Goal: Find contact information: Find contact information

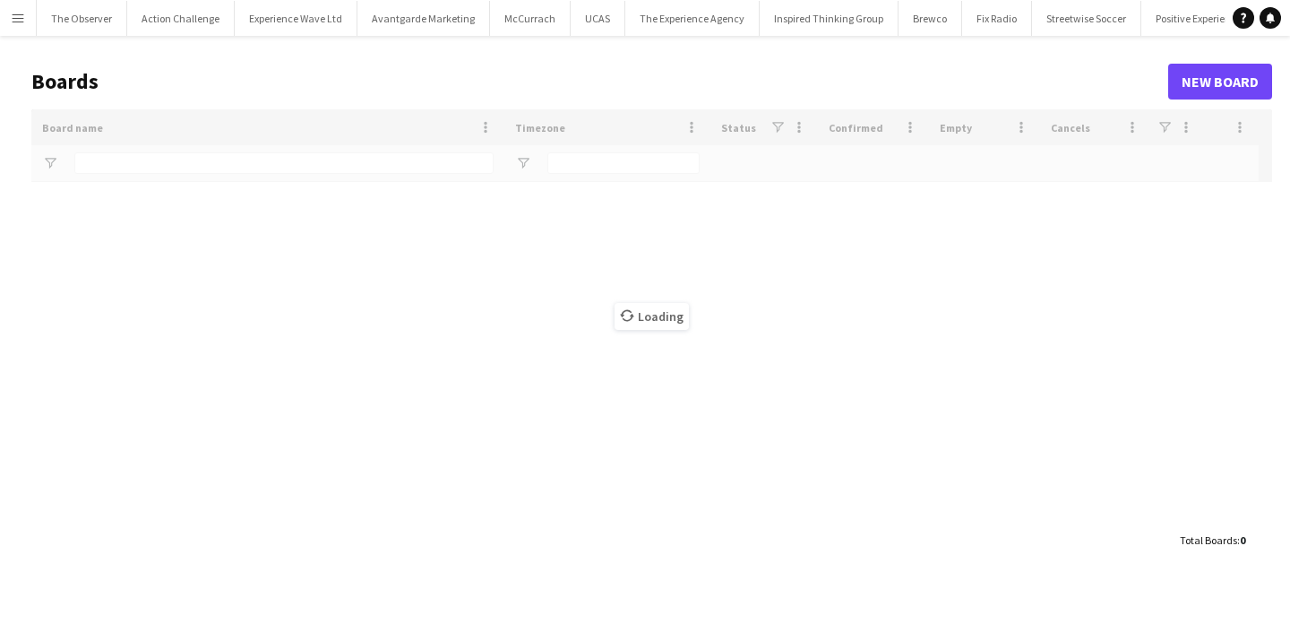
type input "*********"
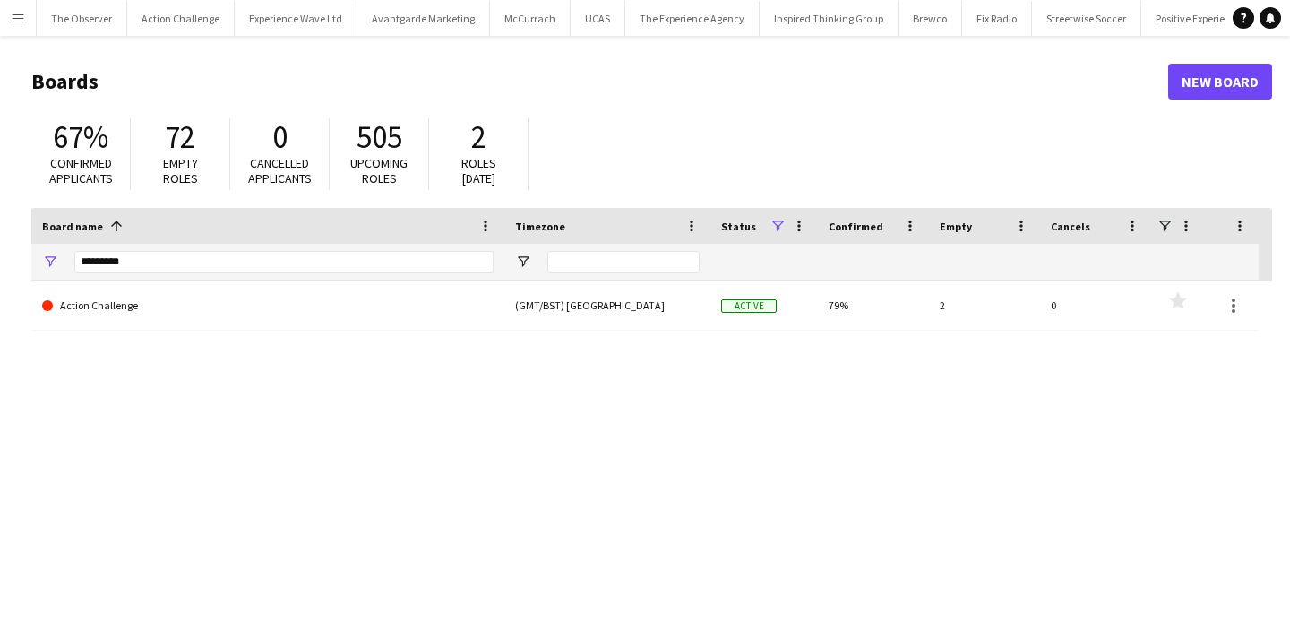
click at [23, 23] on app-icon "Menu" at bounding box center [18, 18] width 14 height 14
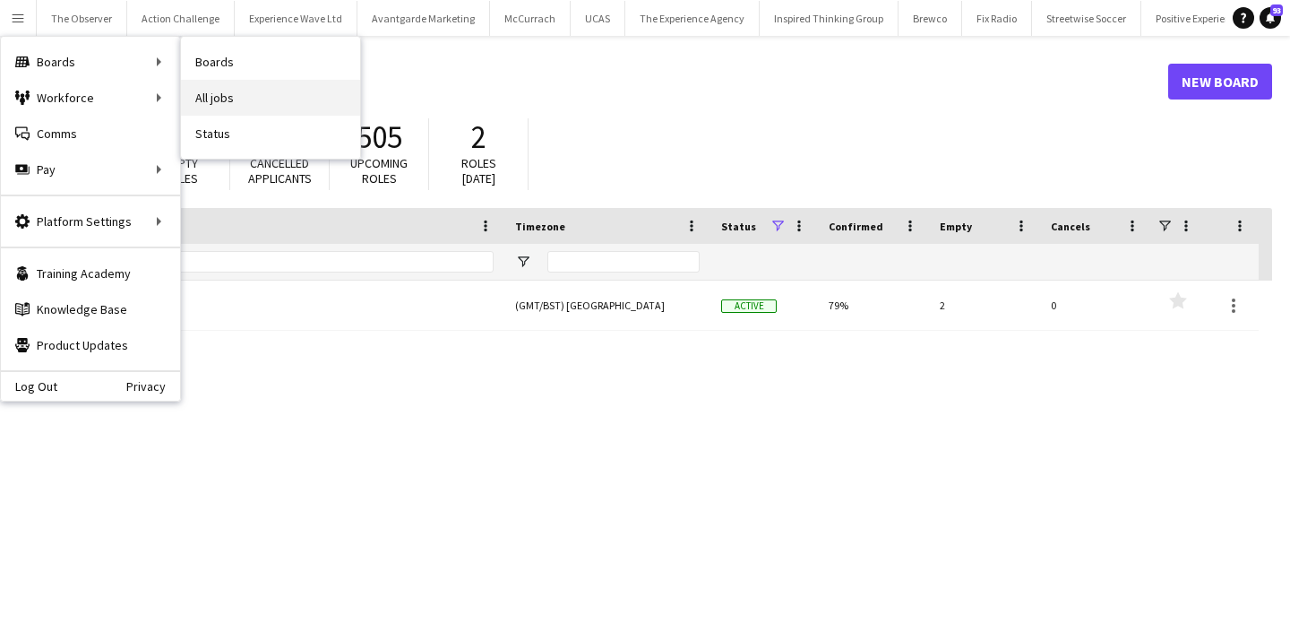
click at [272, 108] on link "All jobs" at bounding box center [270, 98] width 179 height 36
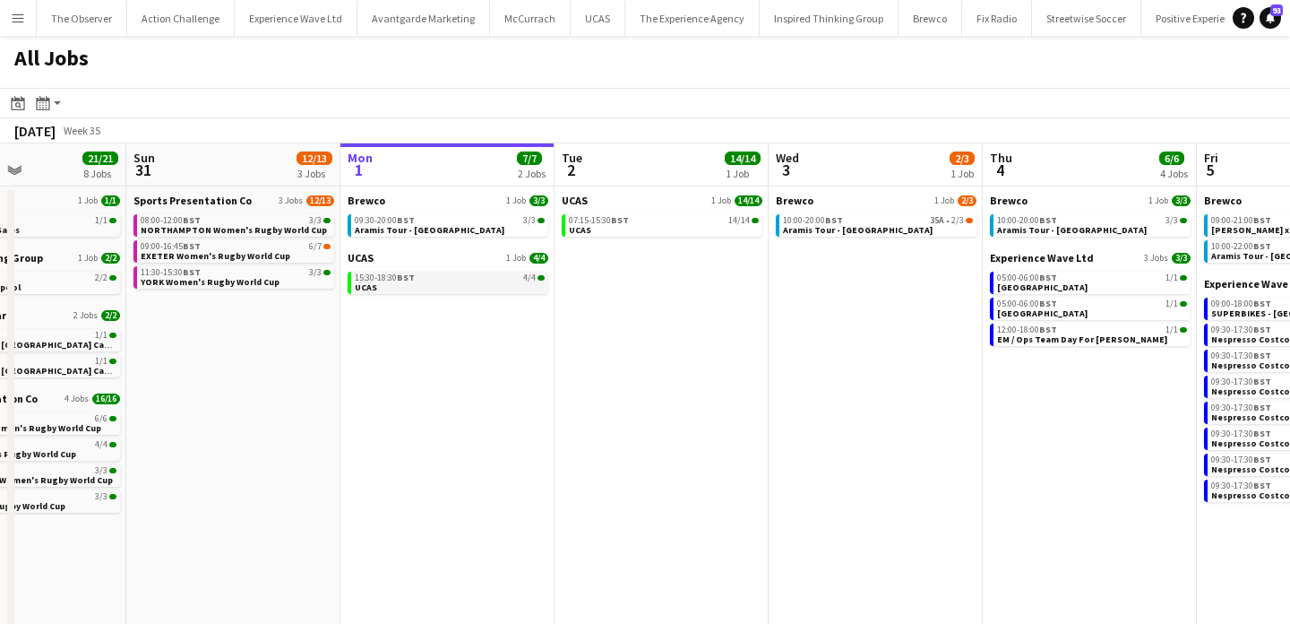
scroll to position [0, 515]
click at [294, 252] on link "09:00-16:45 BST 6/7 EXETER Women's Rugby World Cup" at bounding box center [237, 250] width 190 height 21
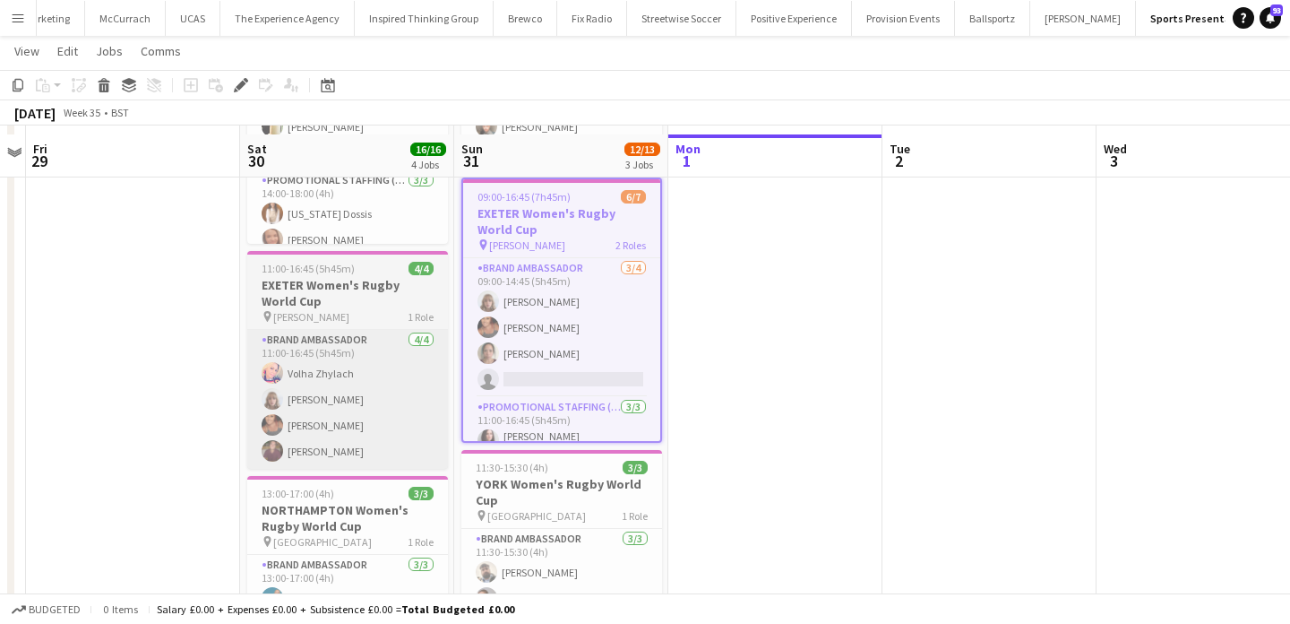
scroll to position [238, 0]
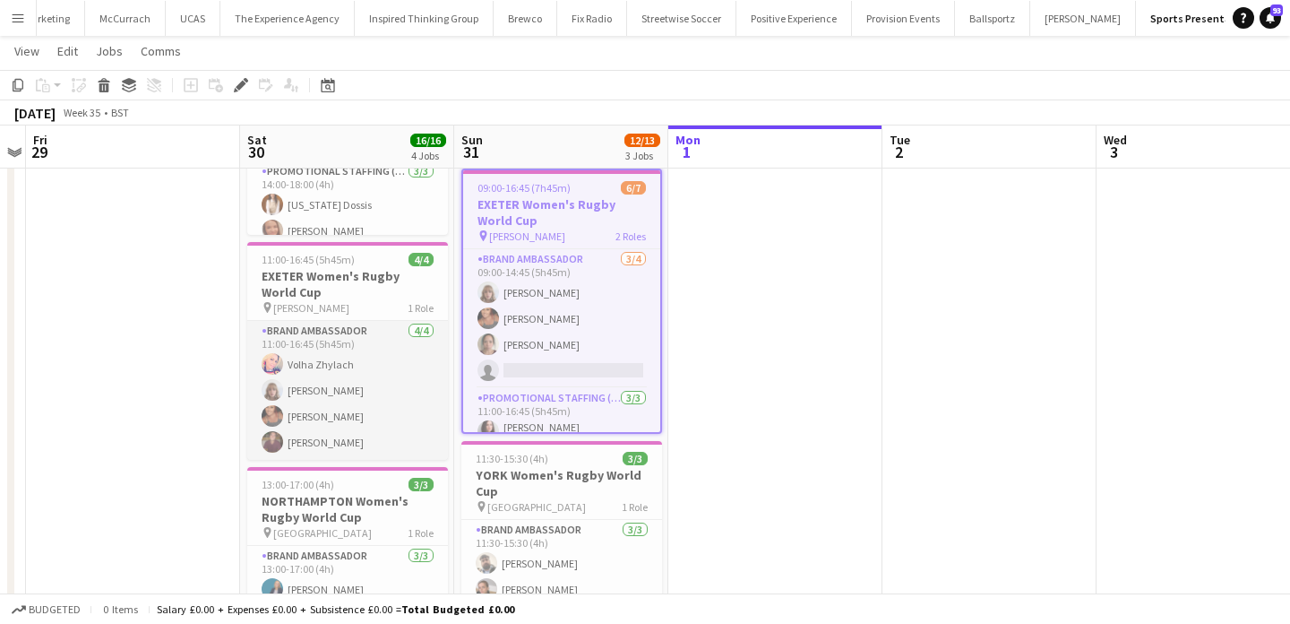
click at [383, 431] on app-card-role "Brand Ambassador 4/4 11:00-16:45 (5h45m) Volha Zhylach Caitlyn Chapman Jodie Sa…" at bounding box center [347, 390] width 201 height 139
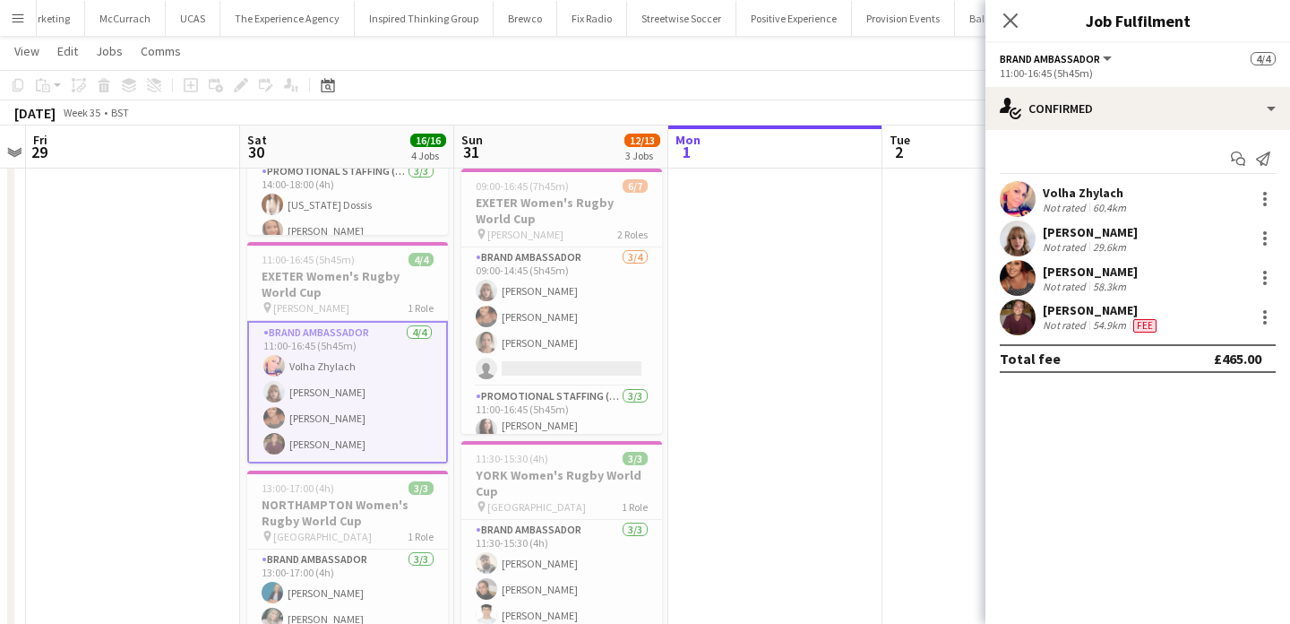
click at [1021, 335] on div at bounding box center [1018, 317] width 36 height 36
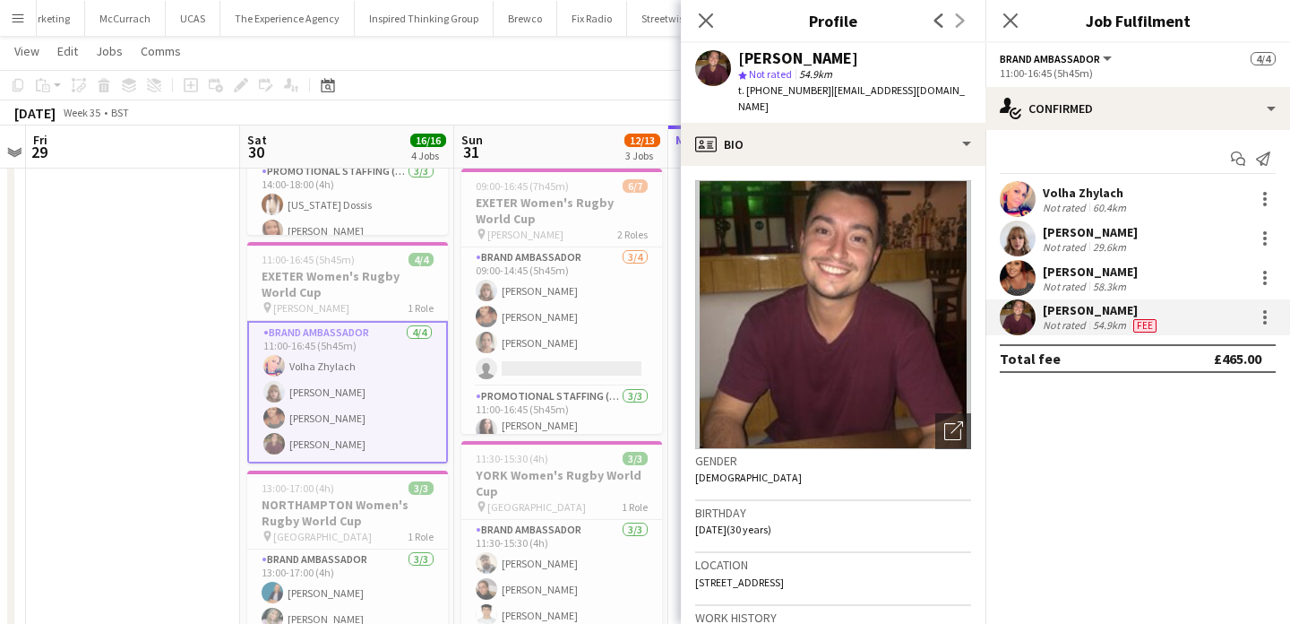
scroll to position [1016, 0]
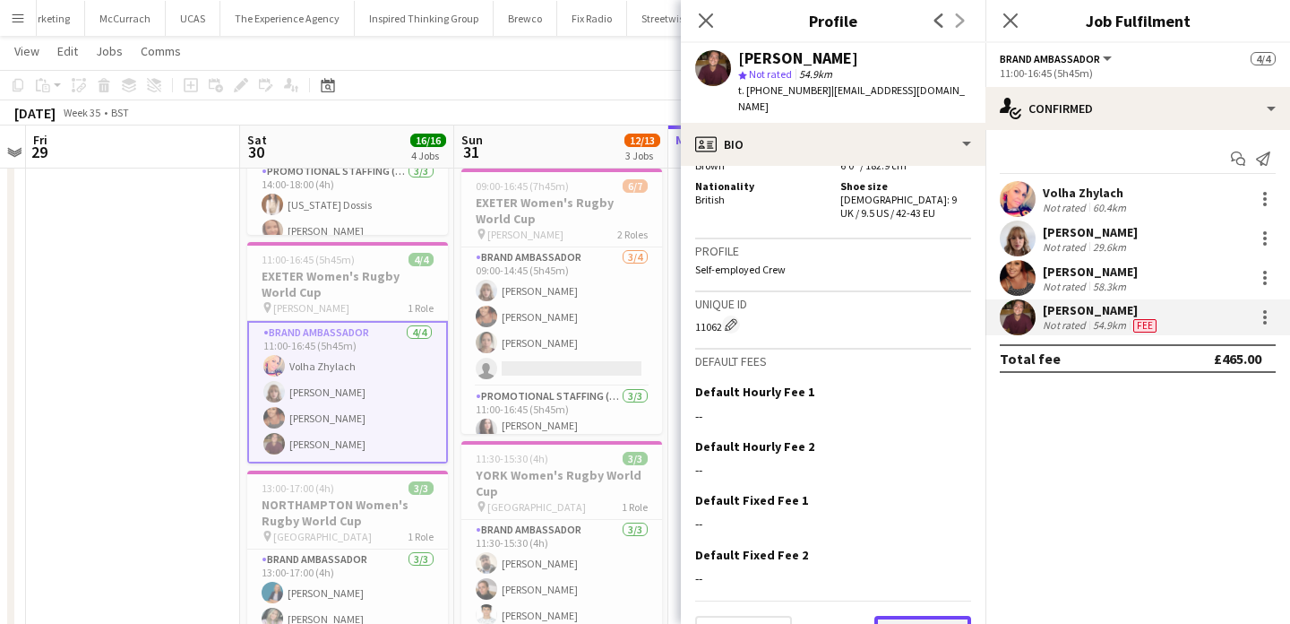
click at [948, 616] on button "Next" at bounding box center [923, 634] width 97 height 36
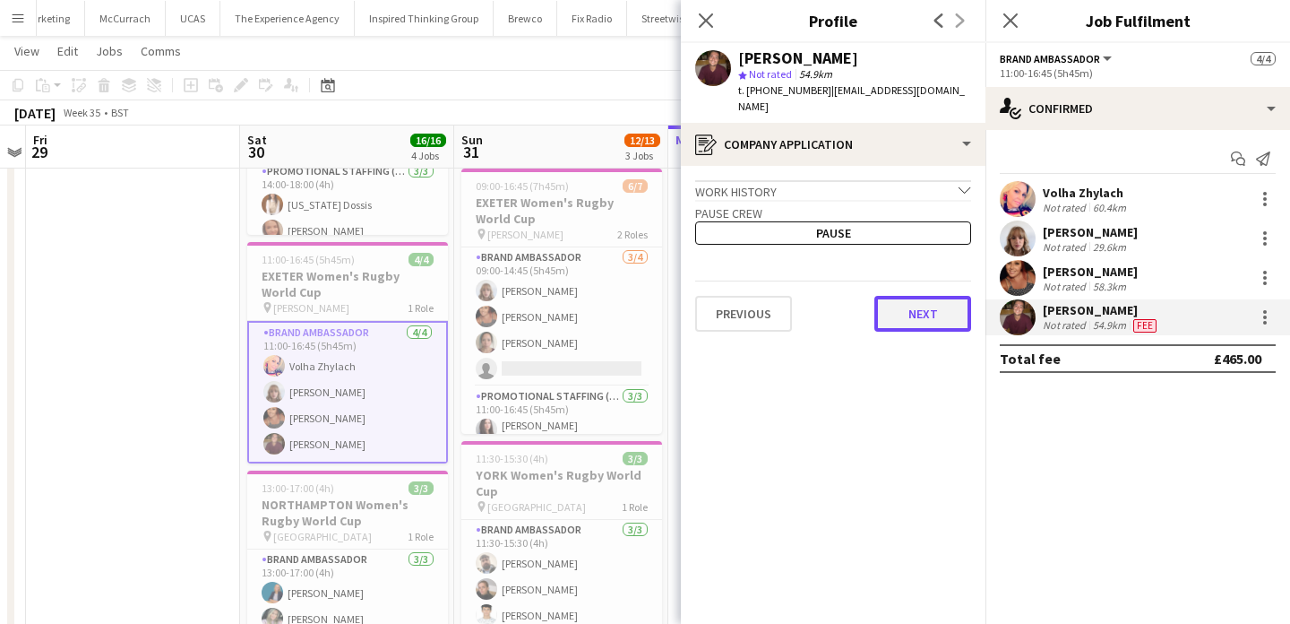
click at [927, 308] on button "Next" at bounding box center [923, 314] width 97 height 36
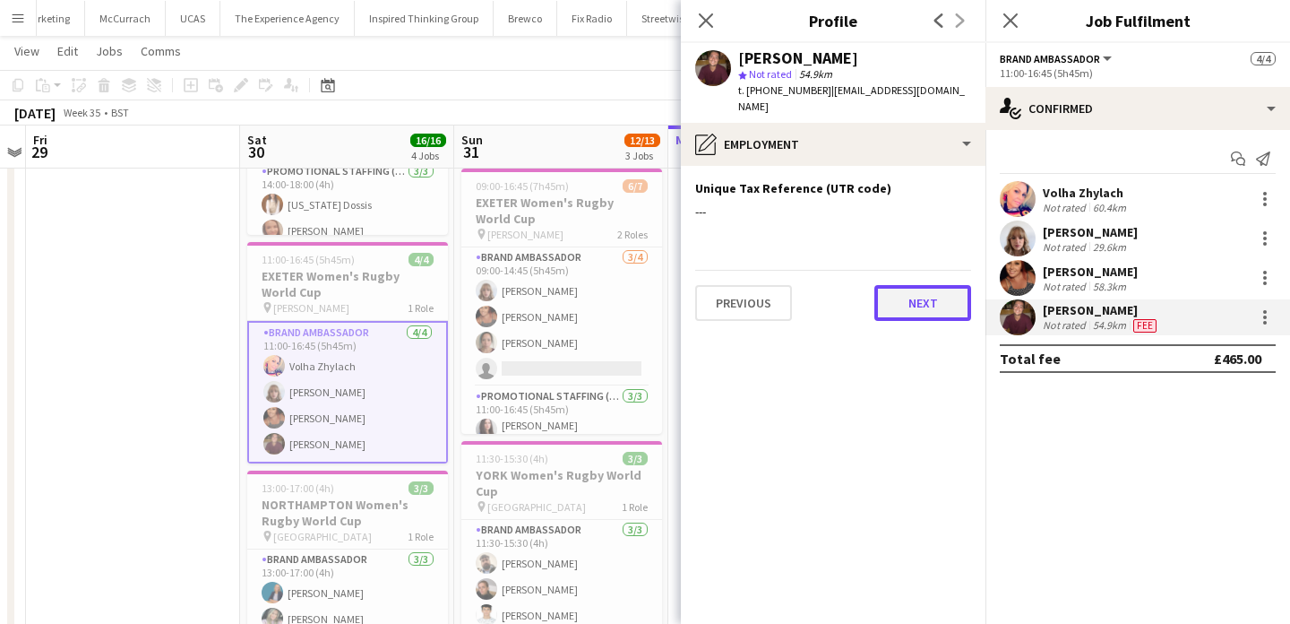
click at [941, 285] on button "Next" at bounding box center [923, 303] width 97 height 36
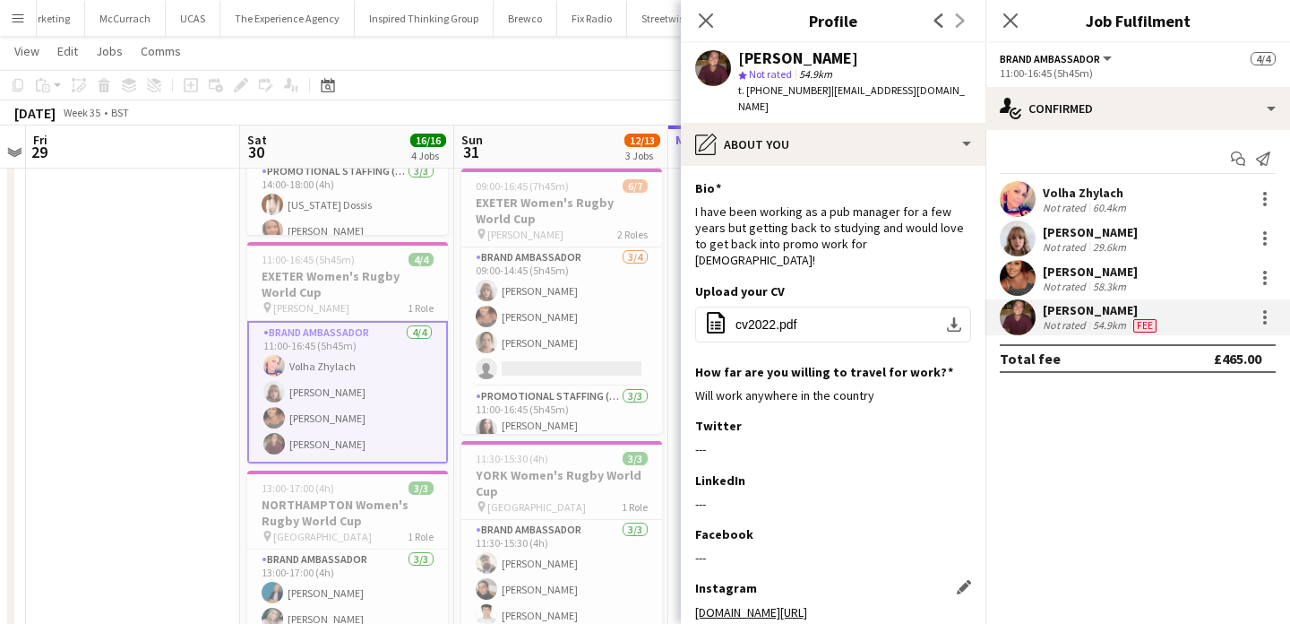
scroll to position [79, 0]
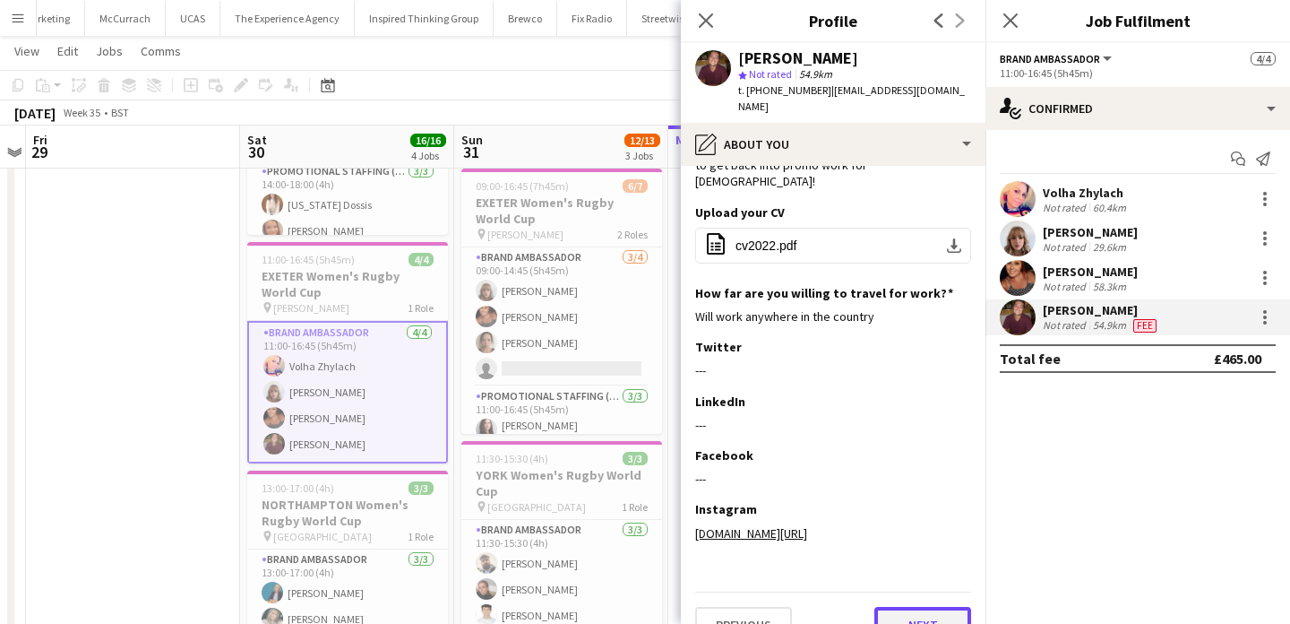
click at [917, 607] on button "Next" at bounding box center [923, 625] width 97 height 36
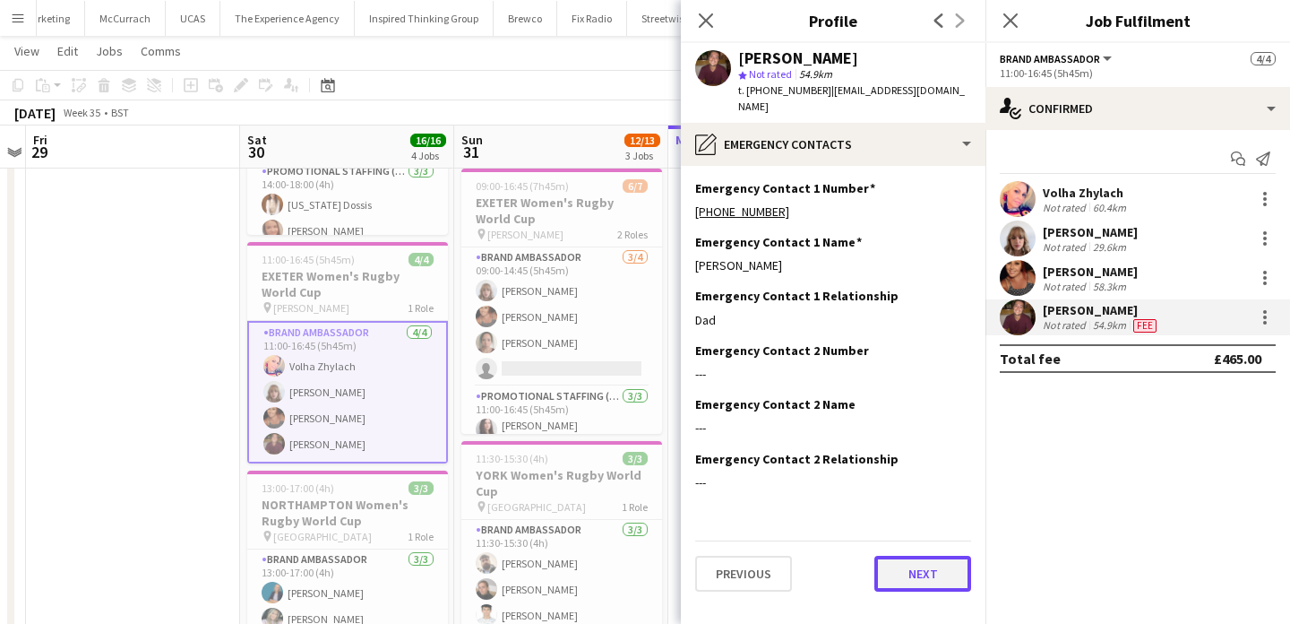
click at [919, 564] on button "Next" at bounding box center [923, 574] width 97 height 36
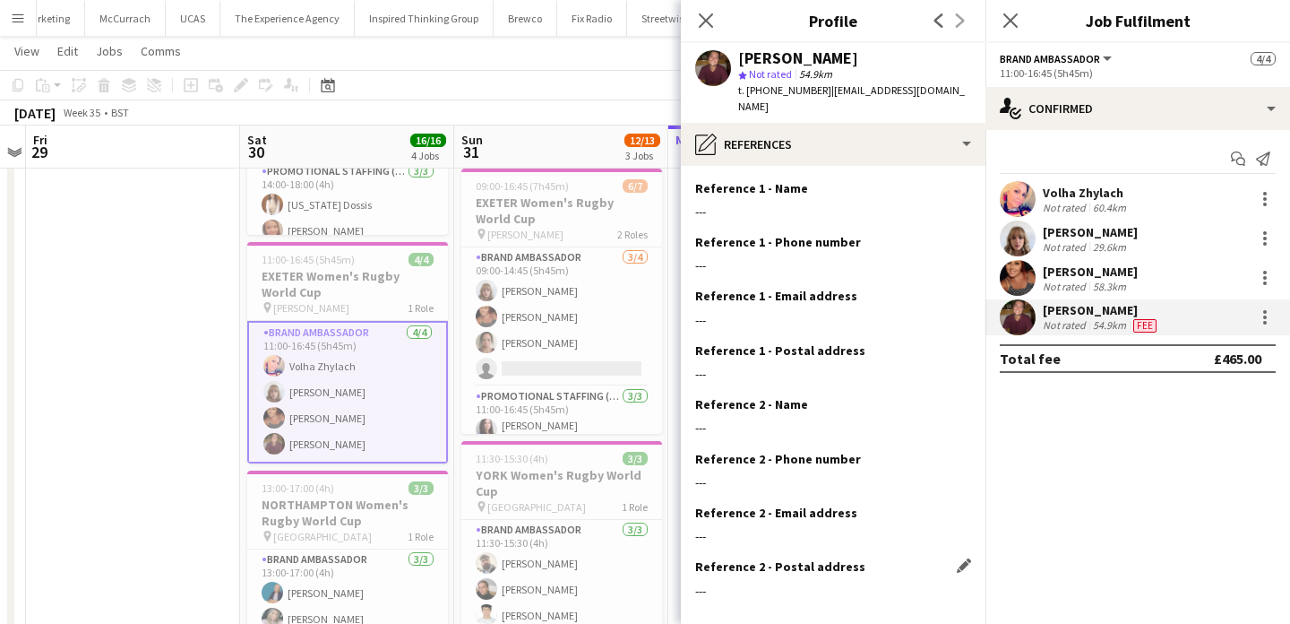
scroll to position [73, 0]
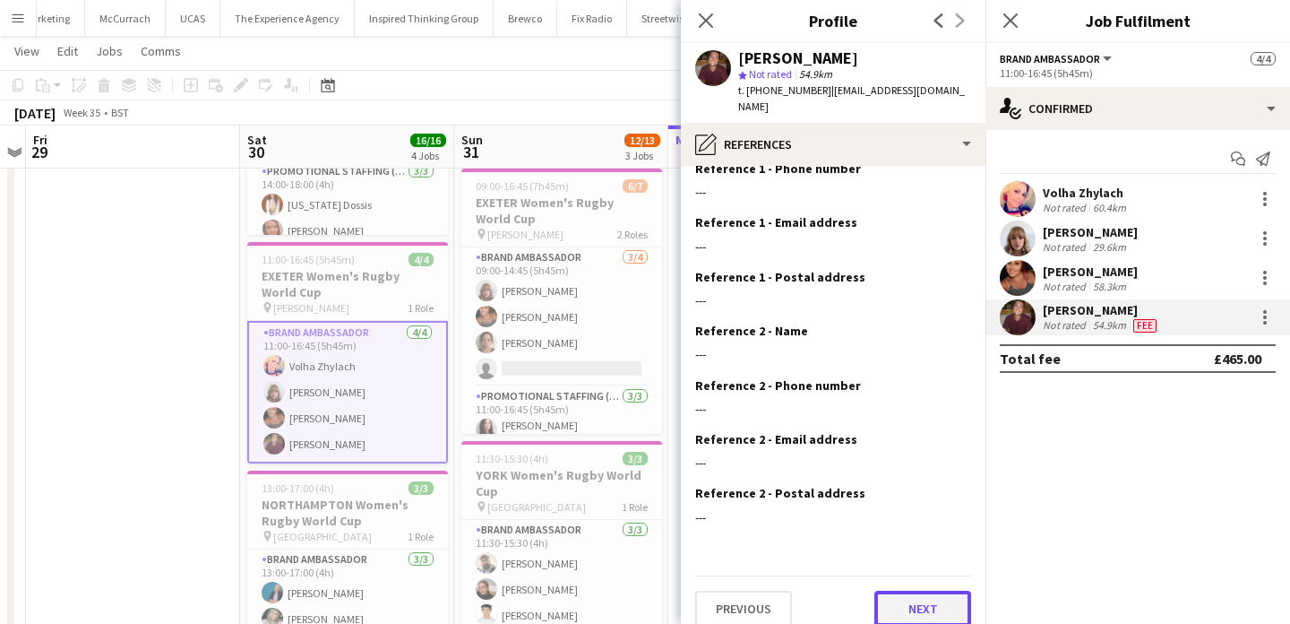
click at [918, 591] on button "Next" at bounding box center [923, 609] width 97 height 36
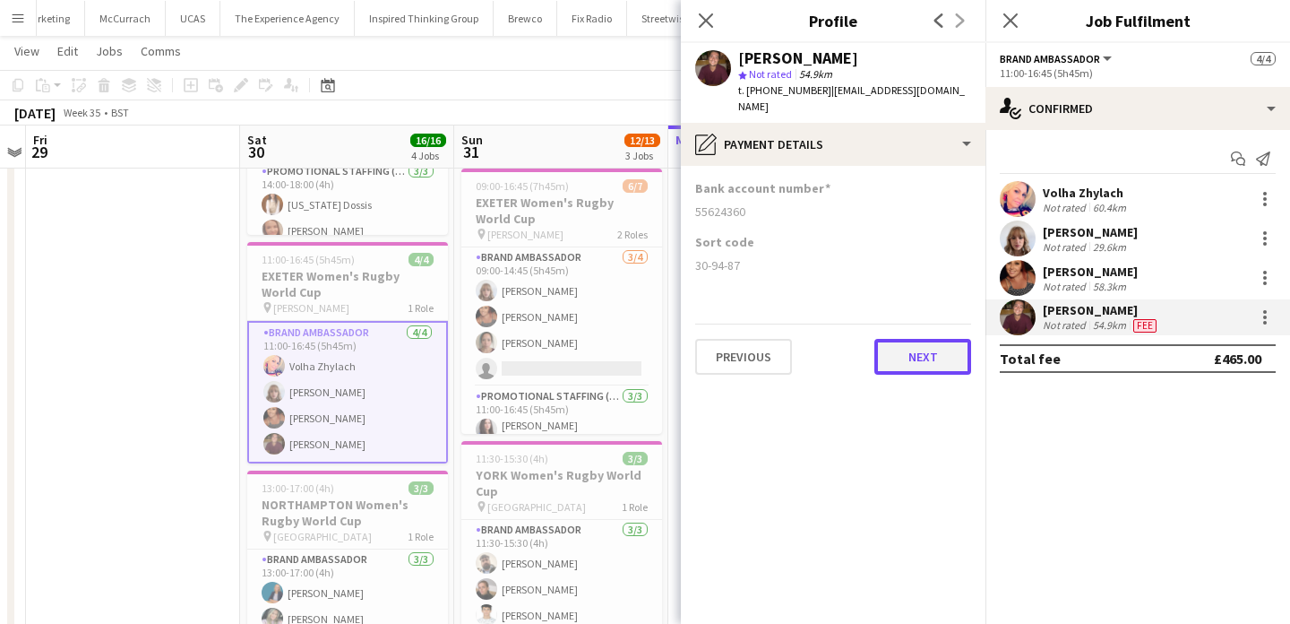
click at [924, 349] on button "Next" at bounding box center [923, 357] width 97 height 36
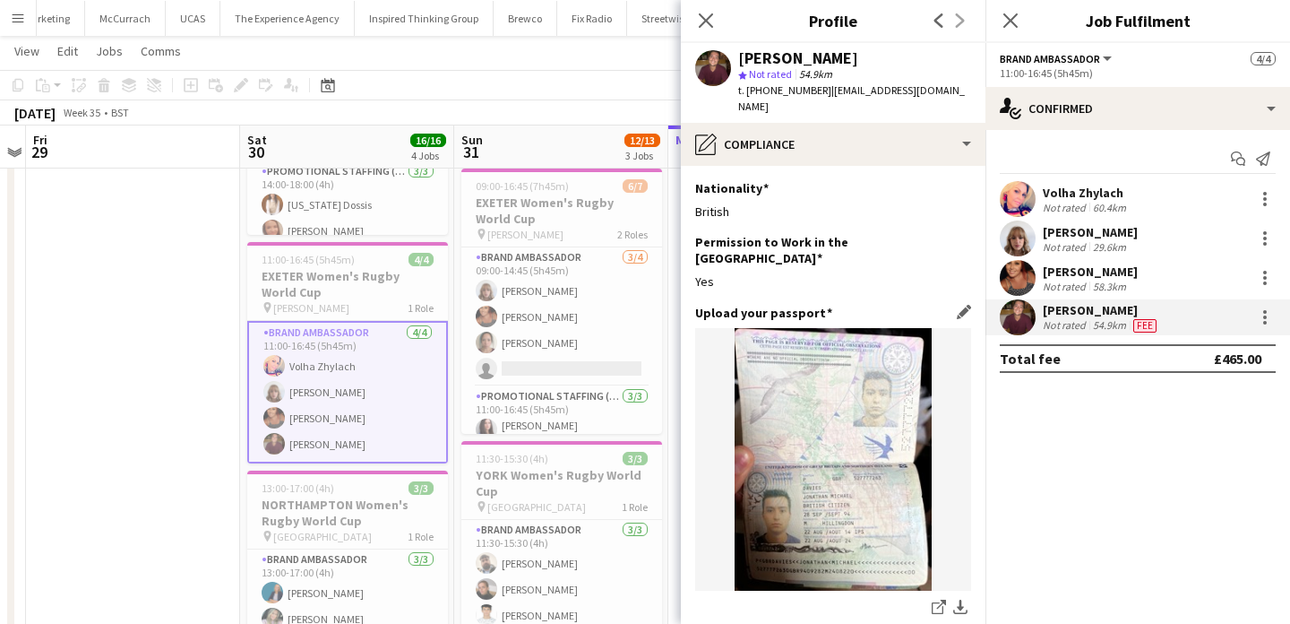
scroll to position [312, 0]
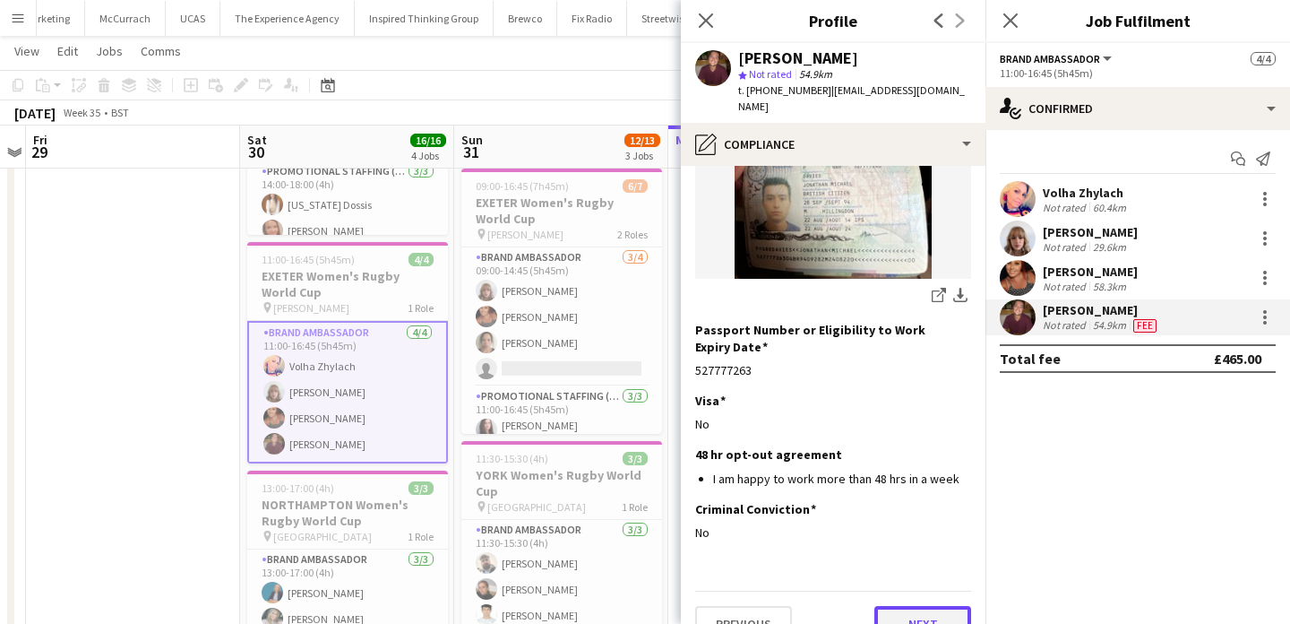
click at [923, 606] on button "Next" at bounding box center [923, 624] width 97 height 36
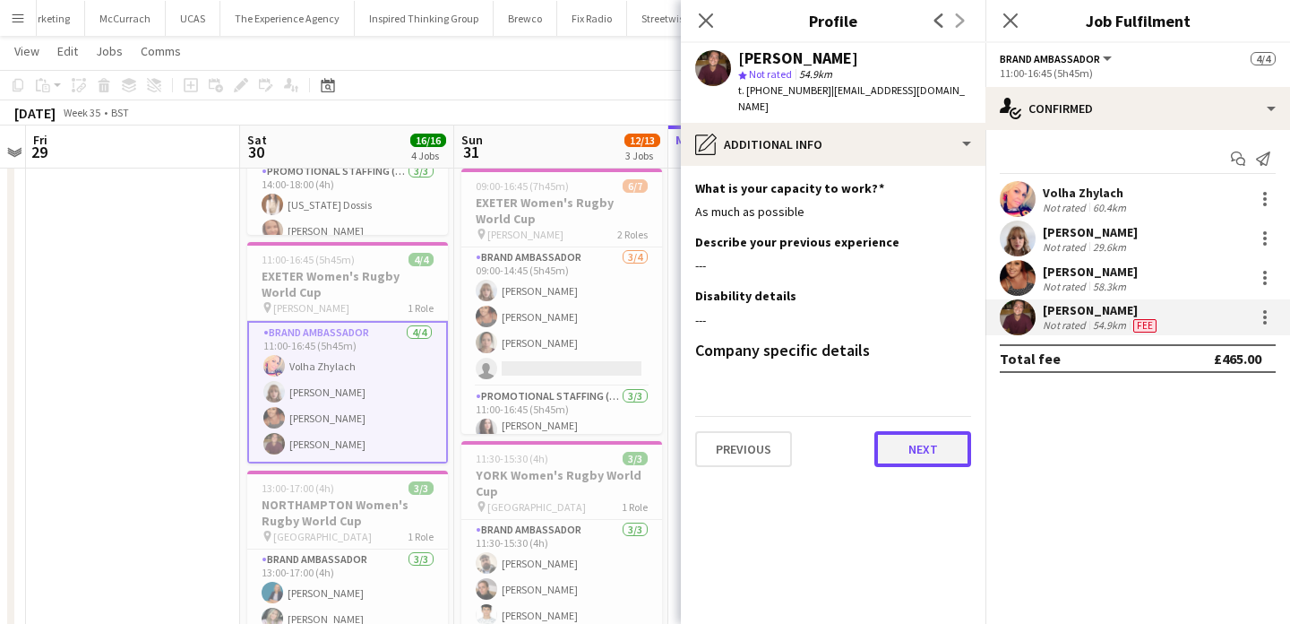
click at [940, 431] on button "Next" at bounding box center [923, 449] width 97 height 36
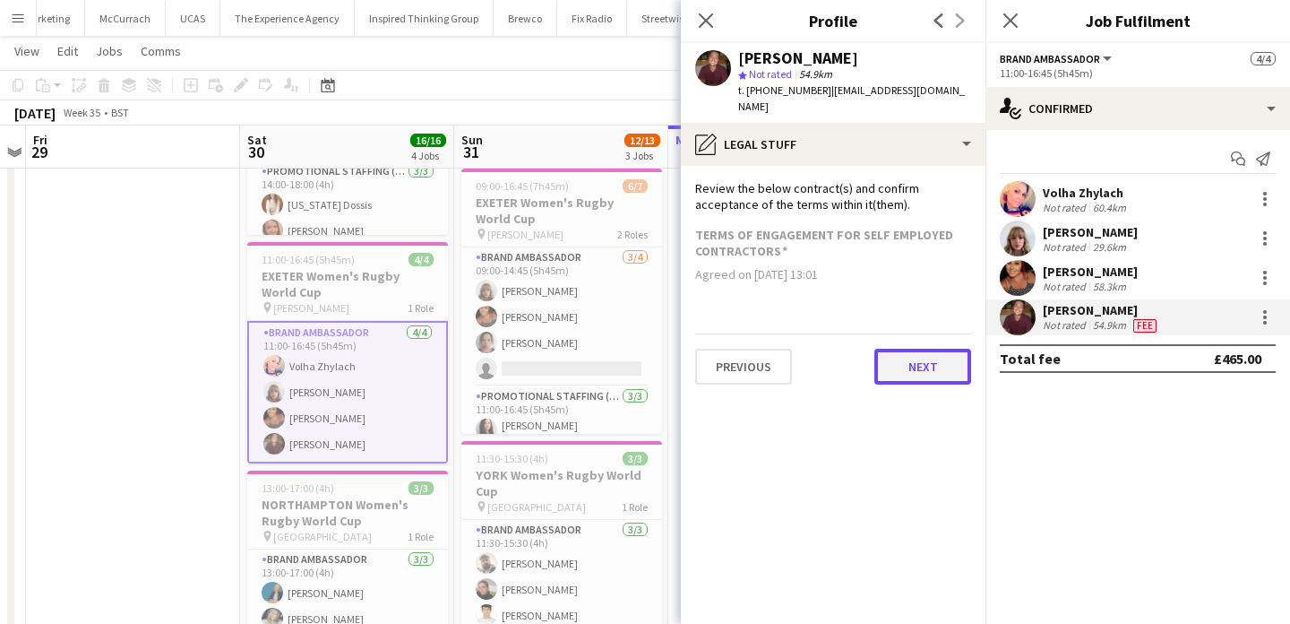
click at [940, 349] on button "Next" at bounding box center [923, 367] width 97 height 36
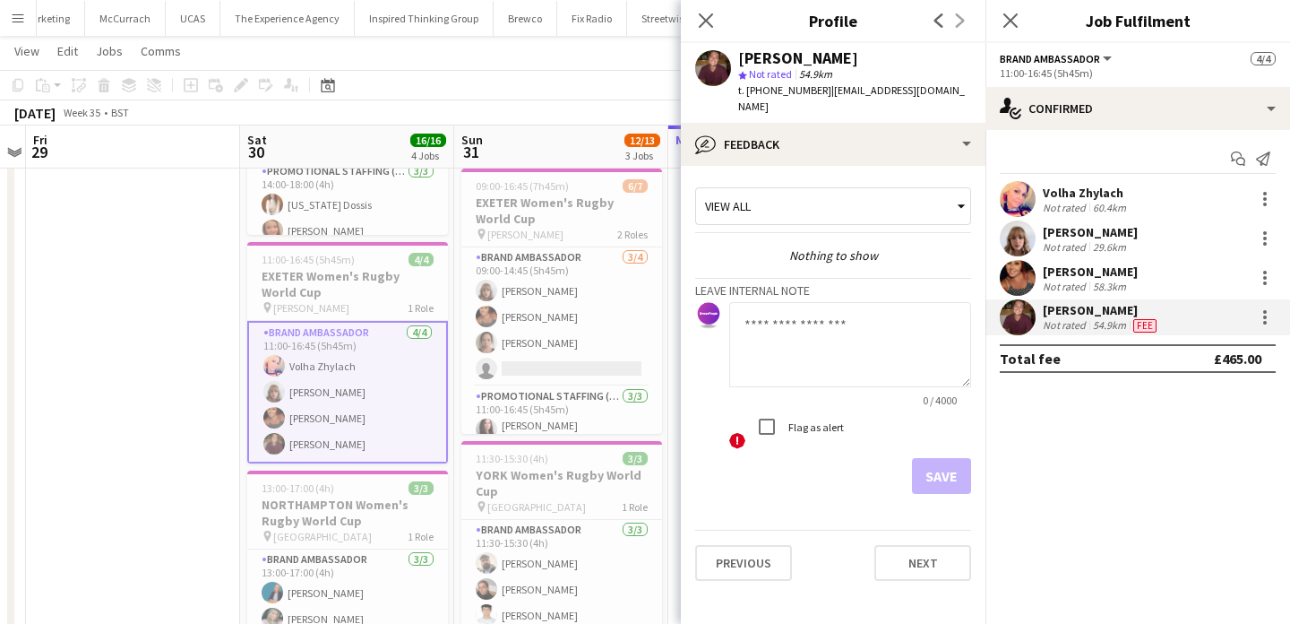
click at [901, 320] on textarea at bounding box center [850, 344] width 242 height 85
type textarea "*"
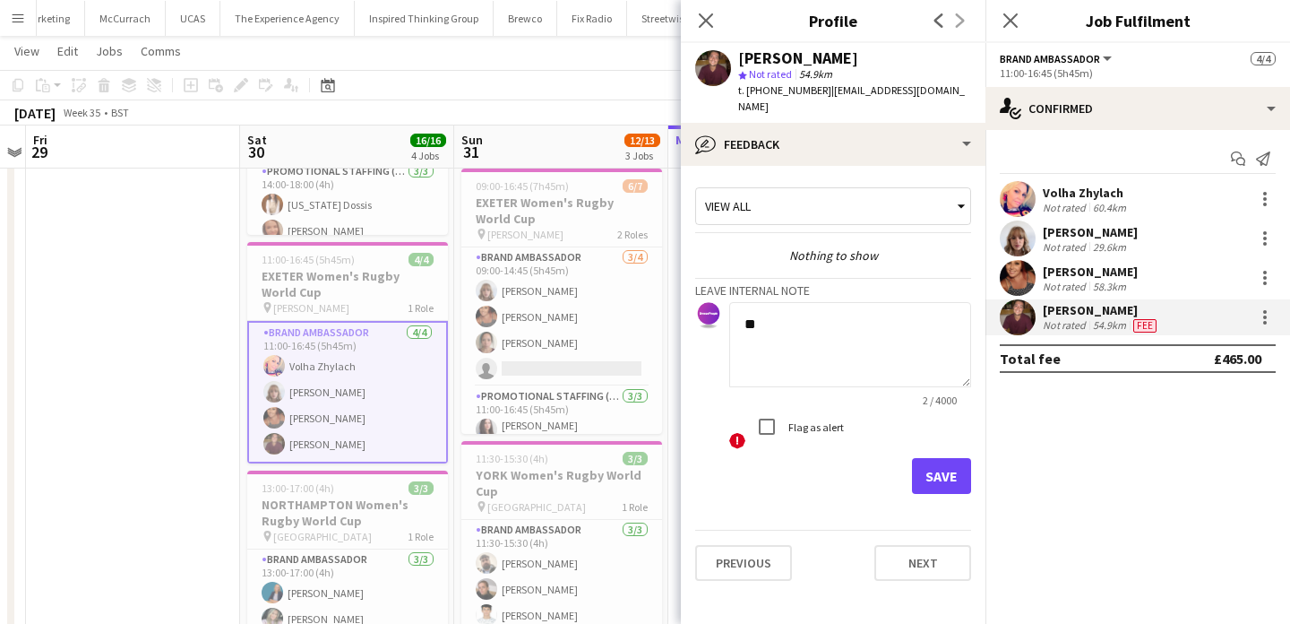
type textarea "*"
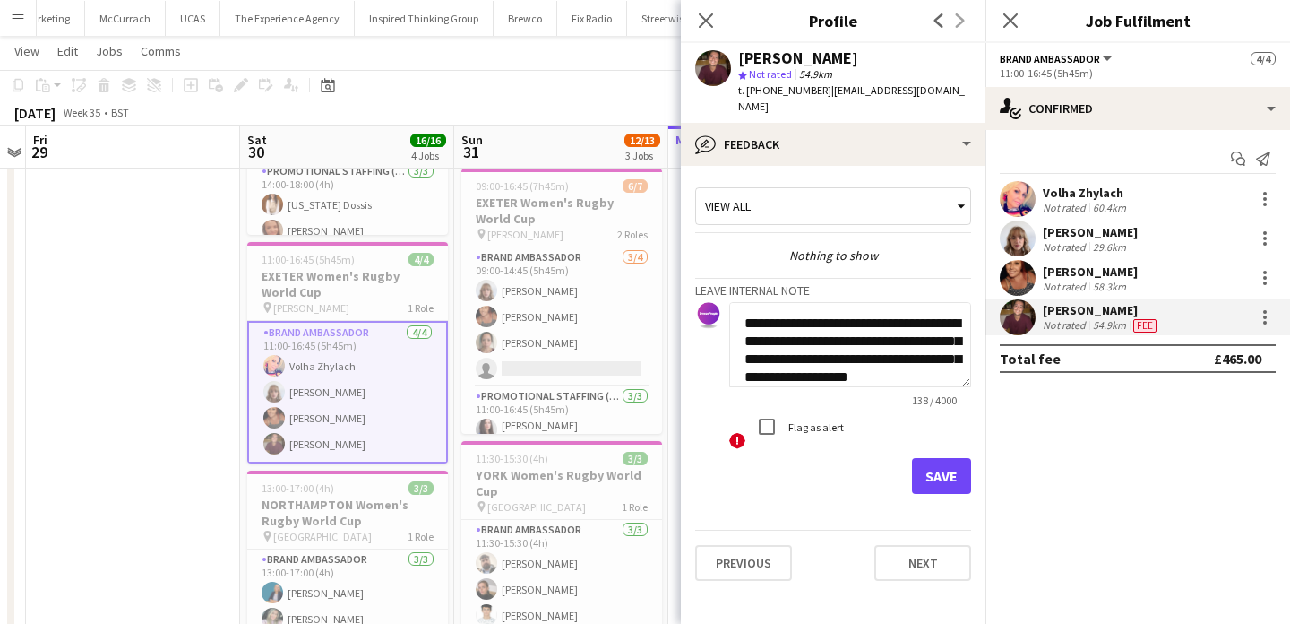
scroll to position [19, 0]
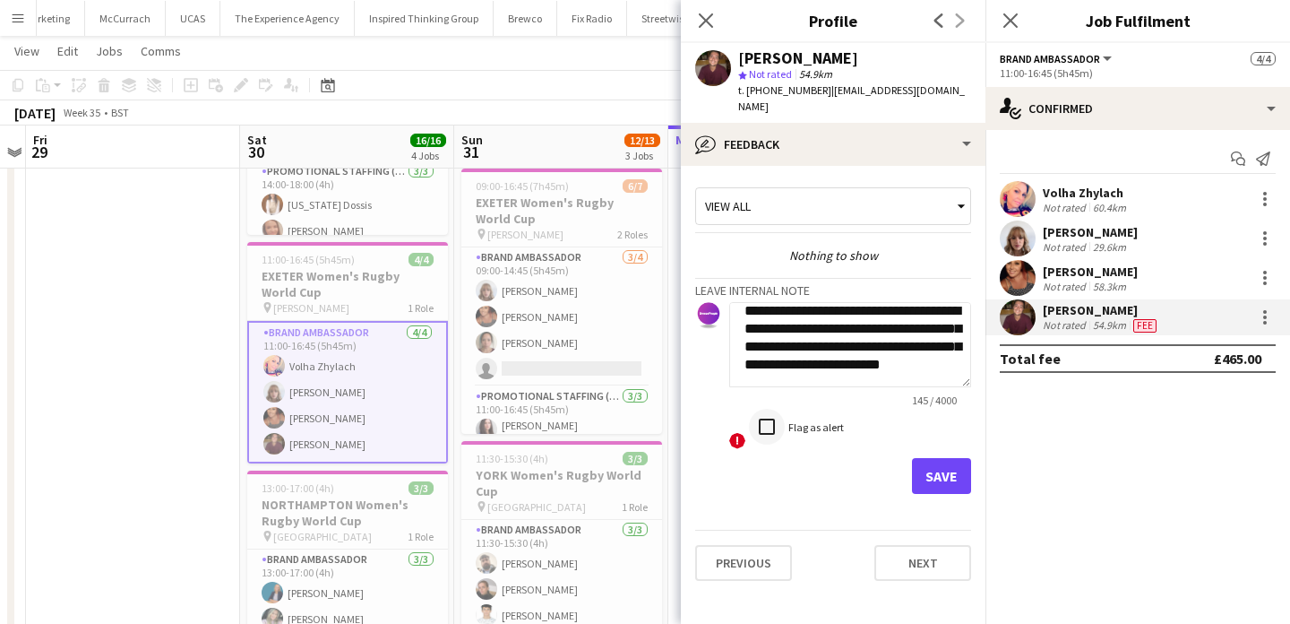
type textarea "**********"
click at [946, 467] on button "Save" at bounding box center [941, 476] width 59 height 36
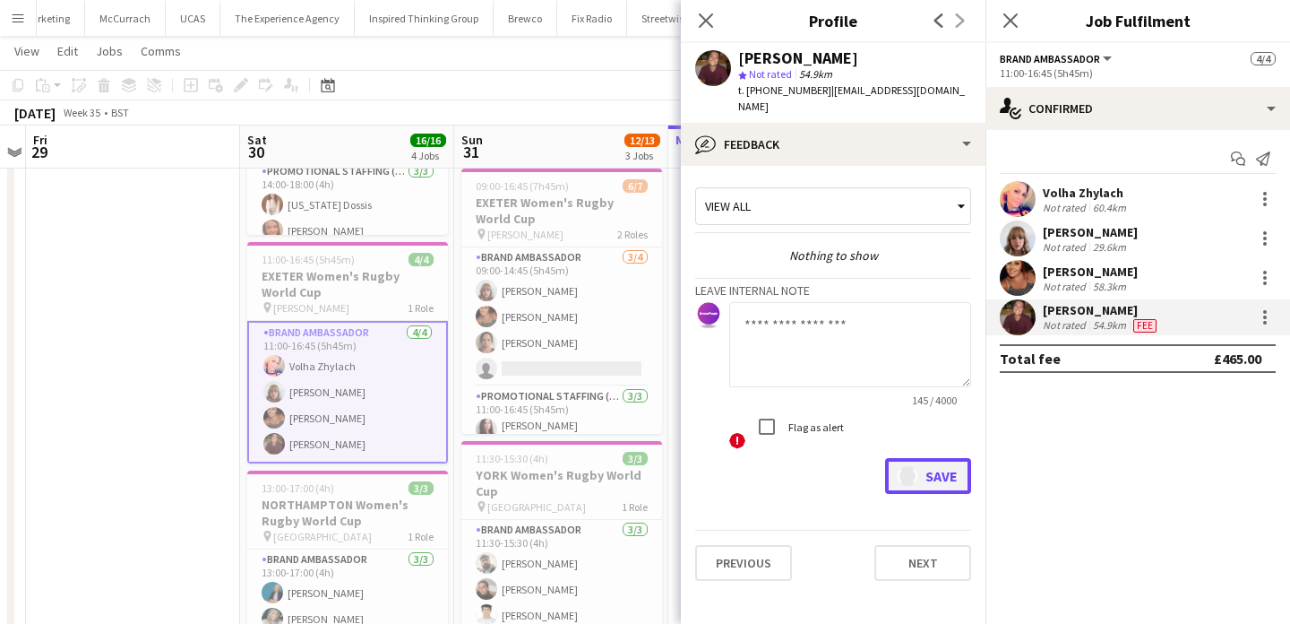
scroll to position [0, 0]
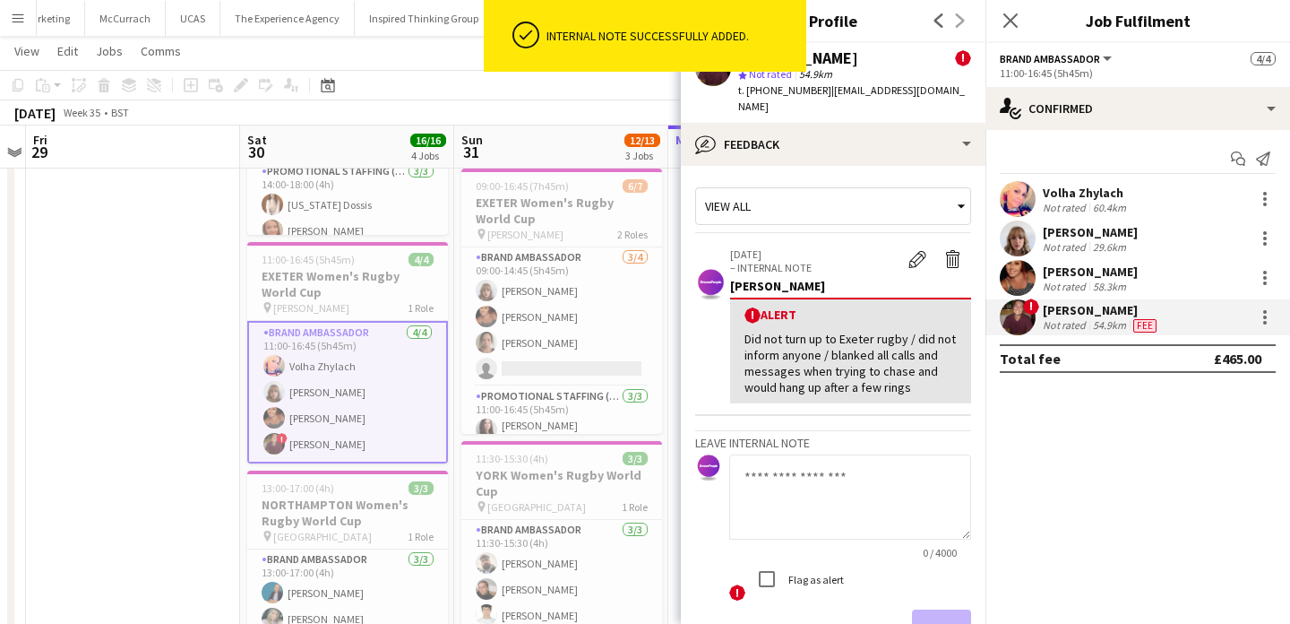
click at [110, 413] on app-date-cell at bounding box center [133, 430] width 214 height 936
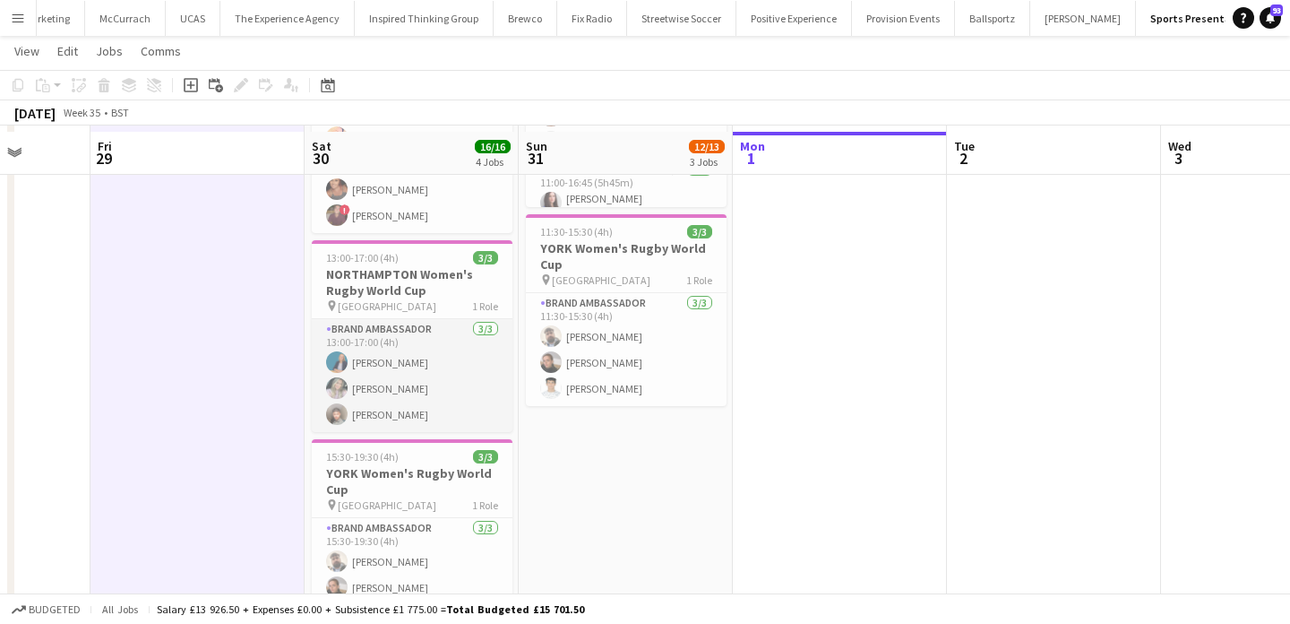
scroll to position [464, 0]
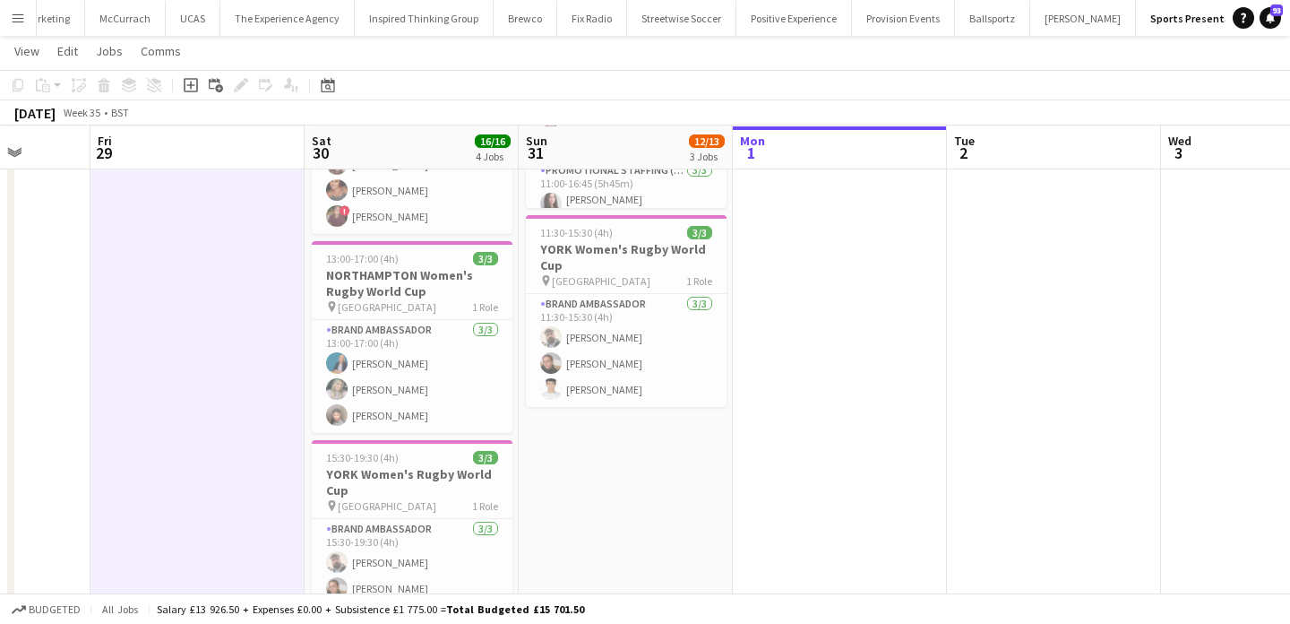
click at [7, 12] on button "Menu" at bounding box center [18, 18] width 36 height 36
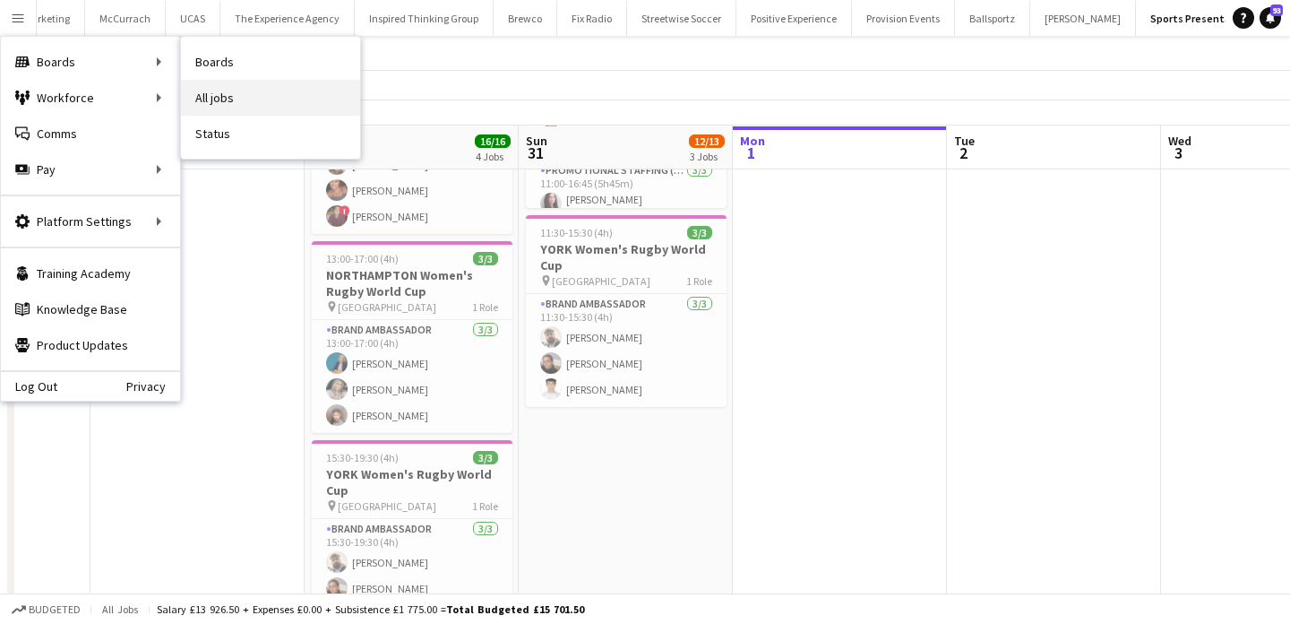
click at [188, 84] on link "All jobs" at bounding box center [270, 98] width 179 height 36
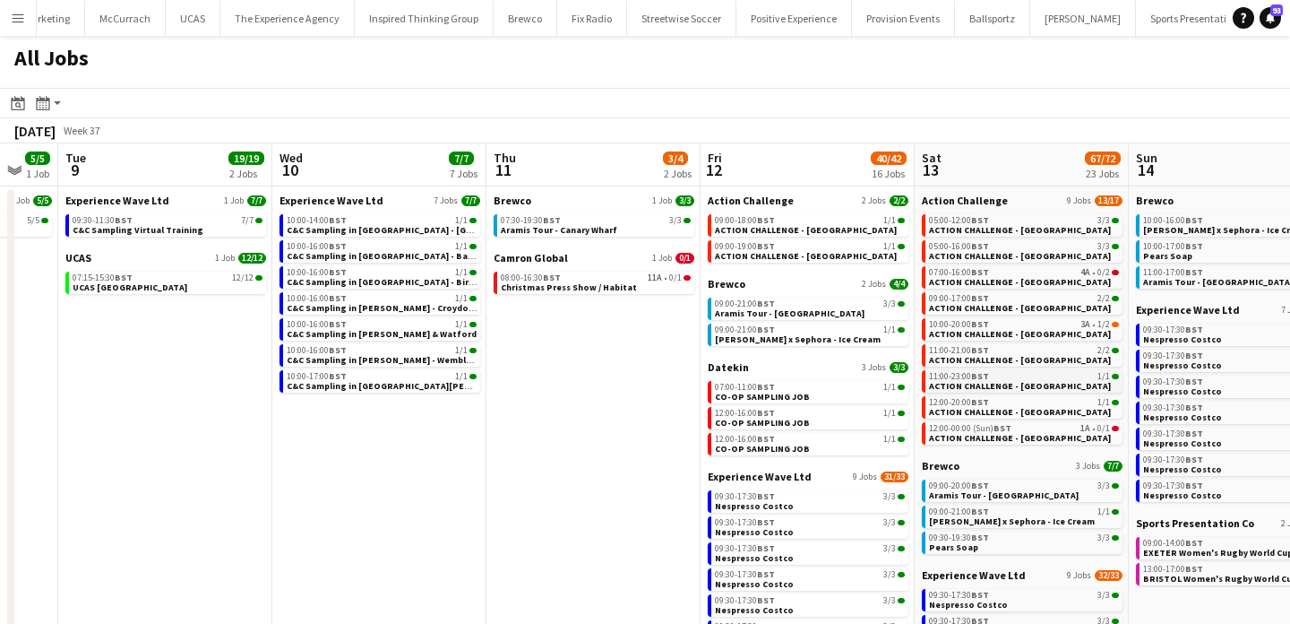
click at [1034, 380] on span "ACTION CHALLENGE - [GEOGRAPHIC_DATA]" at bounding box center [1020, 386] width 182 height 12
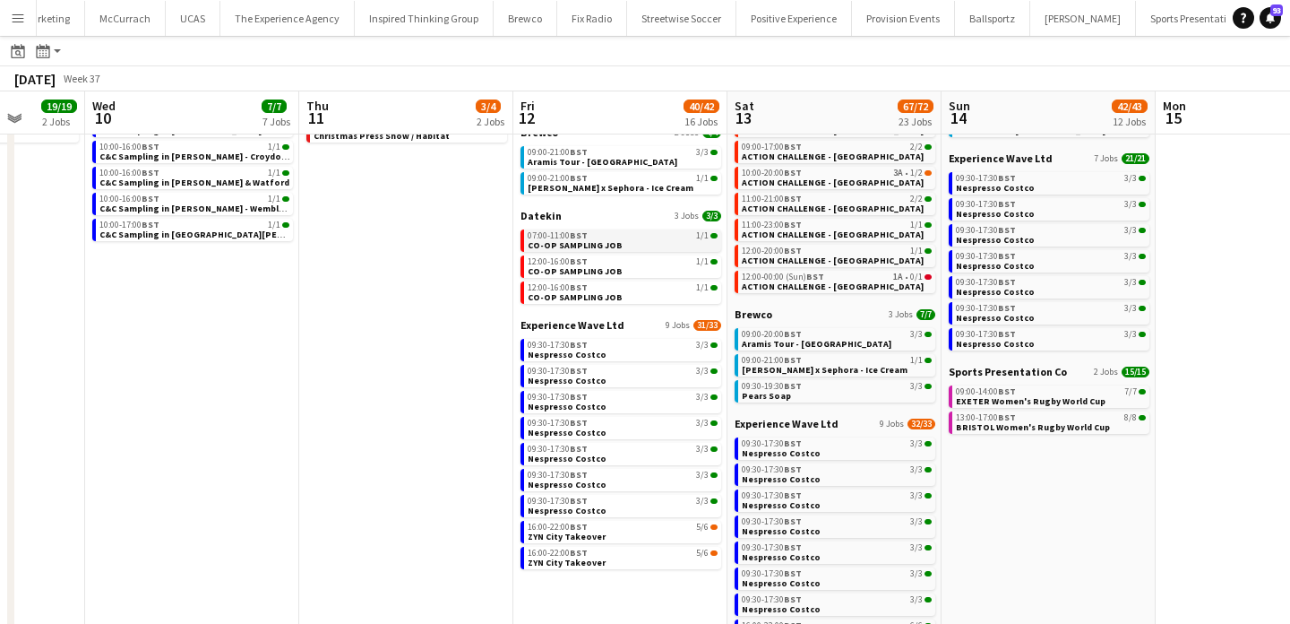
scroll to position [168, 0]
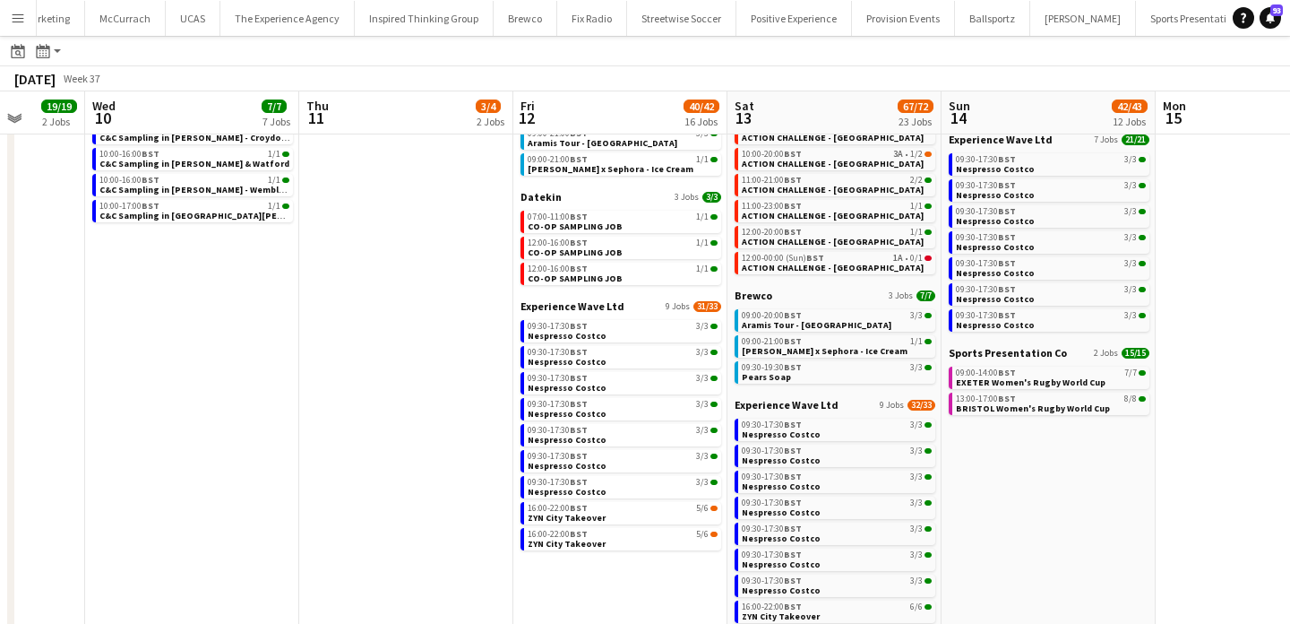
click at [1047, 364] on app-calendar-brief-board "Sports Presentation Co 2 Jobs 15/15 09:00-14:00 BST 7/7 EXETER Women's Rugby Wo…" at bounding box center [1049, 380] width 201 height 69
click at [1050, 382] on span "EXETER Women's Rugby World Cup" at bounding box center [1031, 382] width 150 height 12
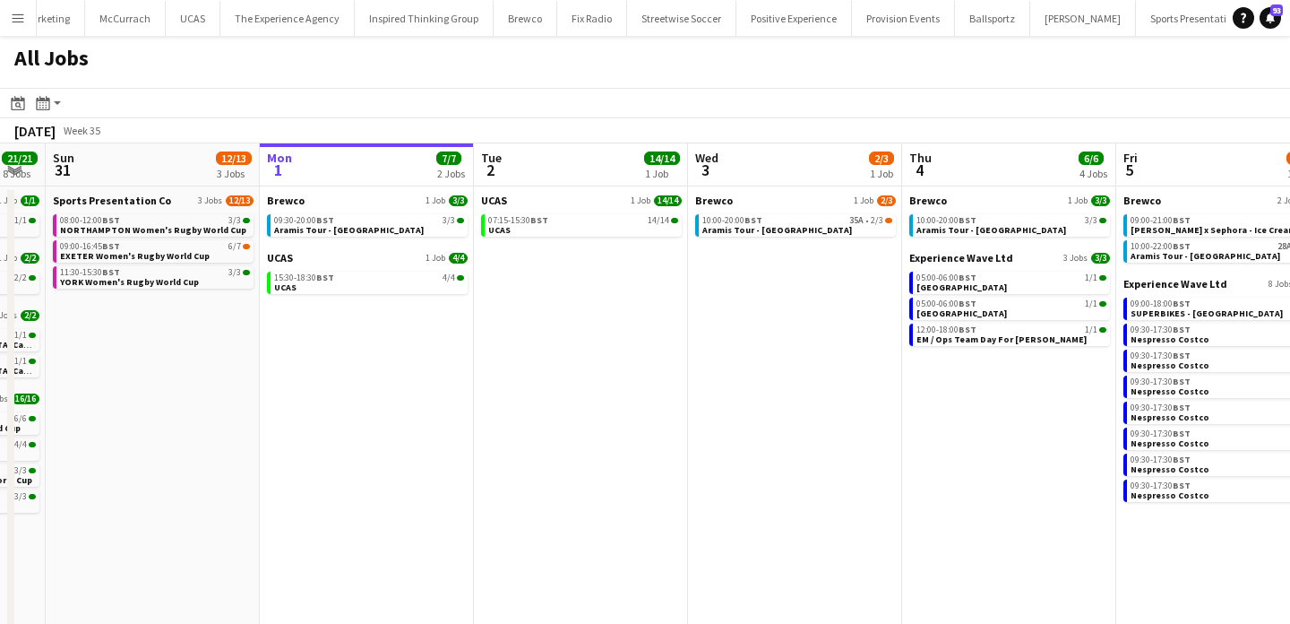
scroll to position [0, 384]
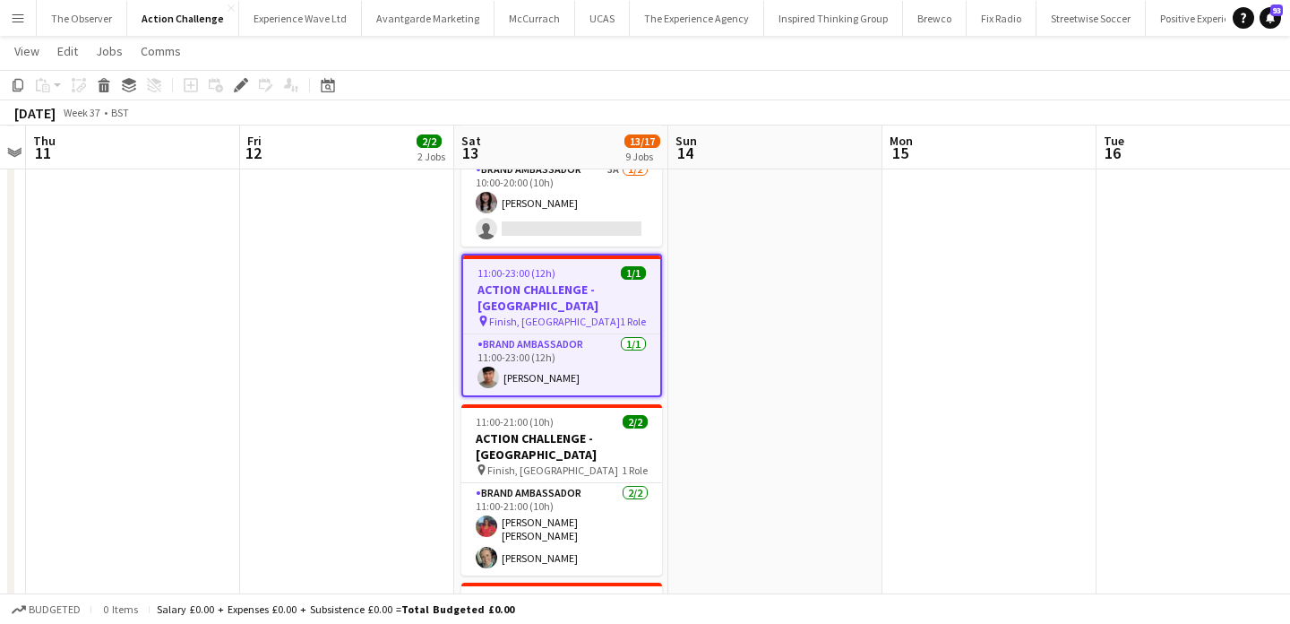
scroll to position [872, 0]
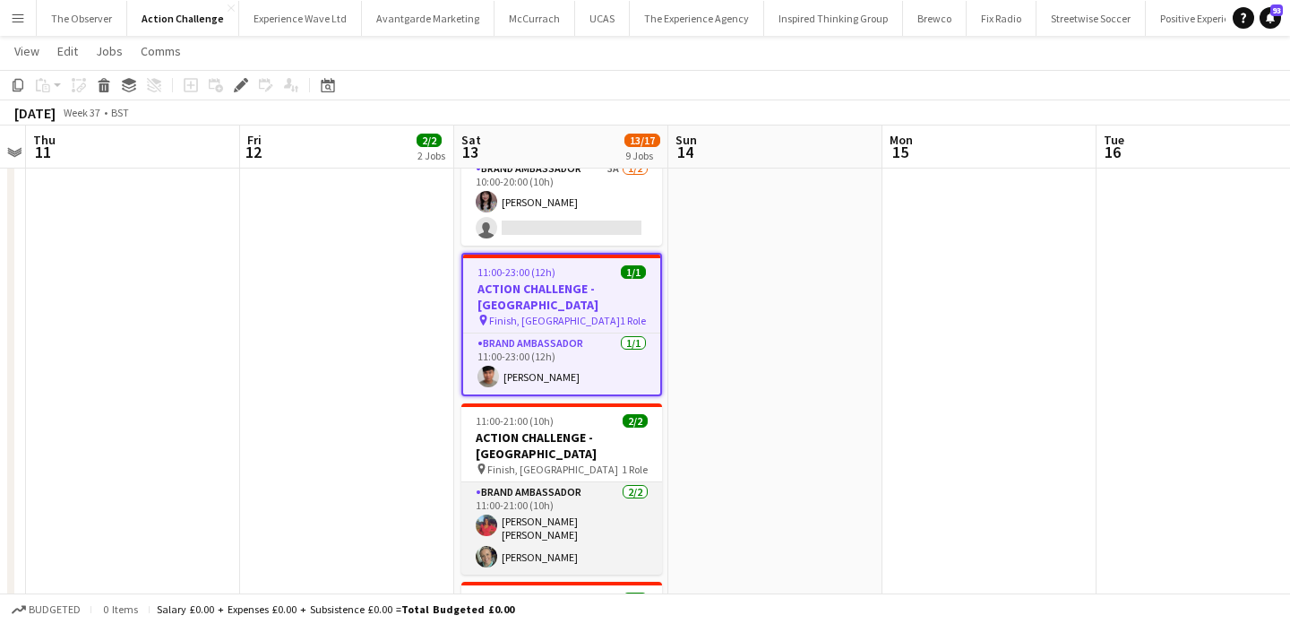
click at [606, 482] on app-card-role "Brand Ambassador [DATE] 11:00-21:00 (10h) [PERSON_NAME] [PERSON_NAME] [PERSON_N…" at bounding box center [561, 528] width 201 height 92
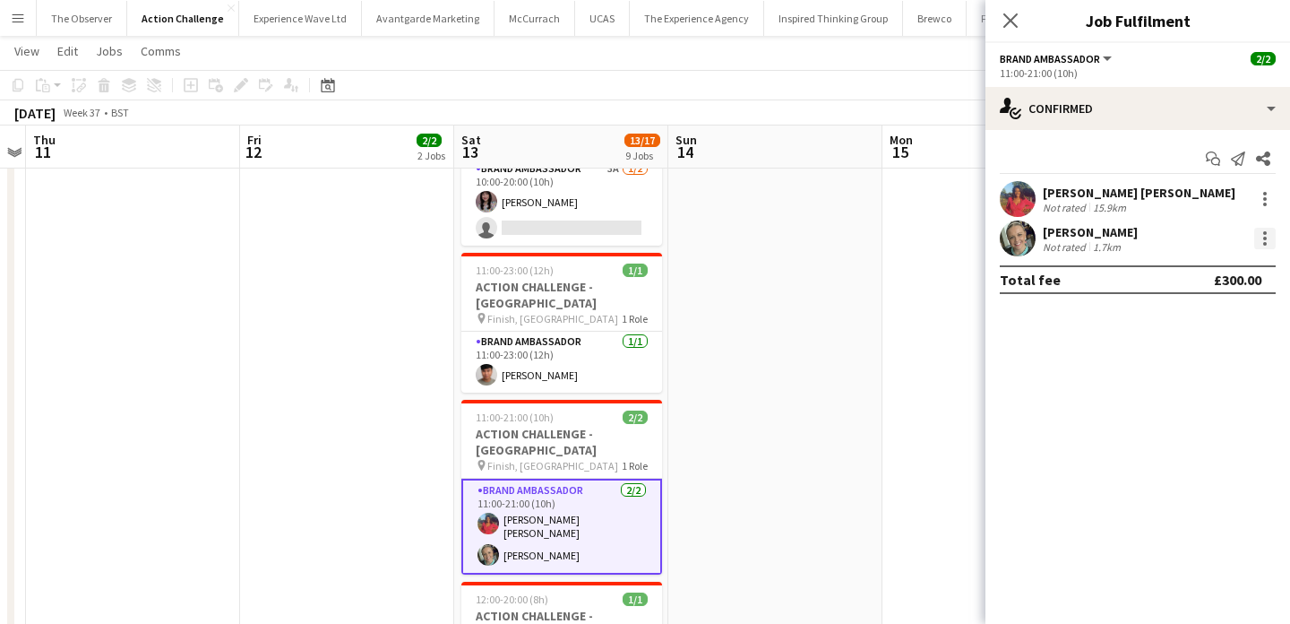
click at [1274, 244] on div at bounding box center [1266, 239] width 22 height 22
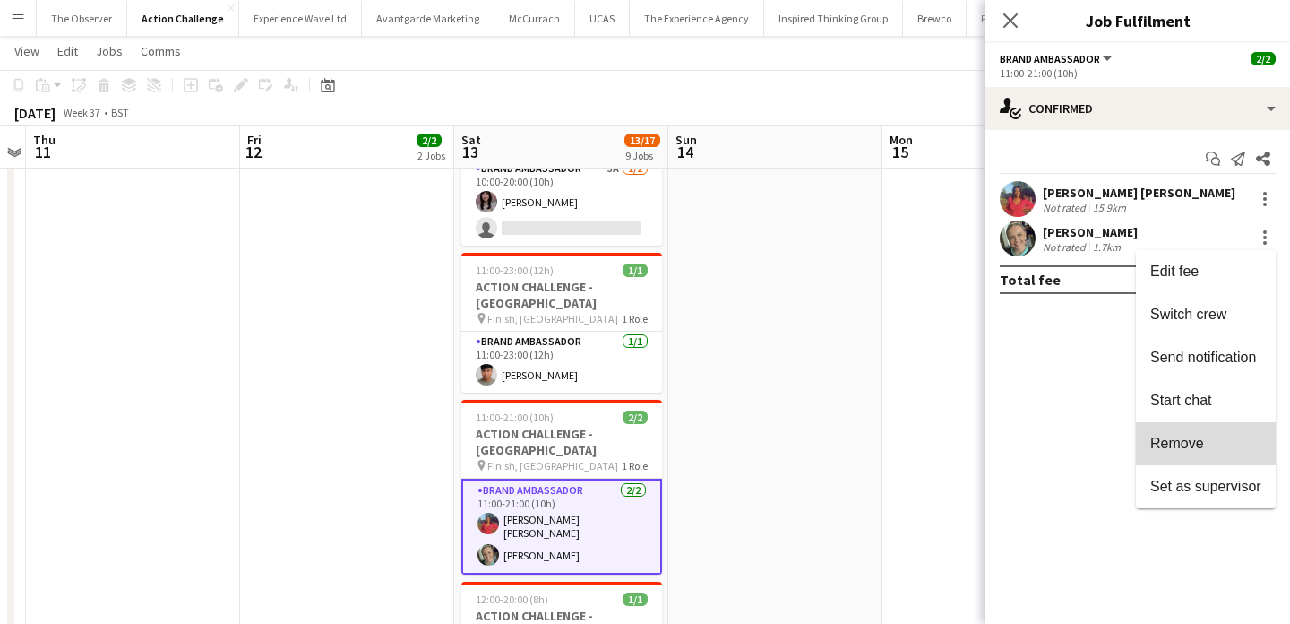
click at [1227, 438] on span "Remove" at bounding box center [1206, 444] width 111 height 16
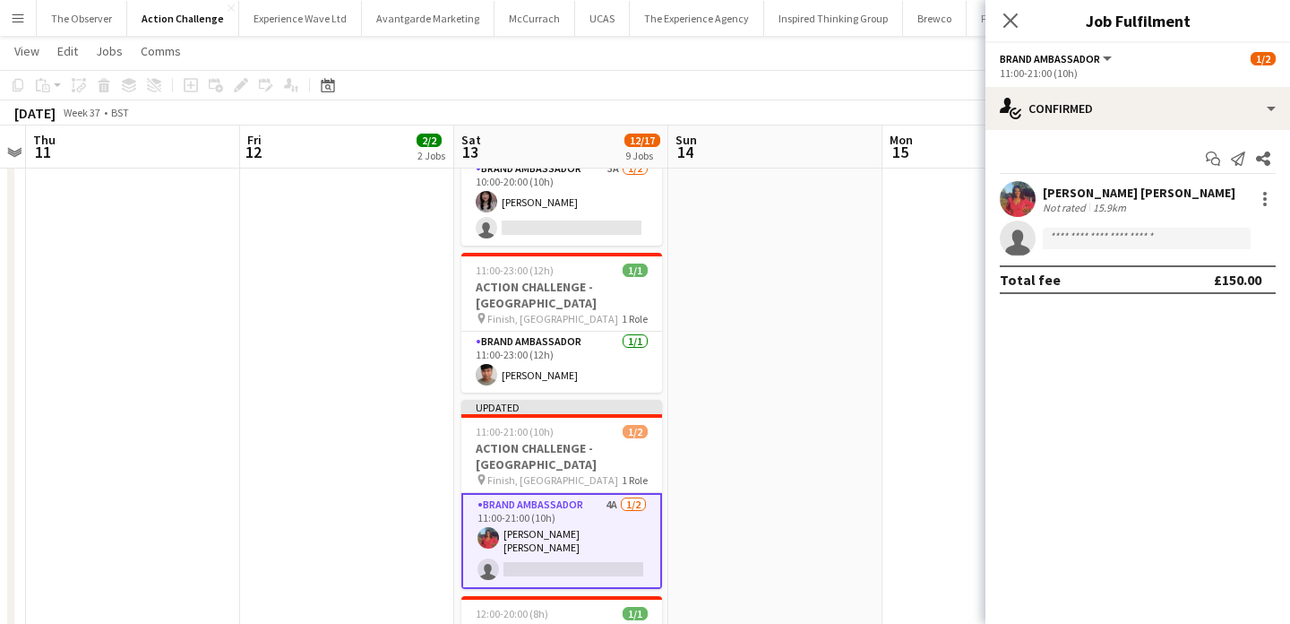
click at [835, 375] on app-date-cell at bounding box center [776, 118] width 214 height 1579
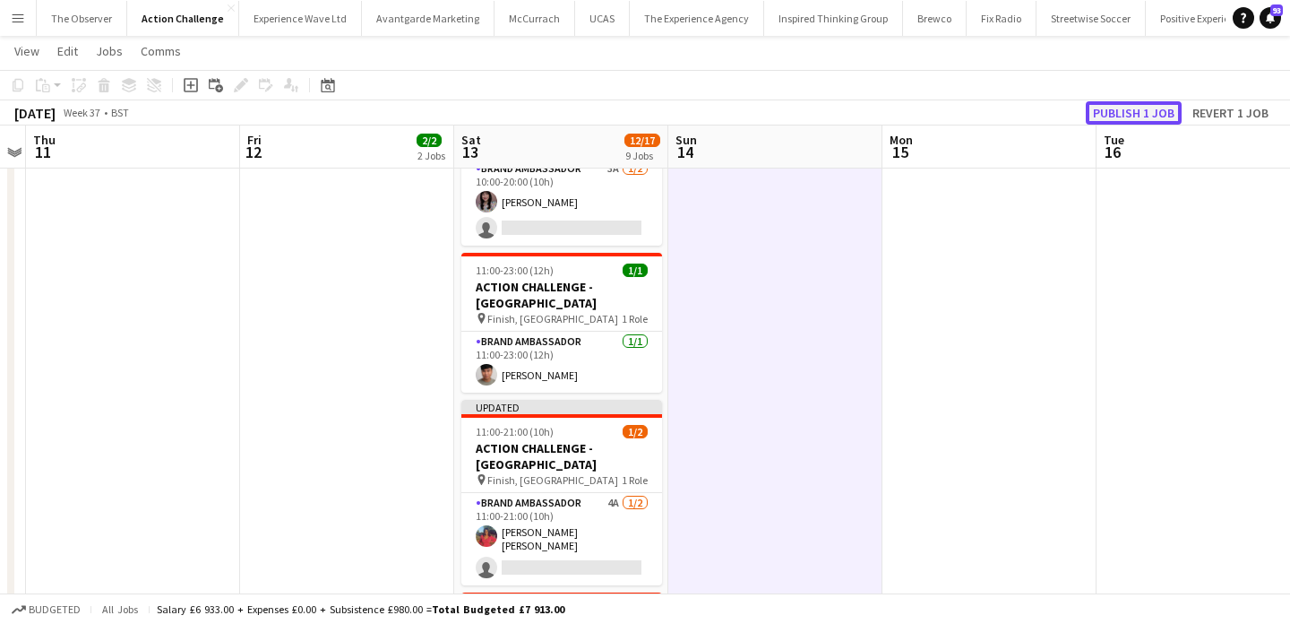
click at [1141, 107] on button "Publish 1 job" at bounding box center [1134, 112] width 96 height 23
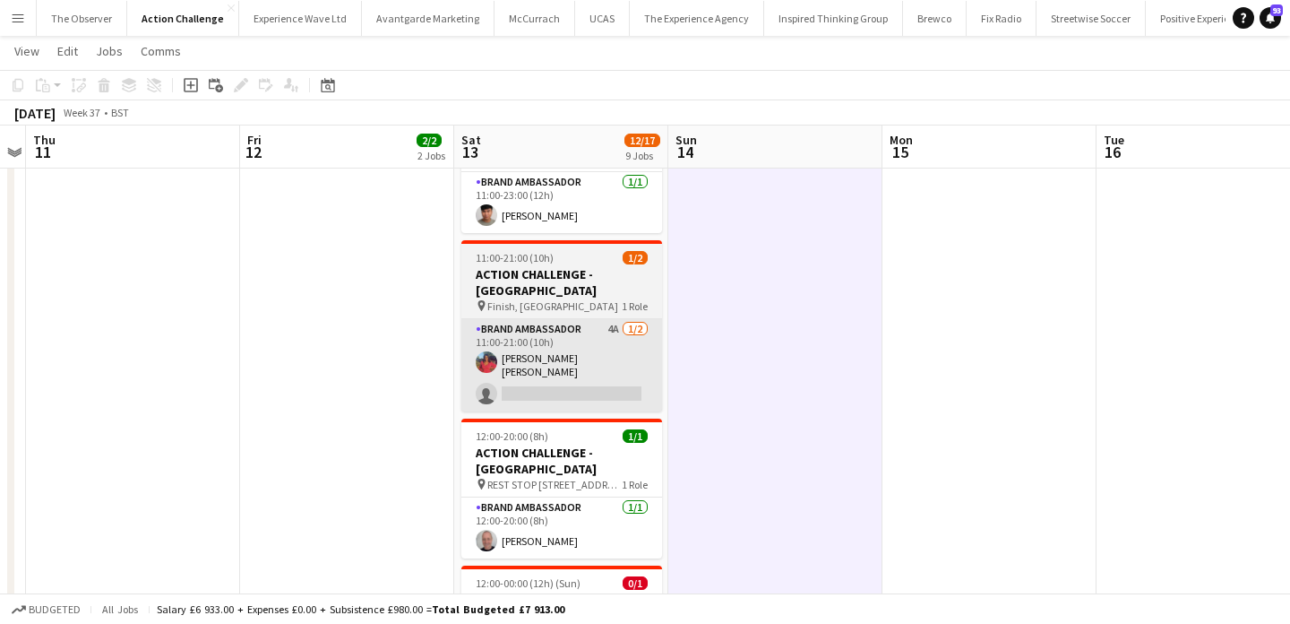
scroll to position [1039, 0]
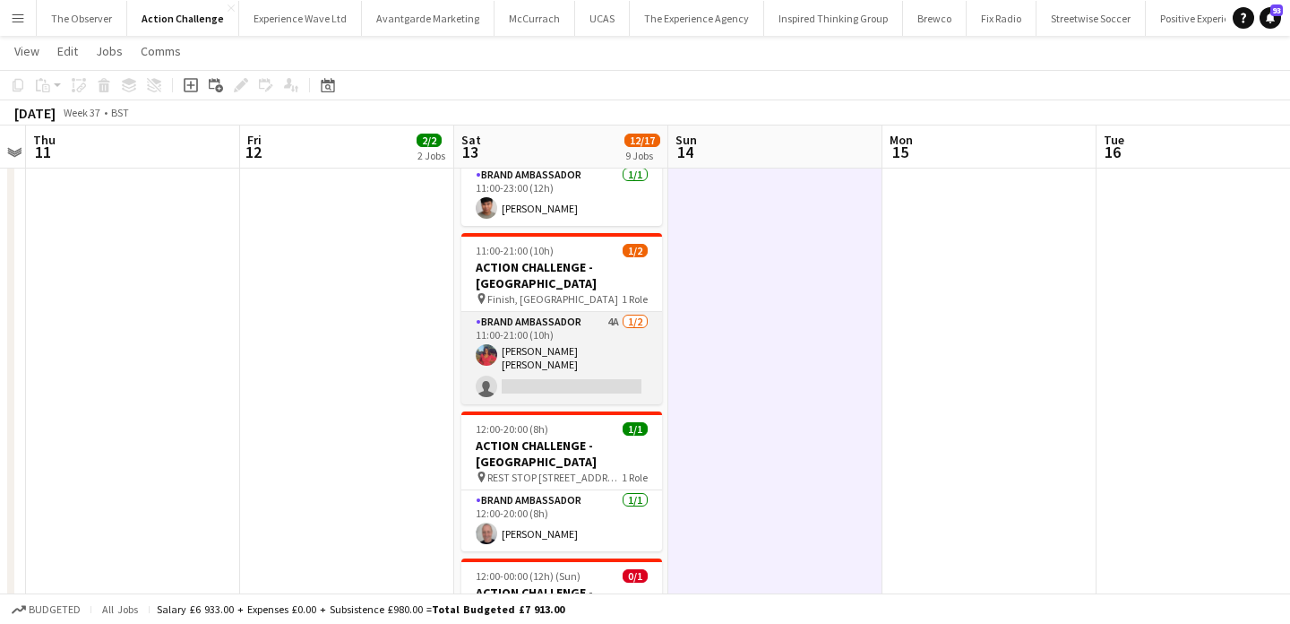
click at [619, 312] on app-card-role "Brand Ambassador 4A 1/2 11:00-21:00 (10h) Jennifer Jonah single-neutral-actions" at bounding box center [561, 358] width 201 height 92
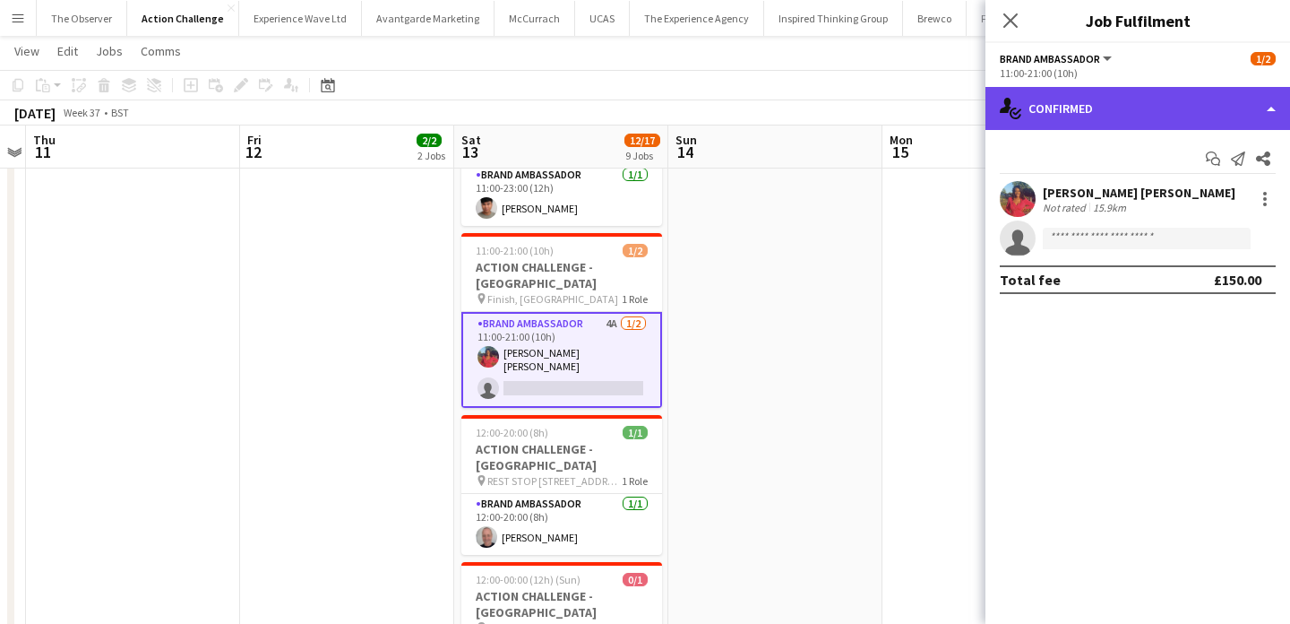
click at [1173, 116] on div "single-neutral-actions-check-2 Confirmed" at bounding box center [1138, 108] width 305 height 43
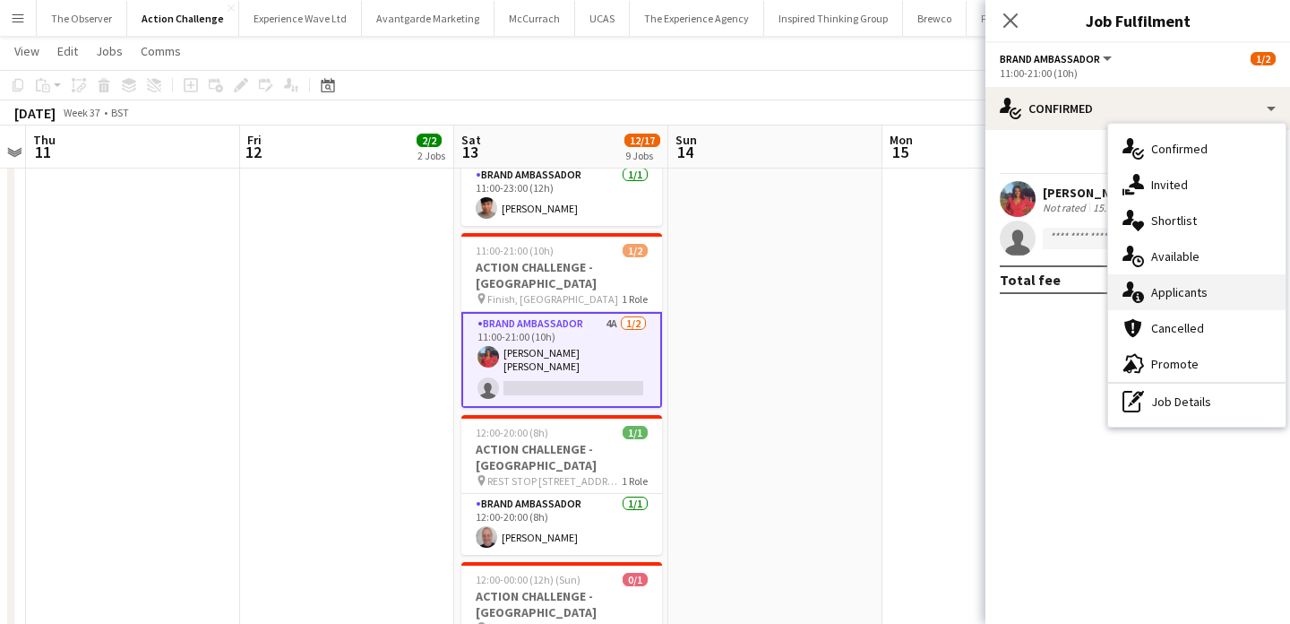
click at [1199, 306] on div "single-neutral-actions-information Applicants" at bounding box center [1196, 292] width 177 height 36
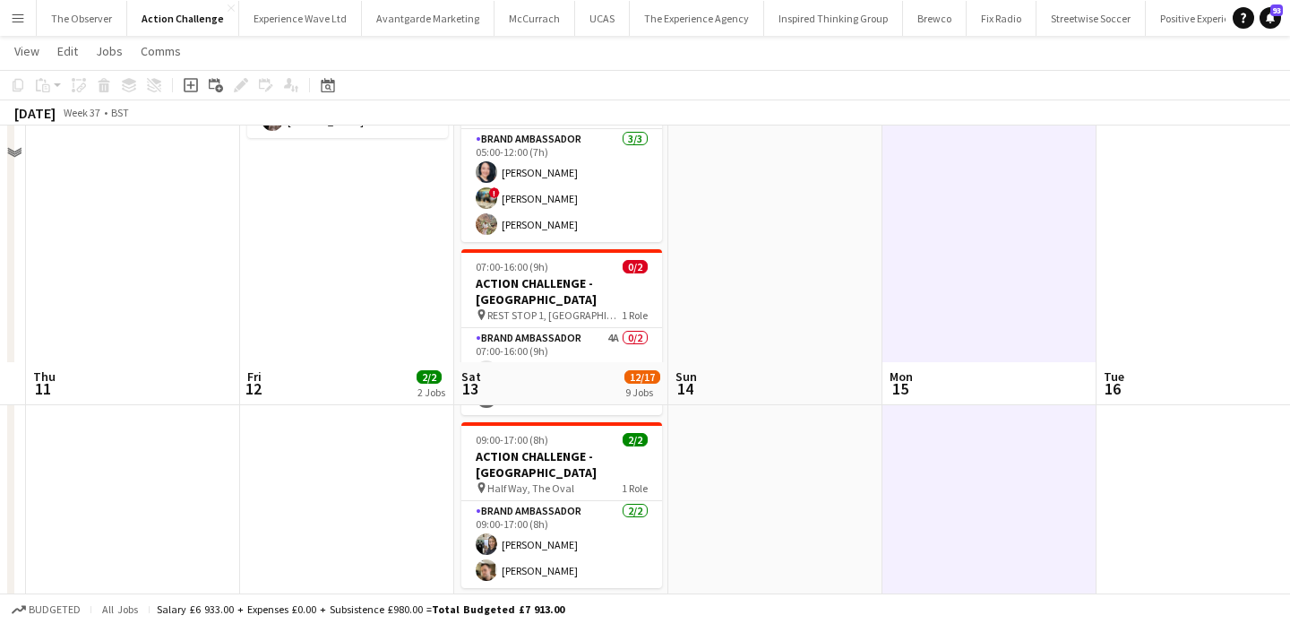
scroll to position [0, 0]
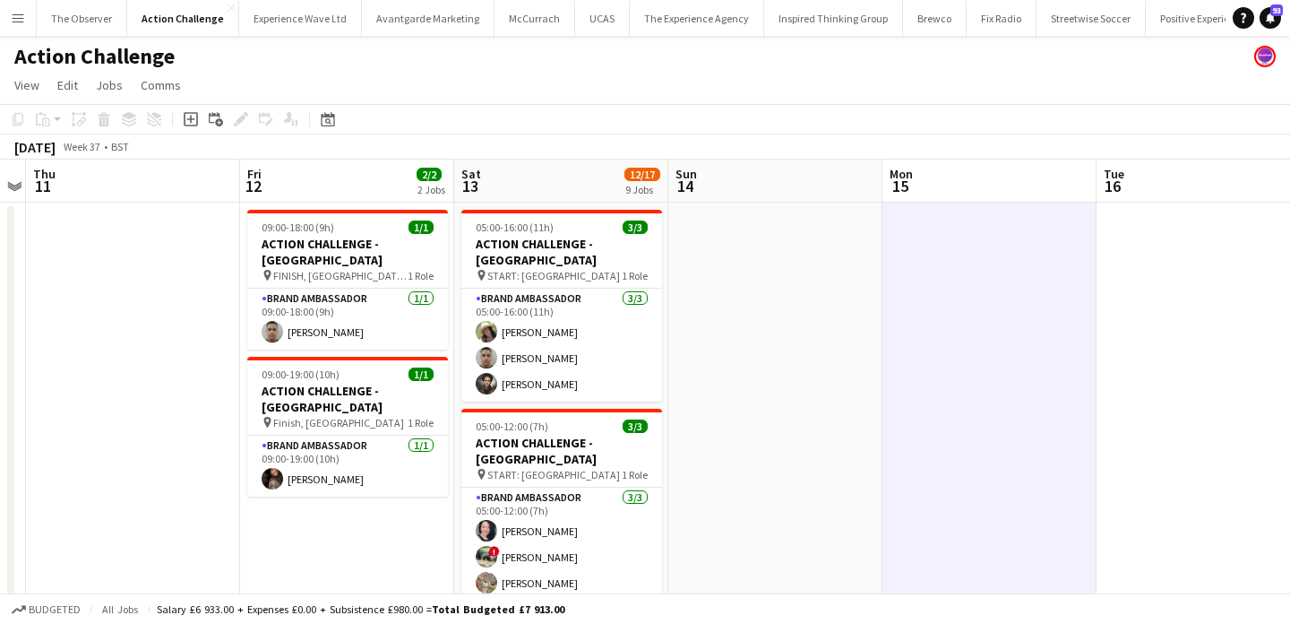
click at [24, 17] on button "Menu" at bounding box center [18, 18] width 36 height 36
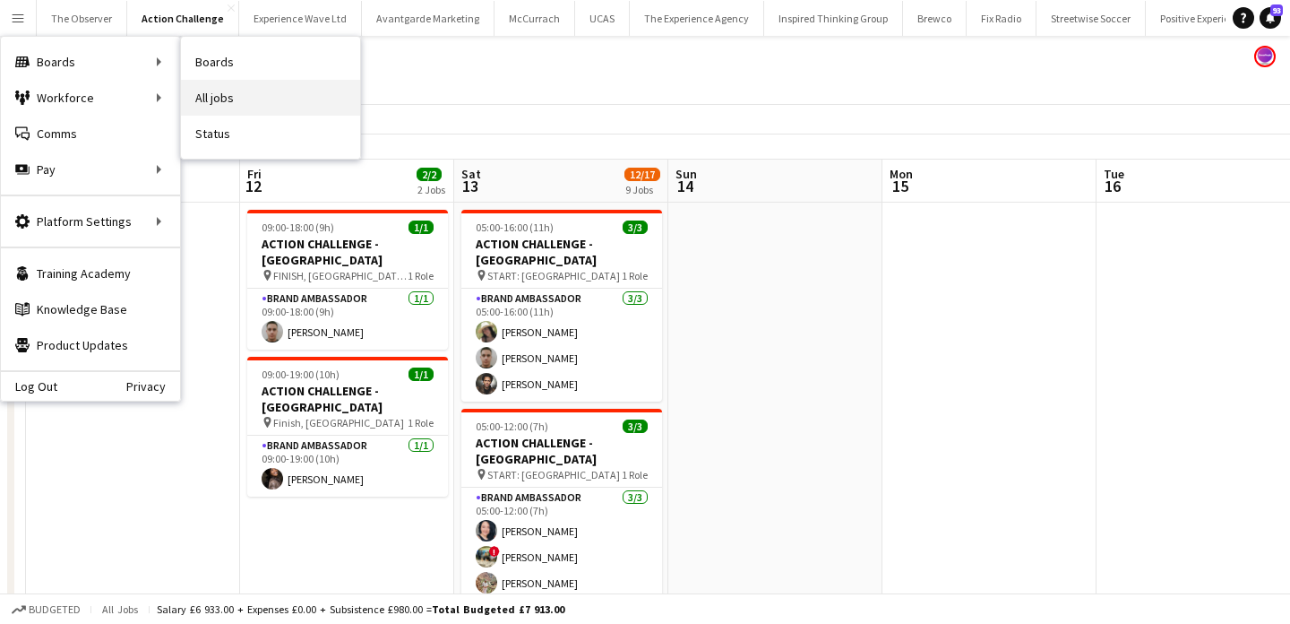
click at [221, 90] on link "All jobs" at bounding box center [270, 98] width 179 height 36
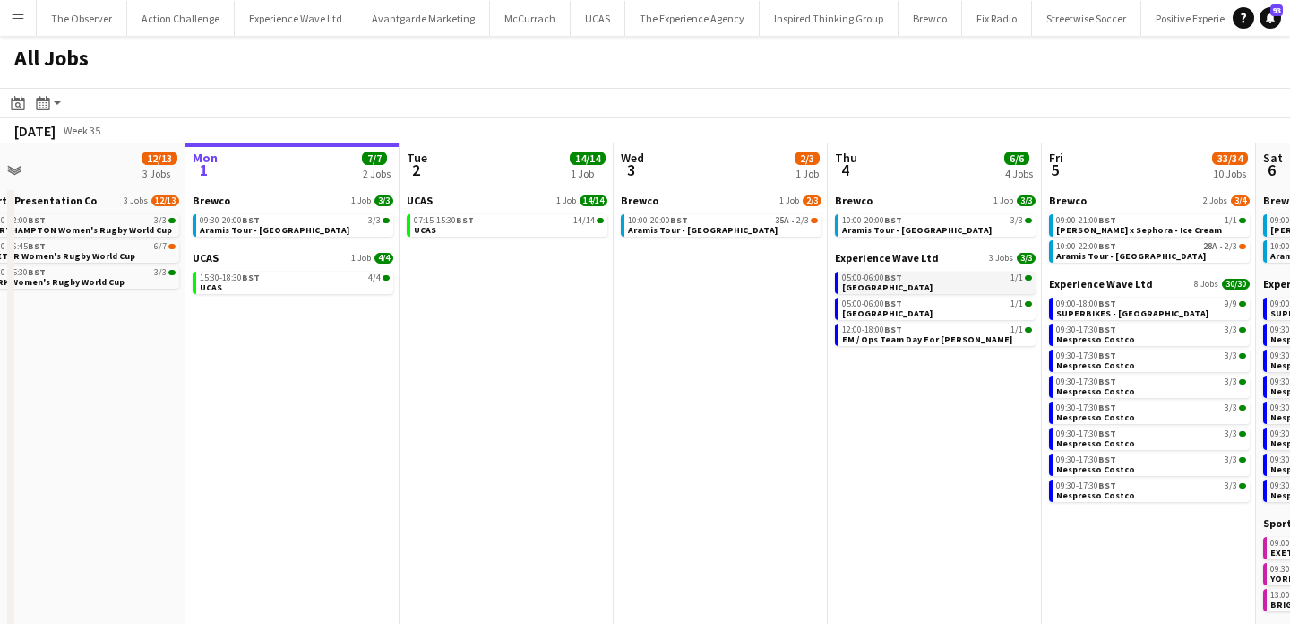
scroll to position [0, 459]
click at [486, 227] on link "07:15-15:30 BST 14/14 UCAS" at bounding box center [507, 224] width 190 height 21
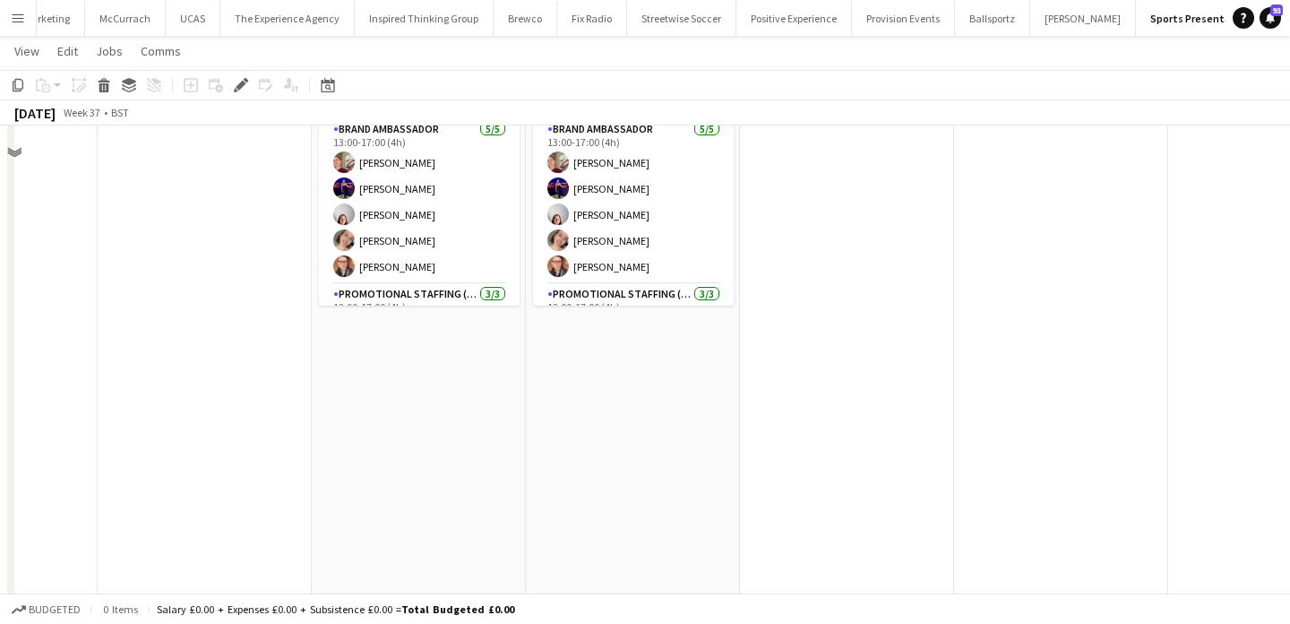
scroll to position [542, 0]
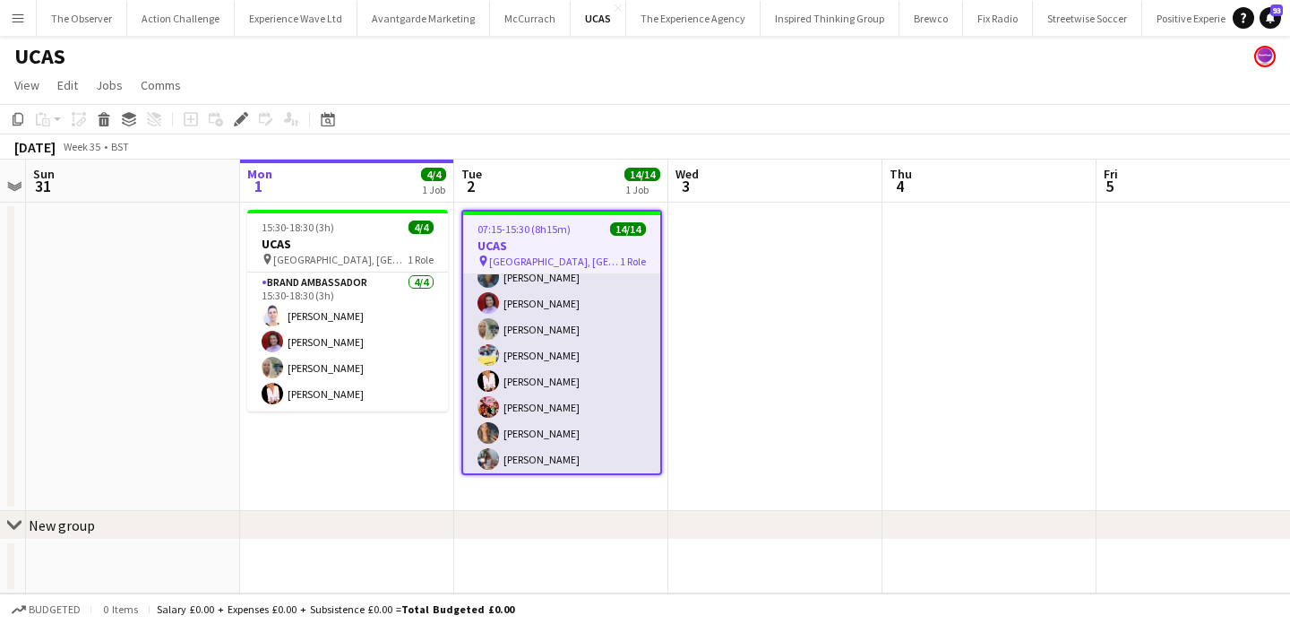
scroll to position [29, 0]
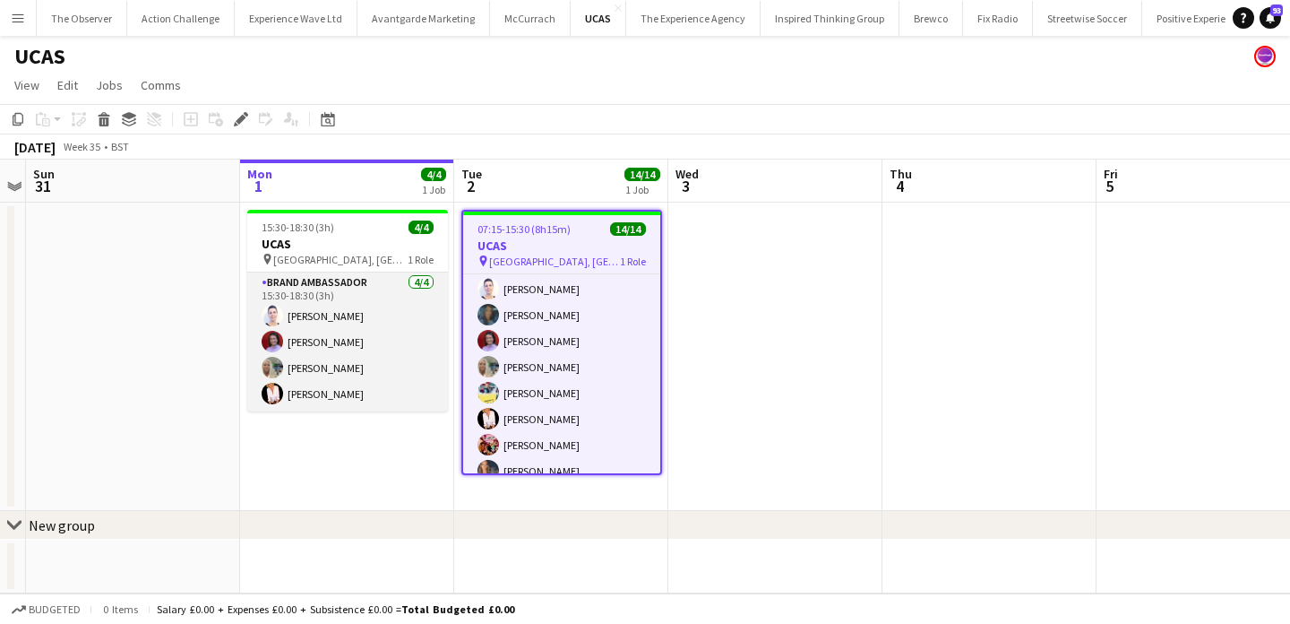
click at [361, 395] on app-card-role "Brand Ambassador 4/4 15:30-18:30 (3h) Cleo Gifford Rachel Adshead-Grant Sharonn…" at bounding box center [347, 341] width 201 height 139
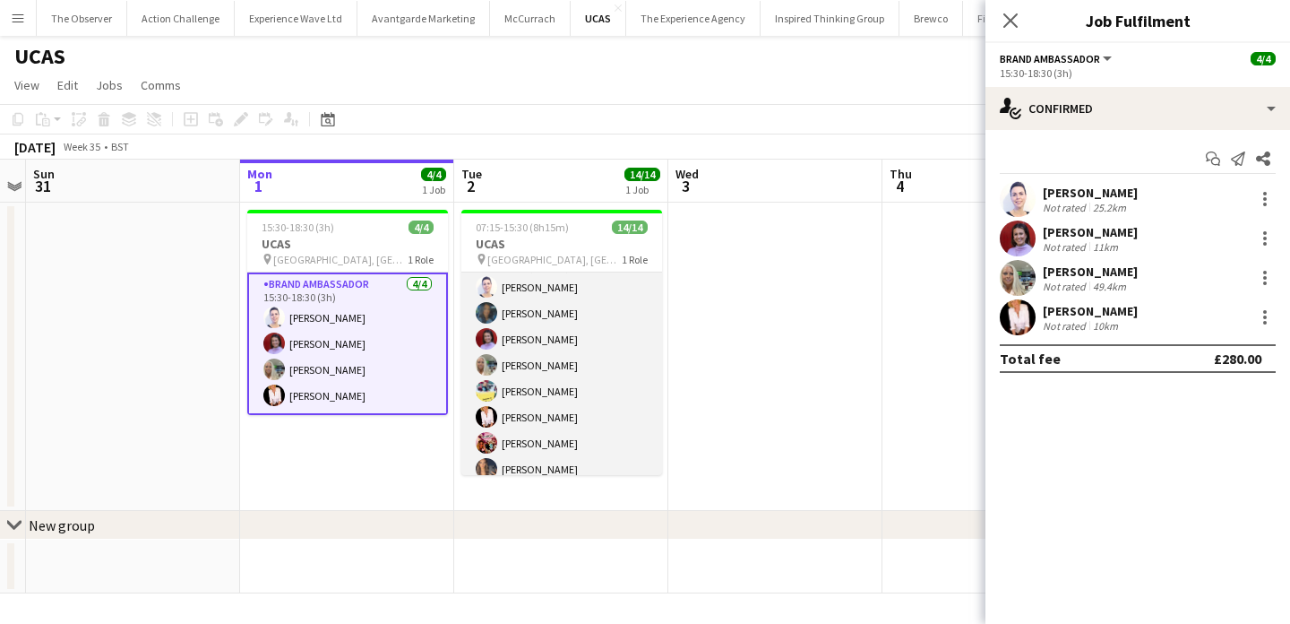
scroll to position [0, 0]
click at [545, 363] on app-card-role "Brand Ambassador 14/14 07:15-15:30 (8h15m) Cleo Gifford Mehreen Parvez Rachel A…" at bounding box center [561, 471] width 201 height 399
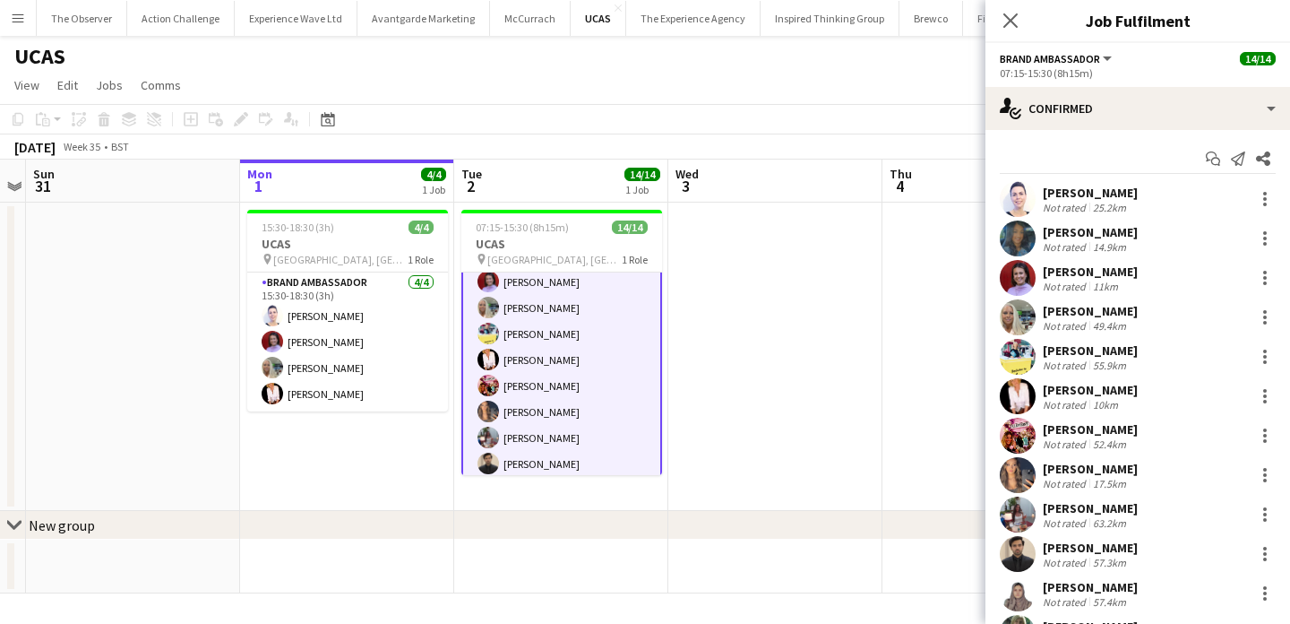
scroll to position [75, 0]
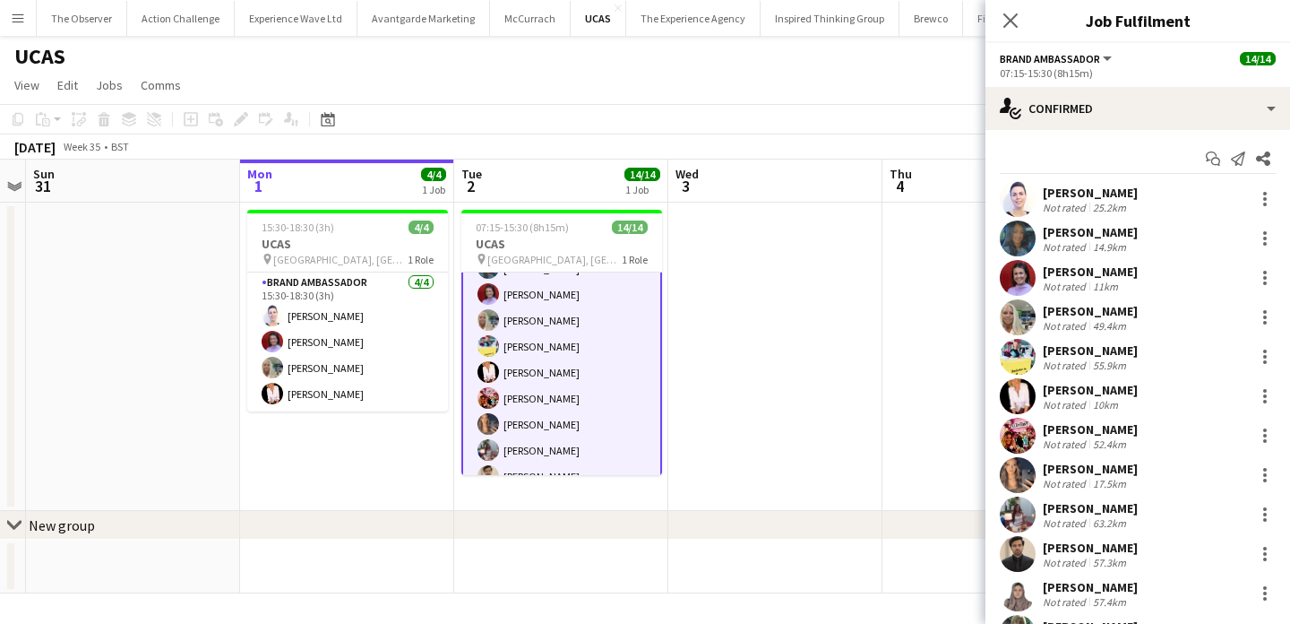
click at [1017, 353] on app-user-avatar at bounding box center [1018, 357] width 36 height 36
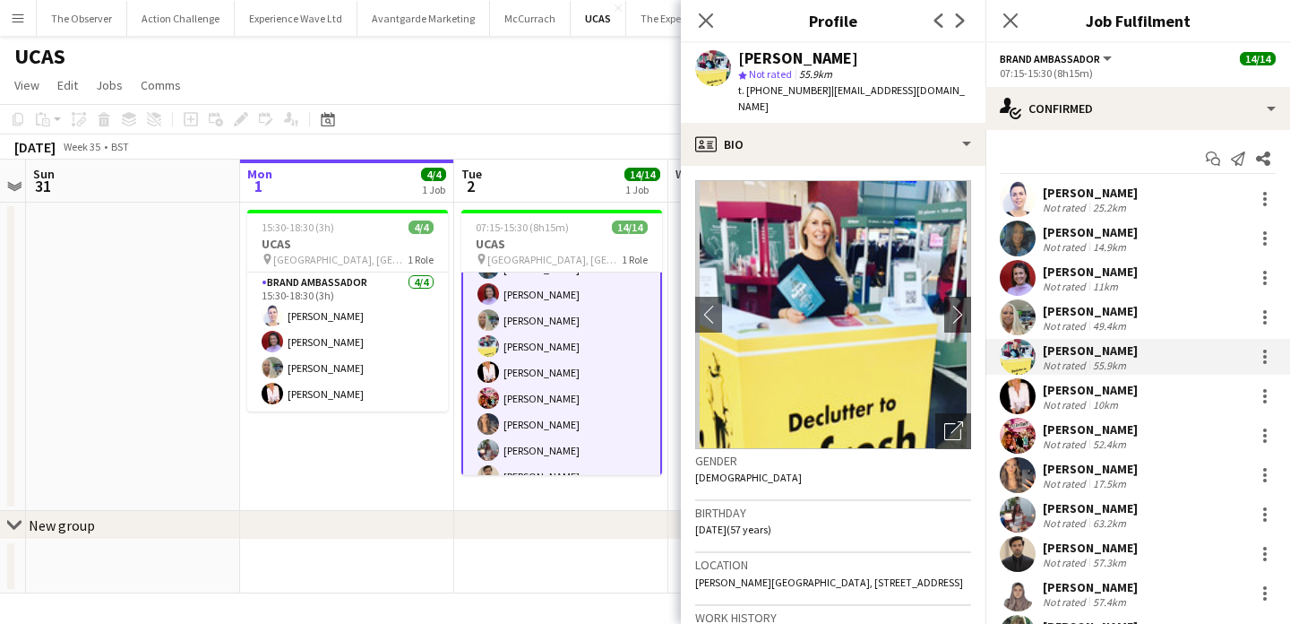
click at [795, 91] on span "t. +447976674254" at bounding box center [784, 89] width 93 height 13
drag, startPoint x: 795, startPoint y: 91, endPoint x: 749, endPoint y: 92, distance: 45.7
click at [749, 92] on span "t. +447976674254" at bounding box center [784, 89] width 93 height 13
copy span "+447976674254"
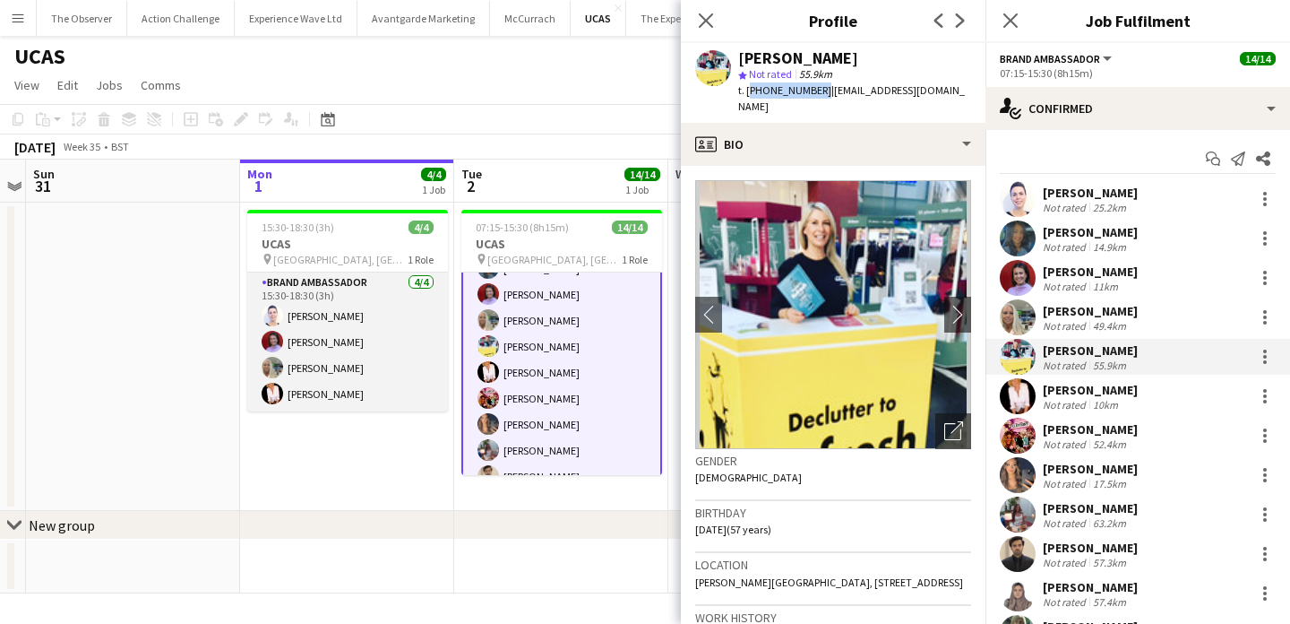
click at [332, 325] on app-card-role "Brand Ambassador 4/4 15:30-18:30 (3h) Cleo Gifford Rachel Adshead-Grant Sharonn…" at bounding box center [347, 341] width 201 height 139
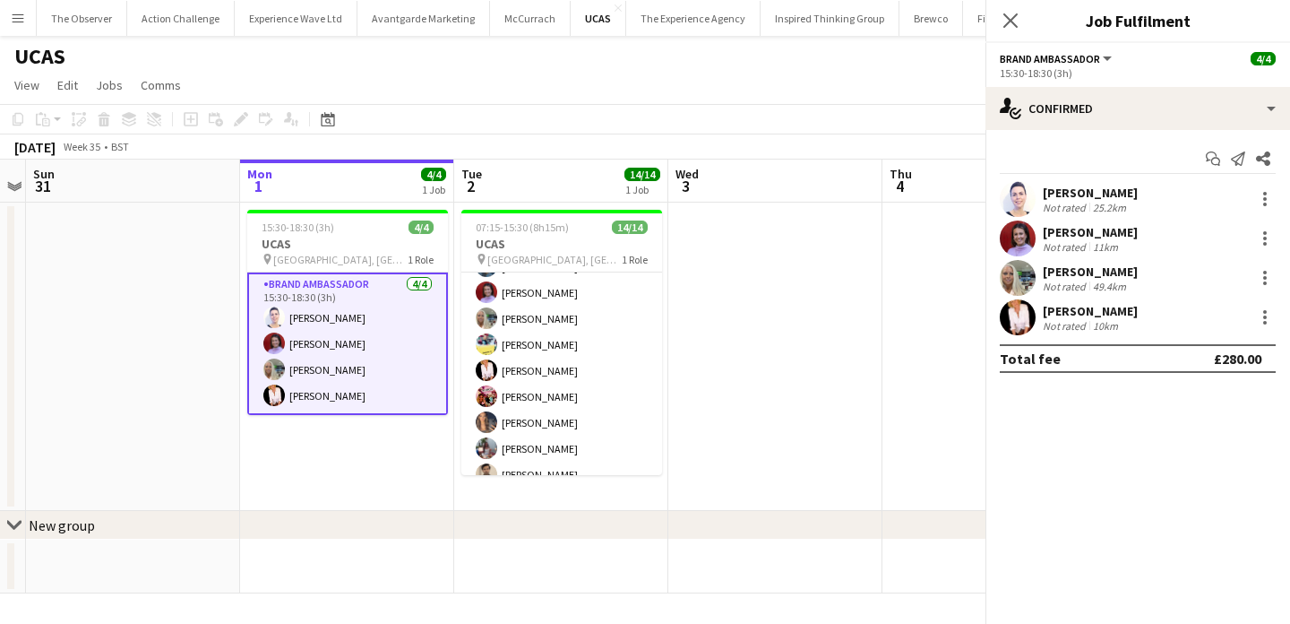
scroll to position [73, 0]
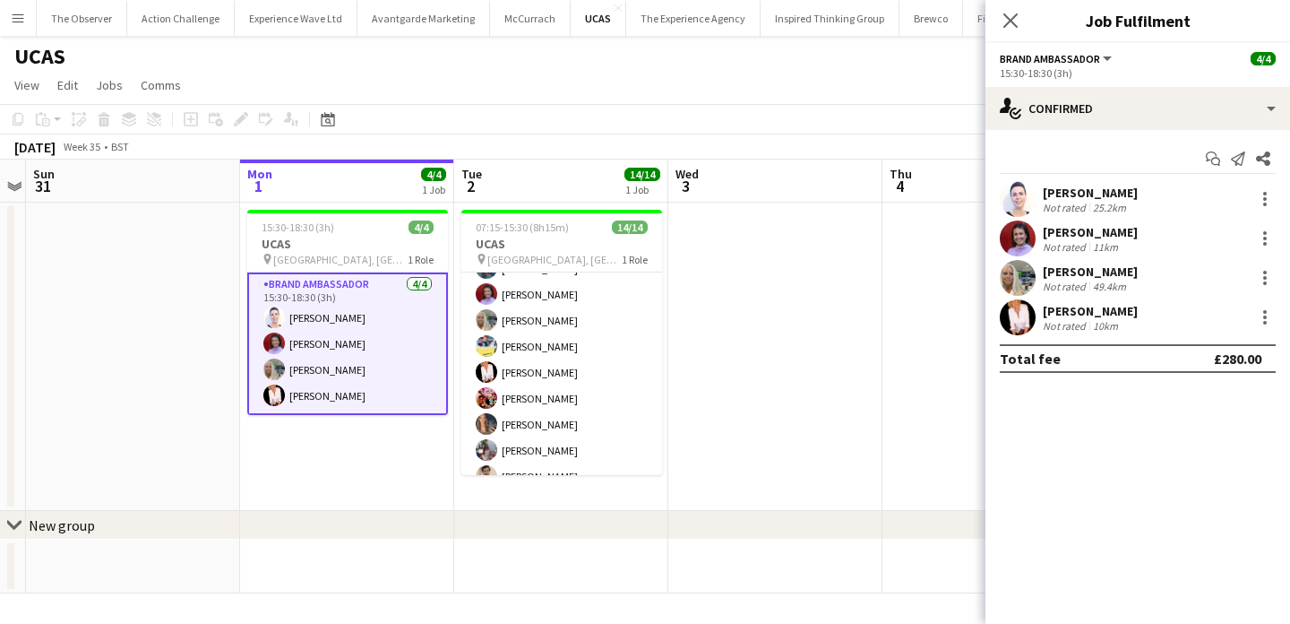
click at [1019, 278] on app-user-avatar at bounding box center [1018, 278] width 36 height 36
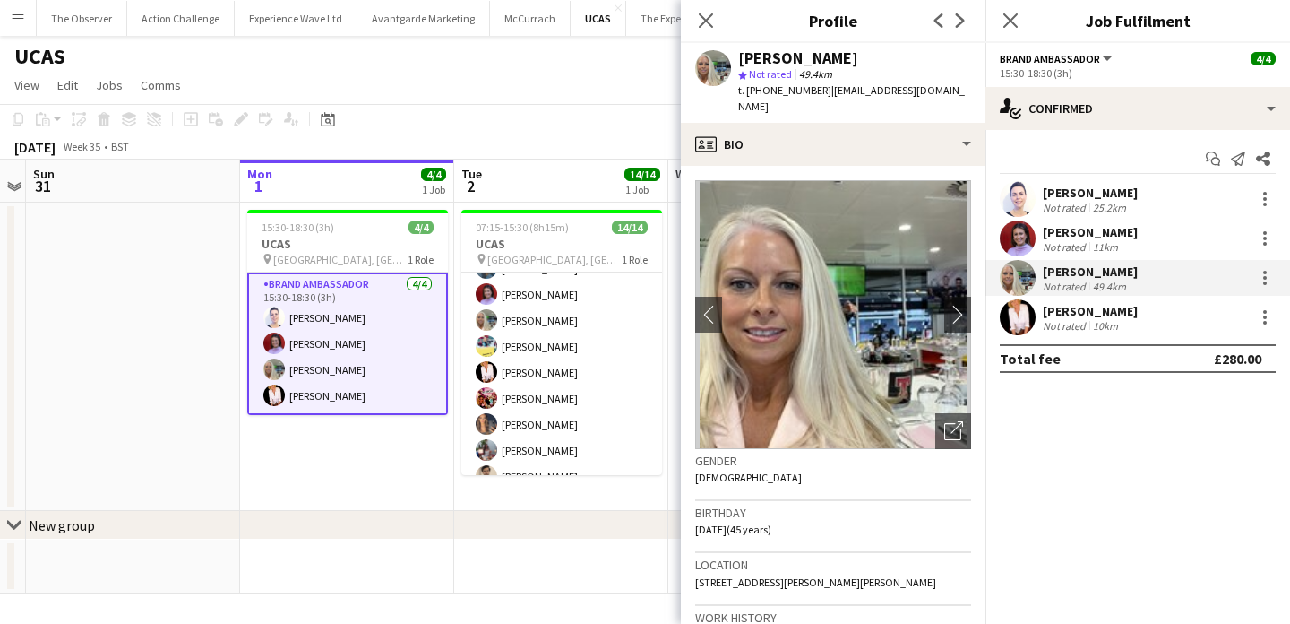
click at [757, 54] on div "Sharonne Kelly" at bounding box center [798, 58] width 120 height 16
drag, startPoint x: 757, startPoint y: 54, endPoint x: 818, endPoint y: 54, distance: 60.9
click at [818, 54] on div "Sharonne Kelly" at bounding box center [798, 58] width 120 height 16
copy div "Sharonne Kelly"
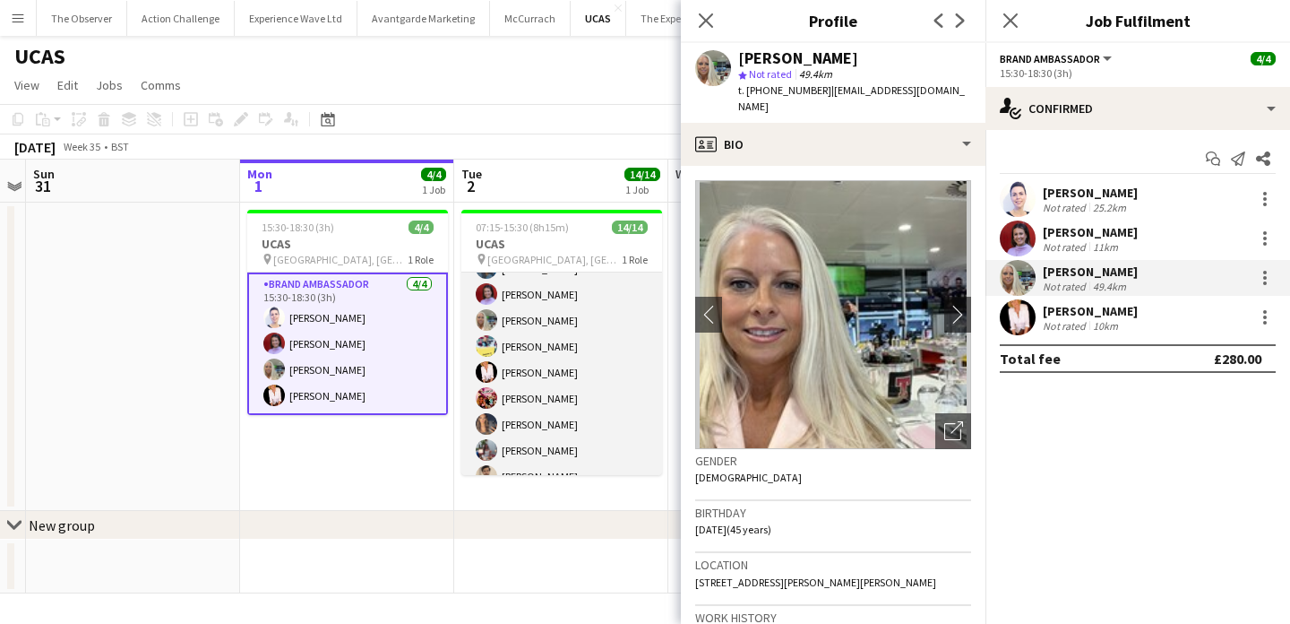
click at [638, 362] on app-card-role "Brand Ambassador 14/14 07:15-15:30 (8h15m) Cleo Gifford Mehreen Parvez Rachel A…" at bounding box center [561, 398] width 201 height 399
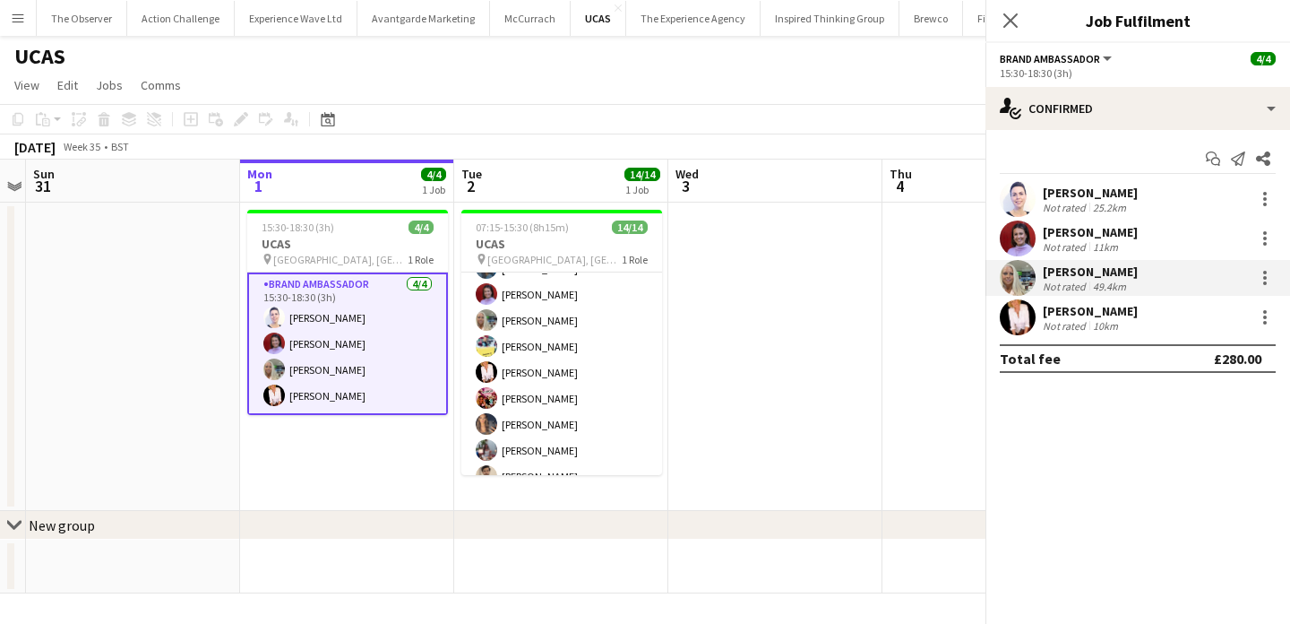
scroll to position [75, 0]
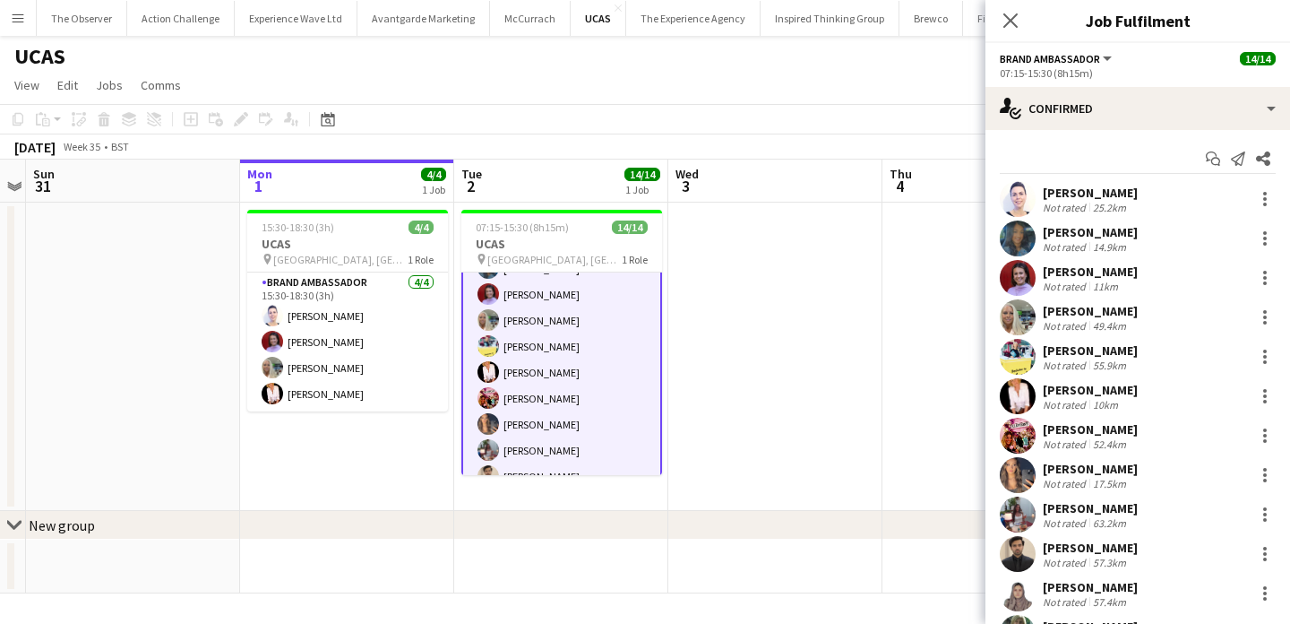
click at [1017, 359] on app-user-avatar at bounding box center [1018, 357] width 36 height 36
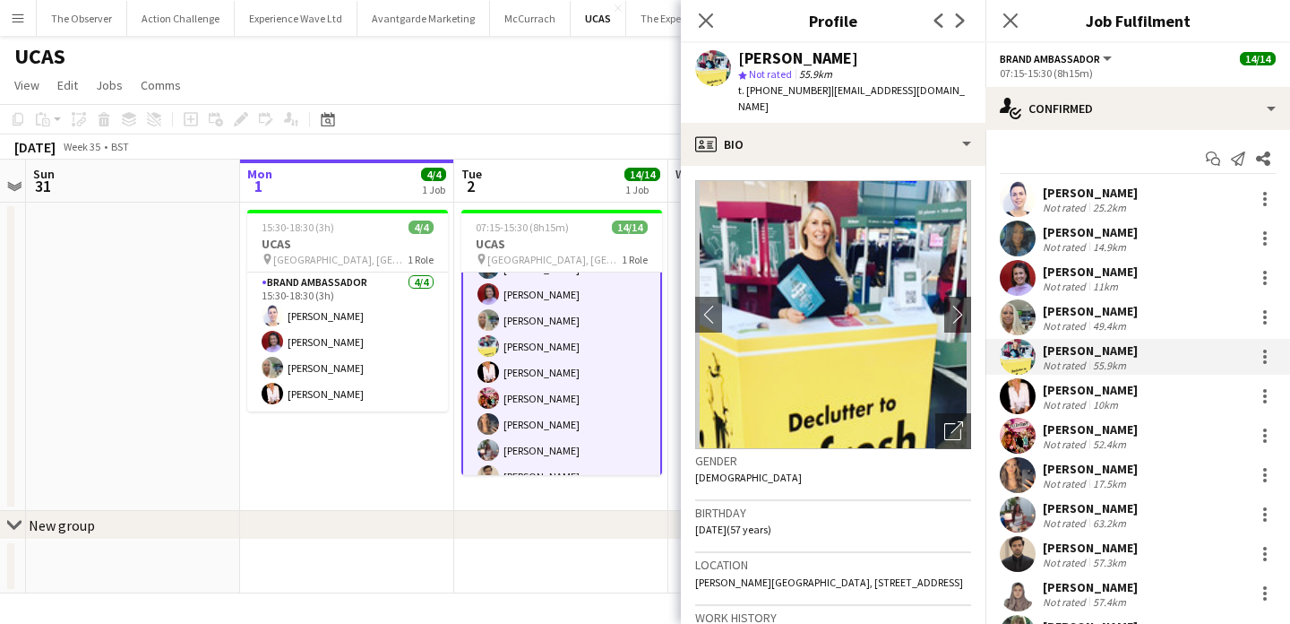
click at [749, 63] on div "Yvonne Smith" at bounding box center [798, 58] width 120 height 16
drag, startPoint x: 749, startPoint y: 63, endPoint x: 805, endPoint y: 62, distance: 55.6
click at [805, 63] on div "Yvonne Smith" at bounding box center [798, 58] width 120 height 16
copy div "Yvonne Smith"
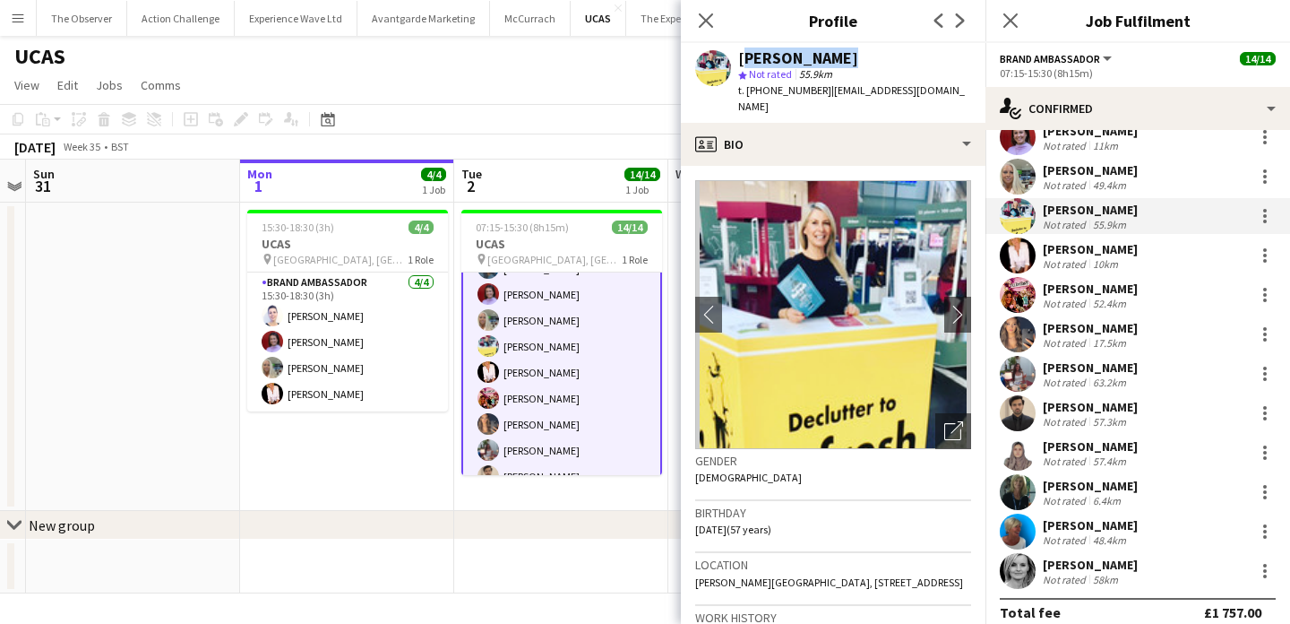
scroll to position [158, 0]
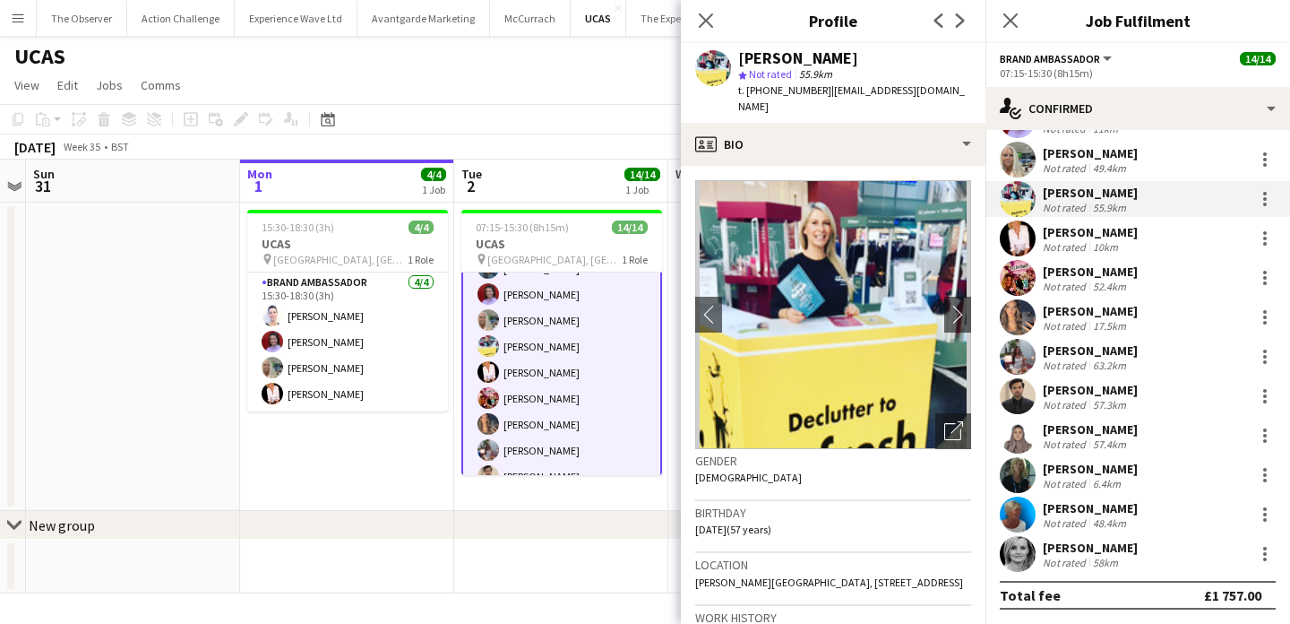
click at [1022, 429] on app-user-avatar at bounding box center [1018, 436] width 36 height 36
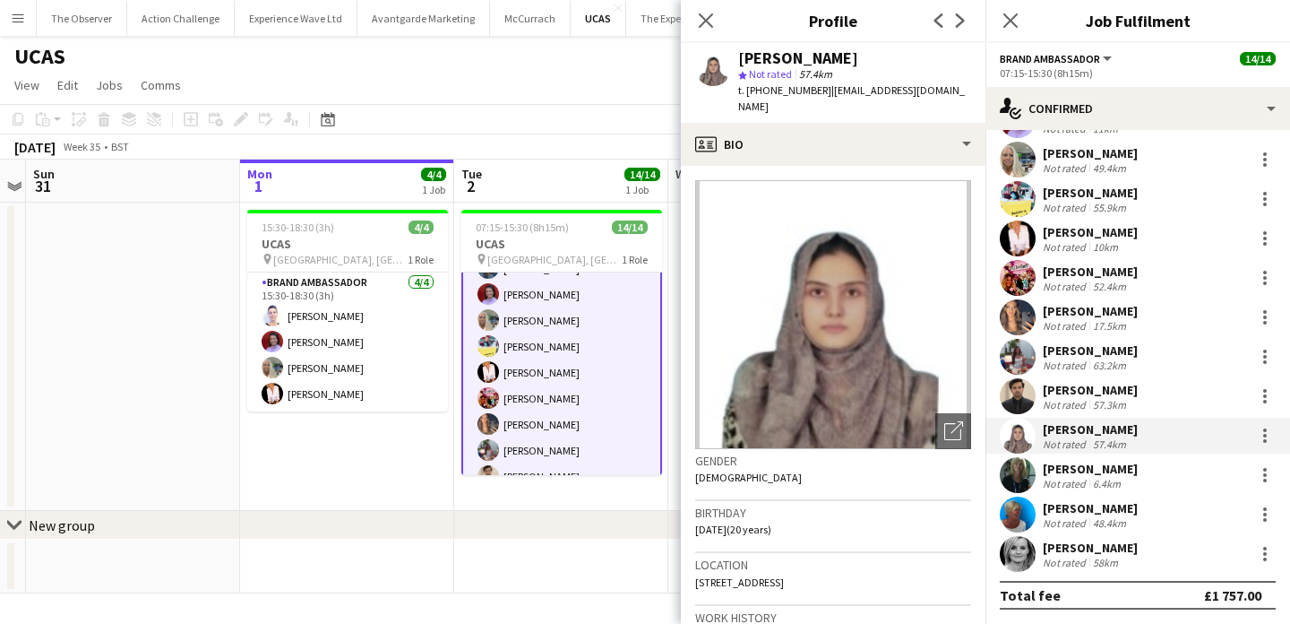
click at [1027, 476] on app-user-avatar at bounding box center [1018, 475] width 36 height 36
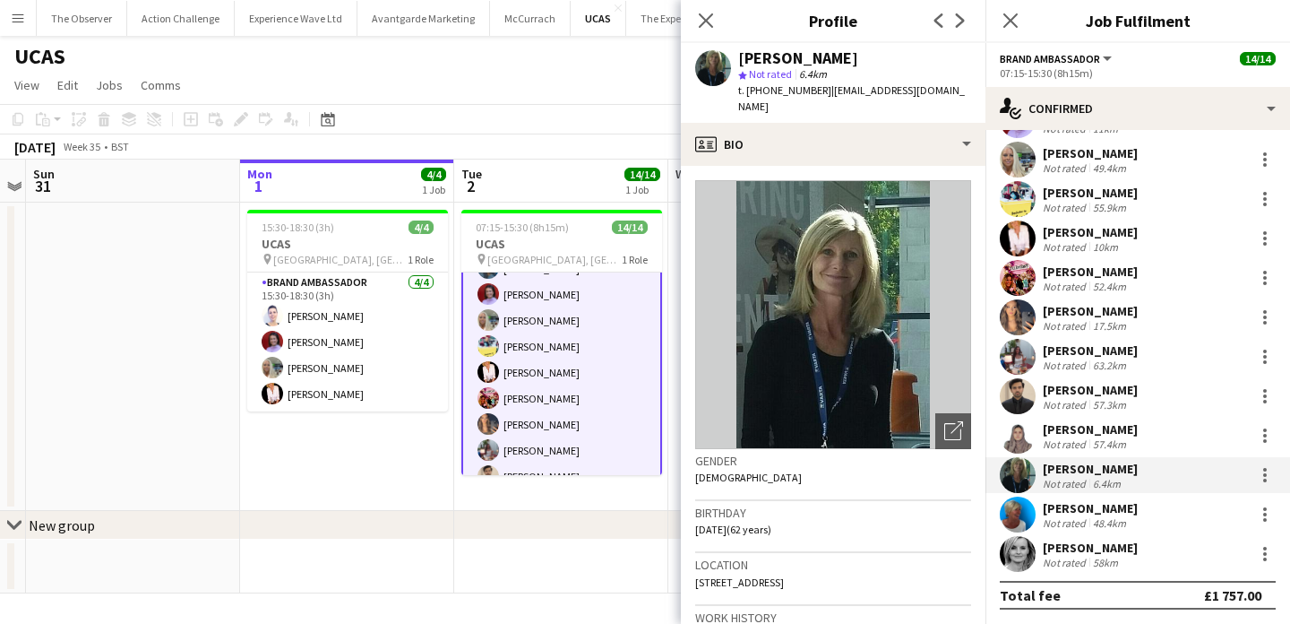
click at [1023, 557] on app-user-avatar at bounding box center [1018, 554] width 36 height 36
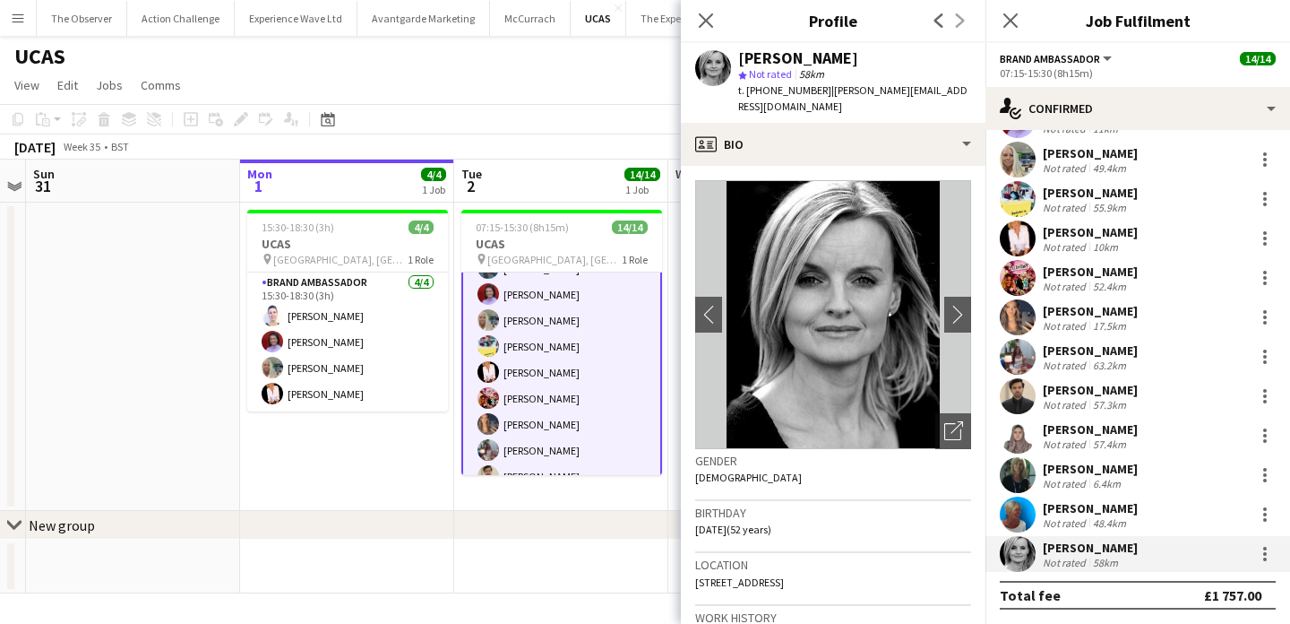
click at [358, 444] on app-date-cell "15:30-18:30 (3h) 4/4 UCAS pin Lowland Hall, Edinburgh 1 Role Brand Ambassador 4…" at bounding box center [347, 357] width 214 height 308
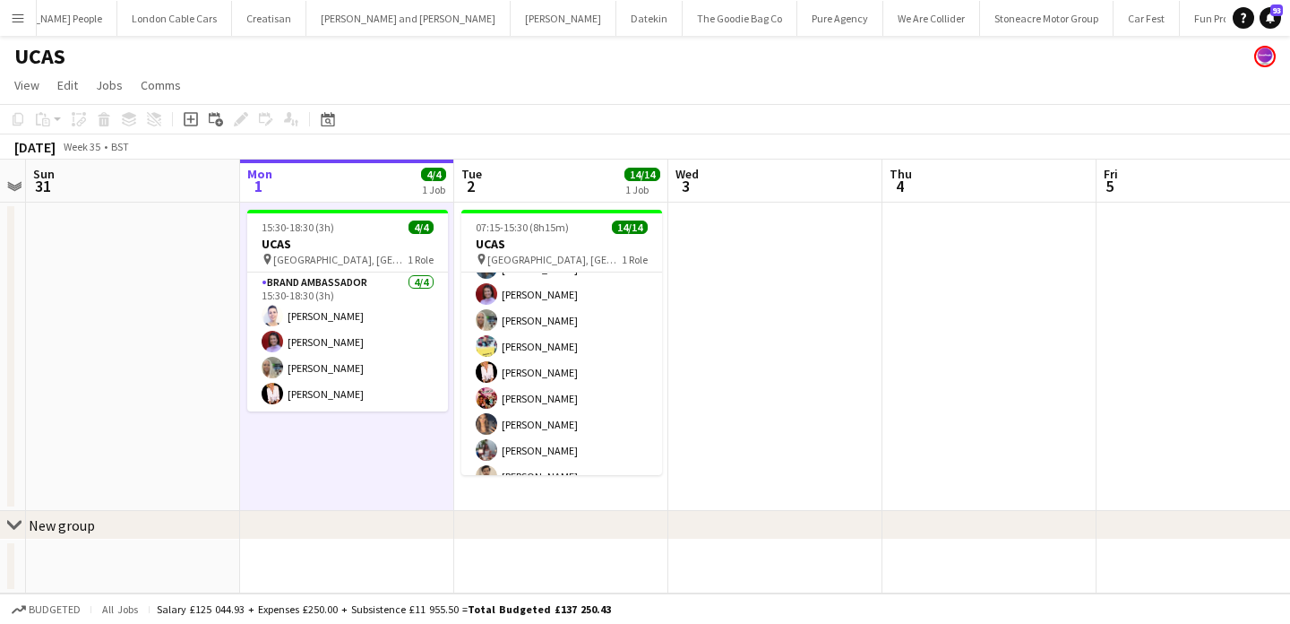
scroll to position [0, 1737]
click at [23, 22] on app-icon "Menu" at bounding box center [18, 18] width 14 height 14
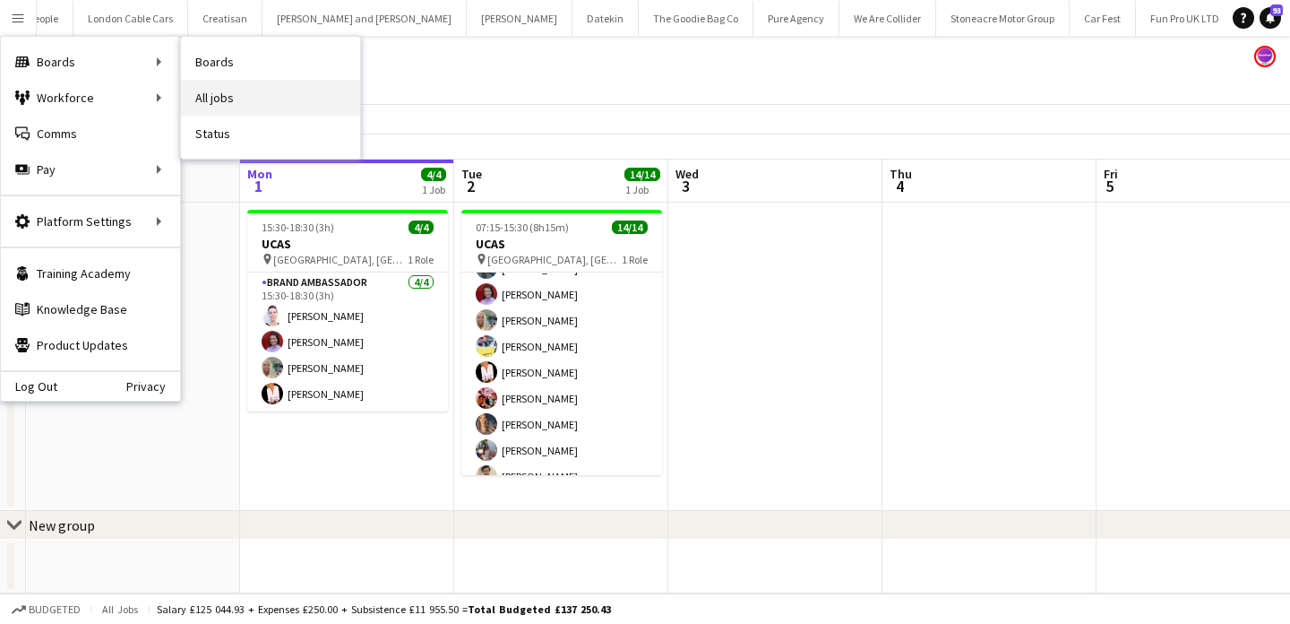
click at [298, 106] on link "All jobs" at bounding box center [270, 98] width 179 height 36
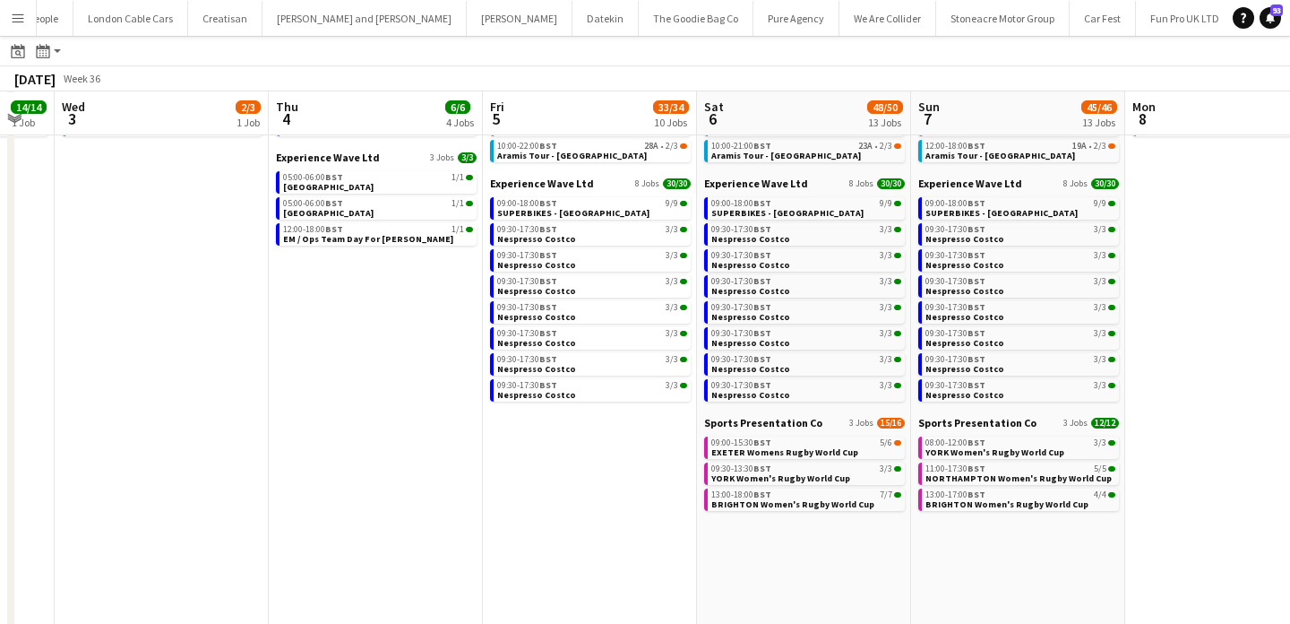
scroll to position [99, 0]
click at [827, 448] on span "EXETER Womens Rugby World Cup" at bounding box center [785, 451] width 147 height 12
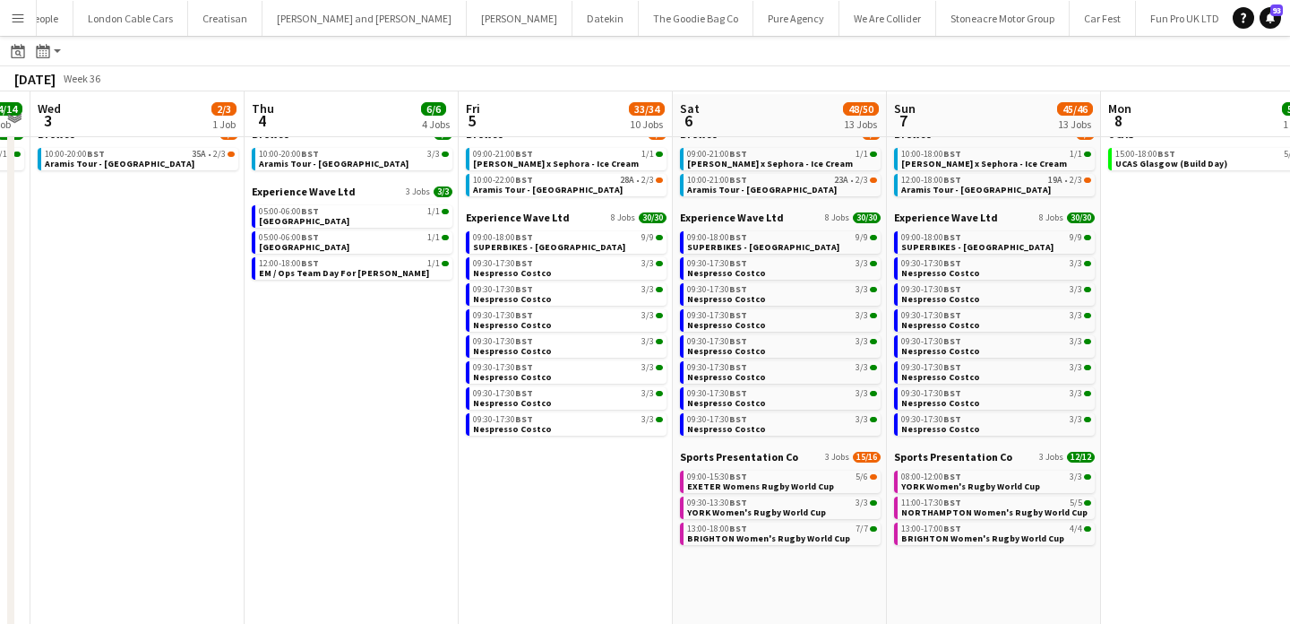
scroll to position [67, 0]
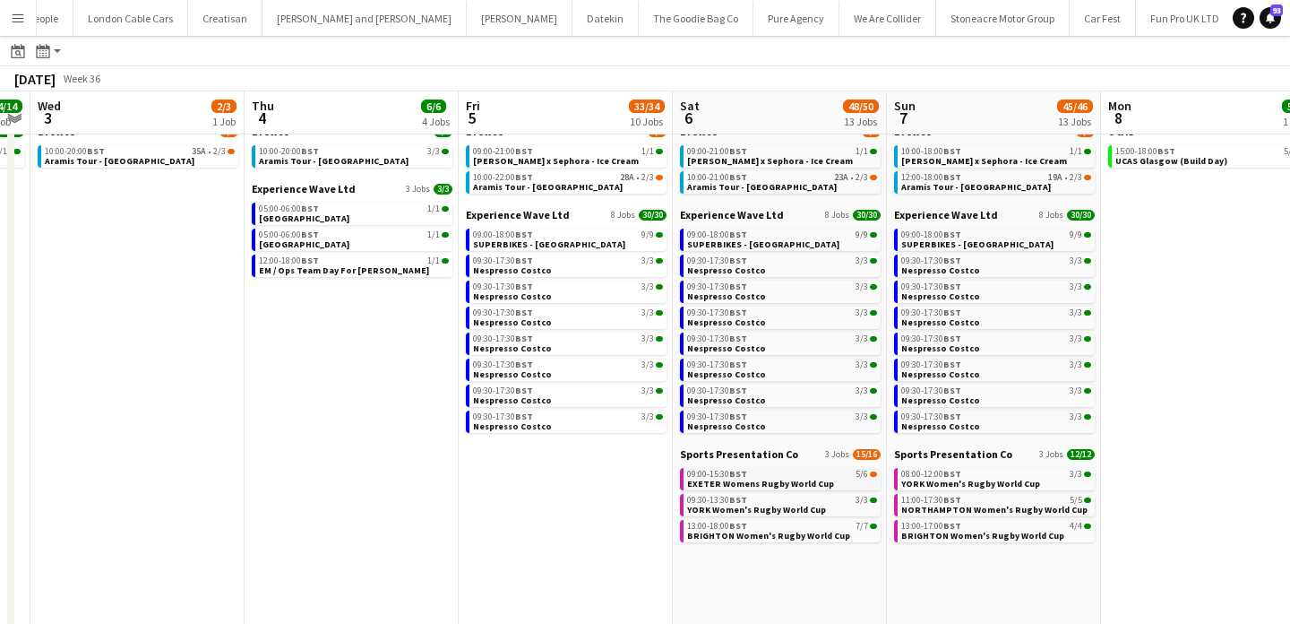
click at [743, 482] on span "EXETER Womens Rugby World Cup" at bounding box center [760, 484] width 147 height 12
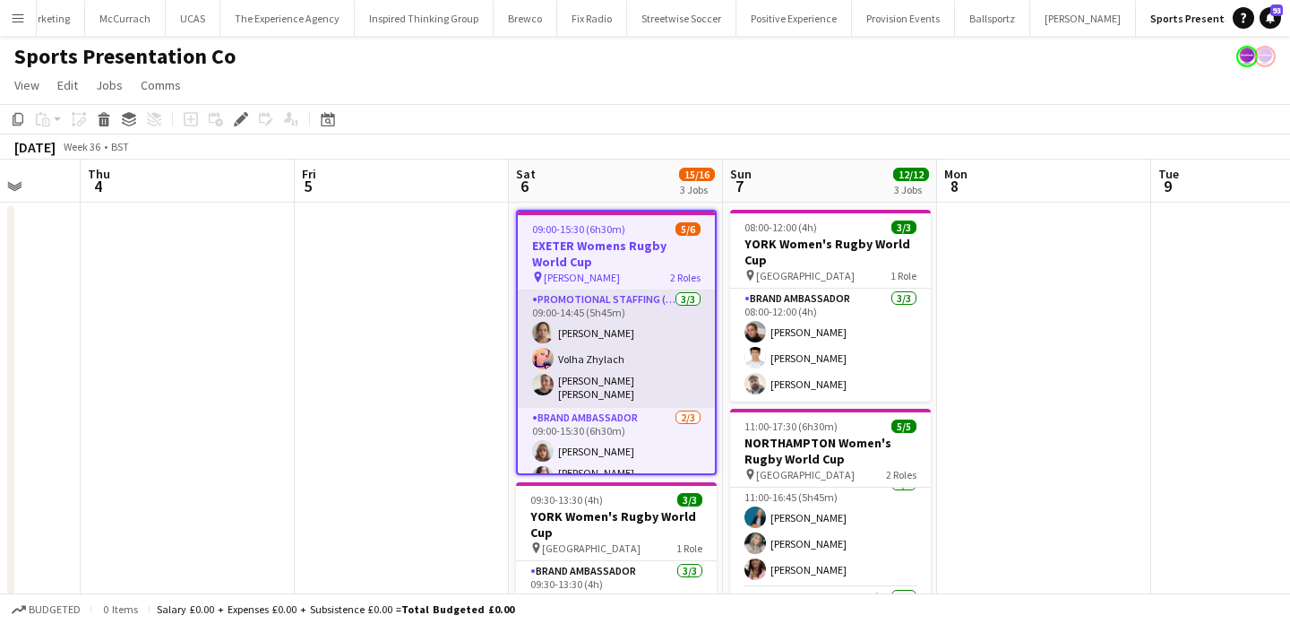
scroll to position [43, 0]
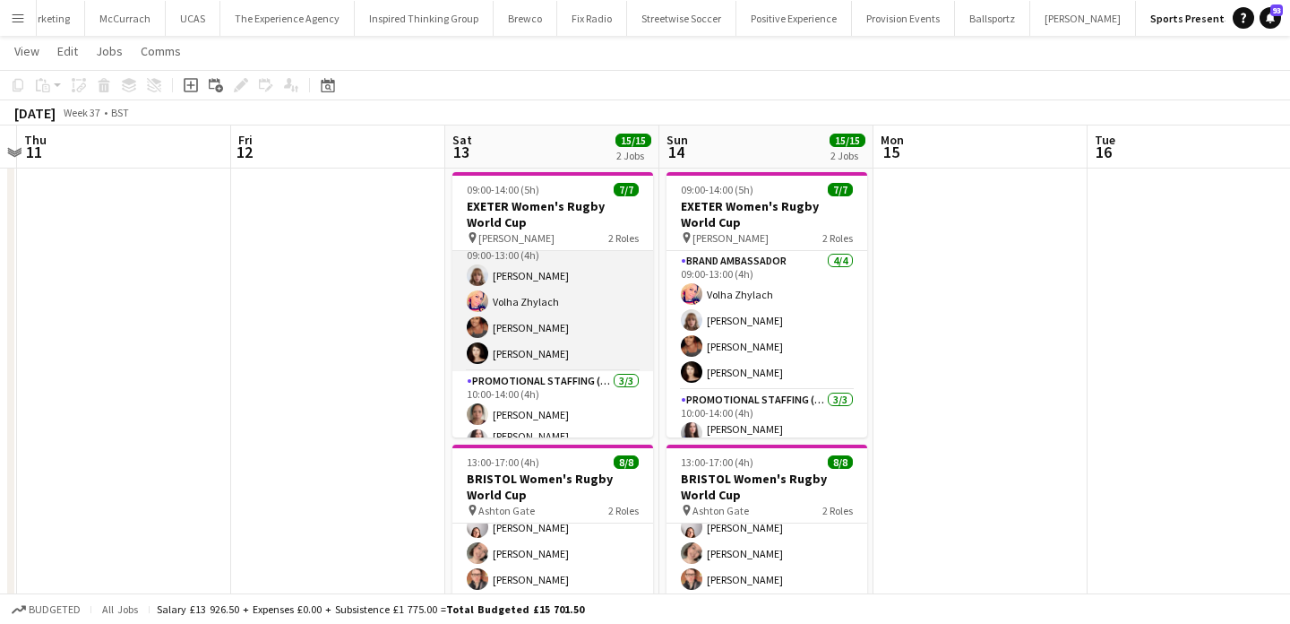
scroll to position [21, 0]
click at [618, 301] on app-card-role "Brand Ambassador 4/4 09:00-13:00 (4h) Caitlyn Chapman Volha Zhylach Jodie Sande…" at bounding box center [553, 299] width 201 height 139
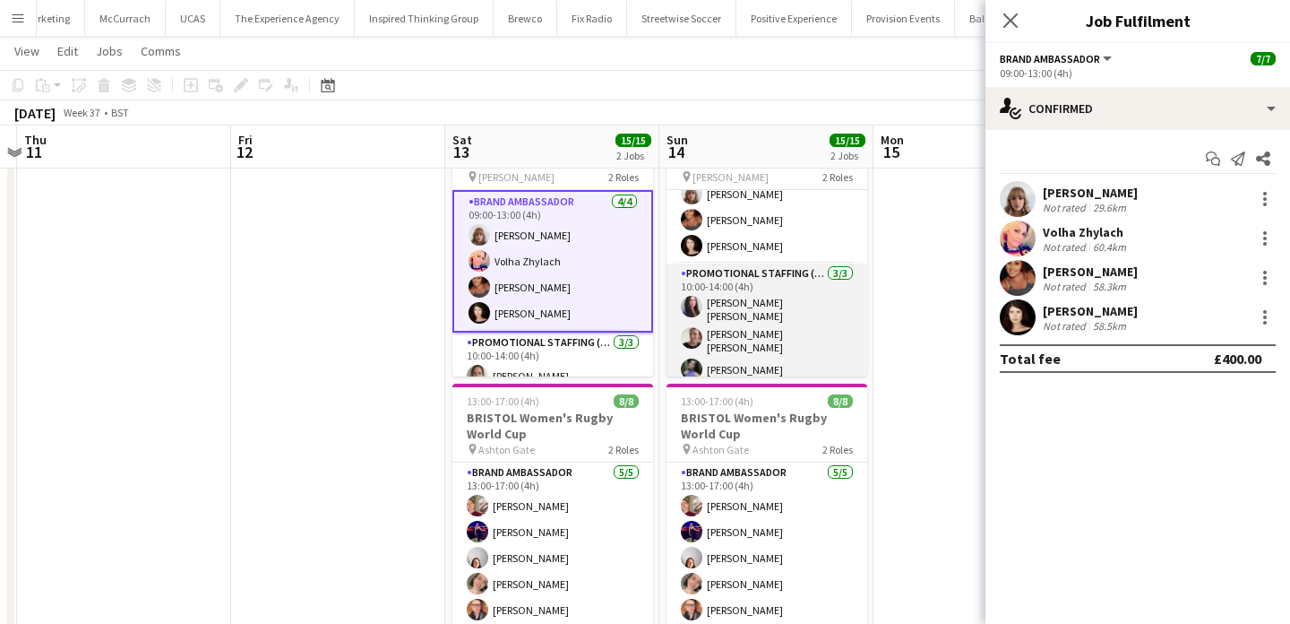
scroll to position [0, 0]
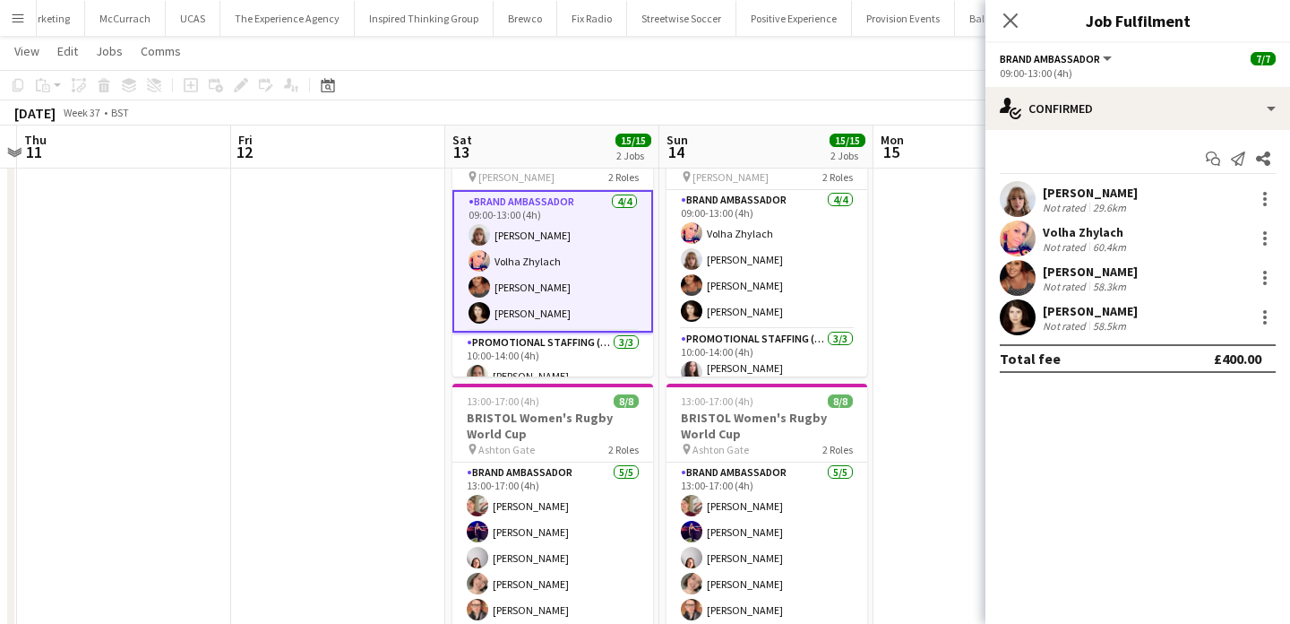
click at [891, 329] on app-date-cell at bounding box center [981, 572] width 214 height 936
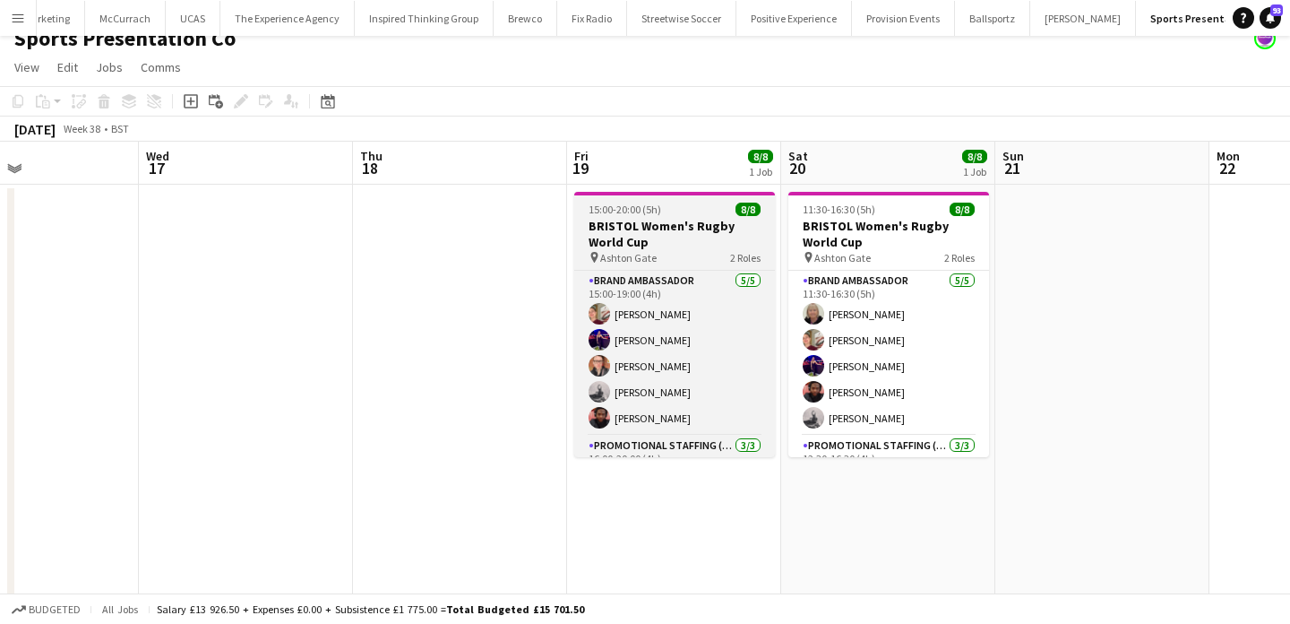
click at [688, 251] on div "pin Ashton Gate 2 Roles" at bounding box center [674, 257] width 201 height 14
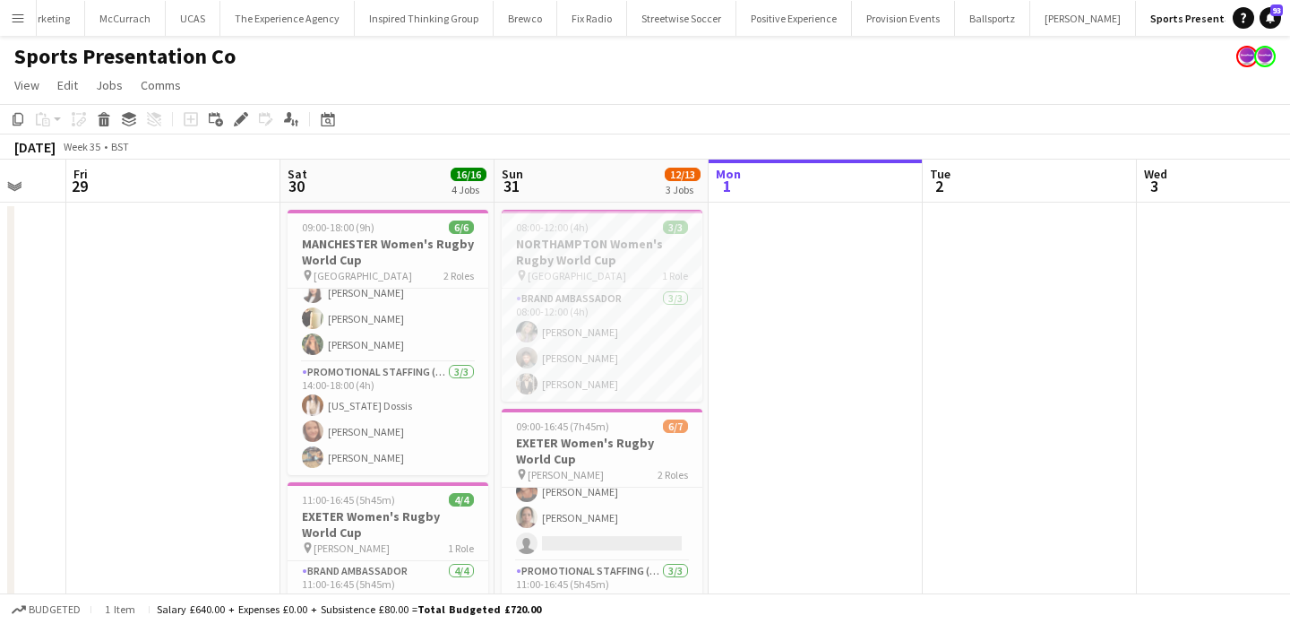
click at [12, 13] on app-icon "Menu" at bounding box center [18, 18] width 14 height 14
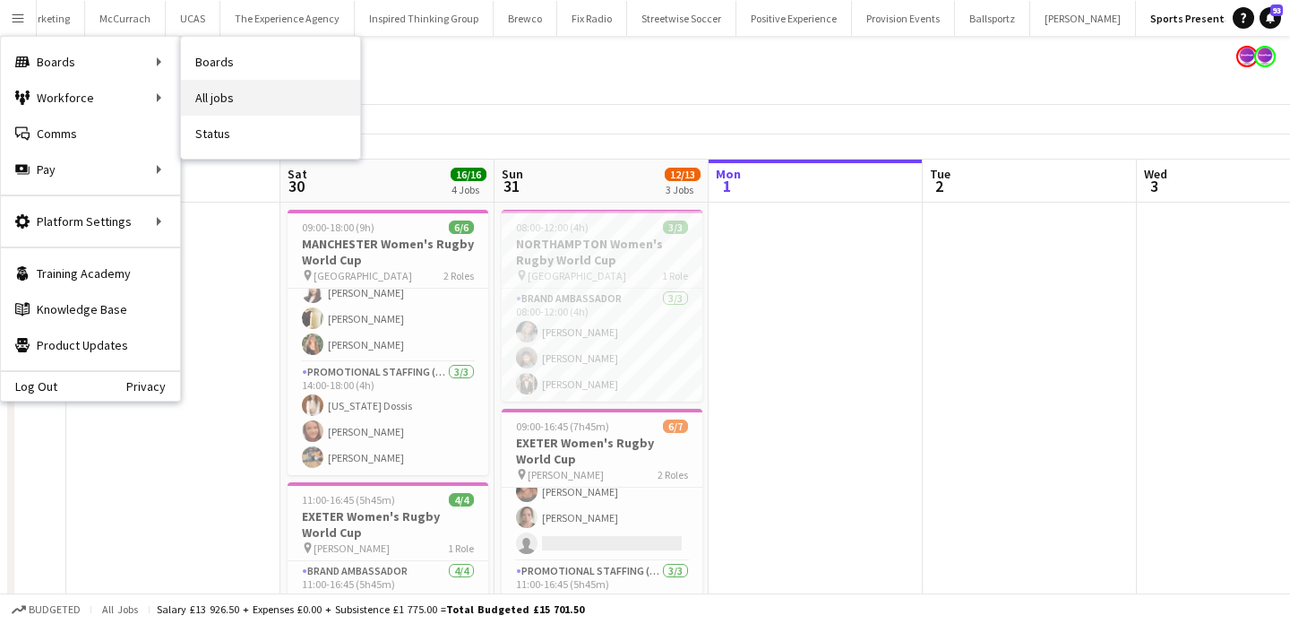
click at [252, 103] on link "All jobs" at bounding box center [270, 98] width 179 height 36
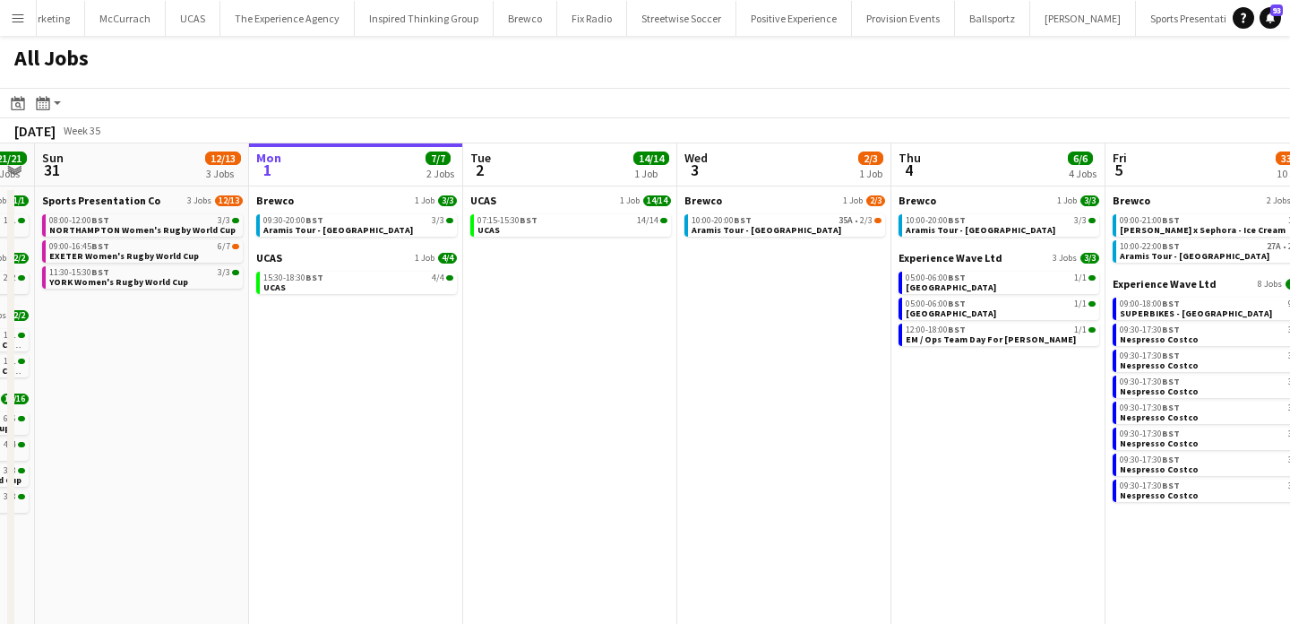
scroll to position [0, 825]
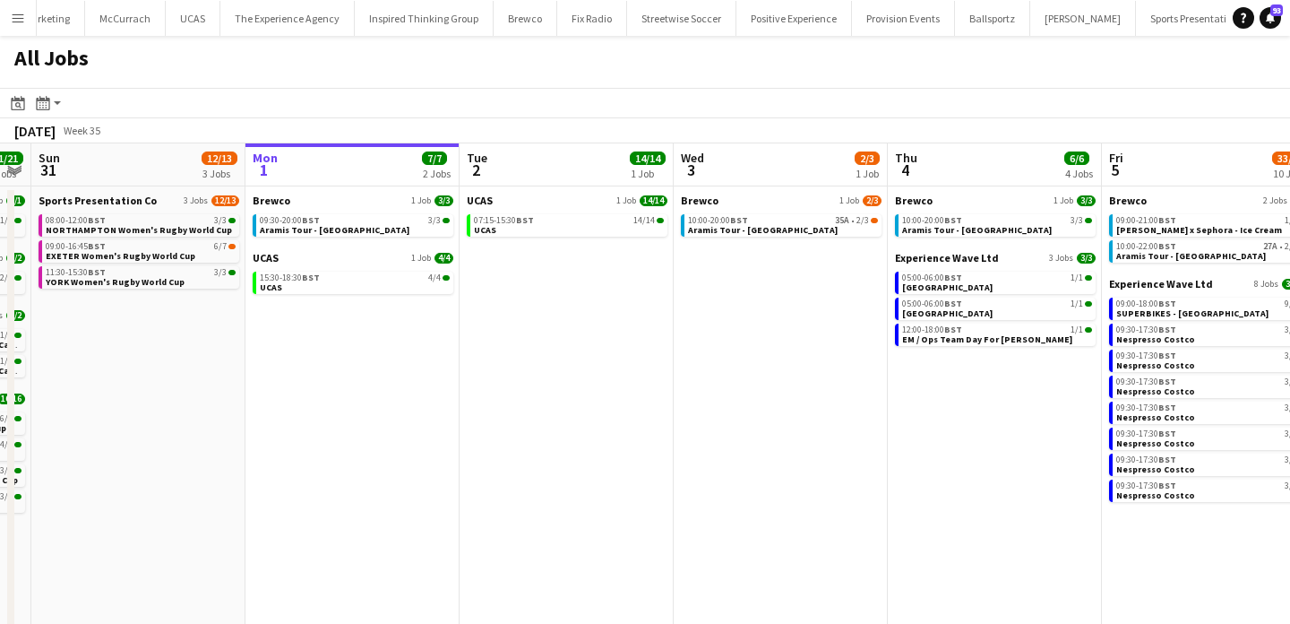
drag, startPoint x: 571, startPoint y: 323, endPoint x: 524, endPoint y: 110, distance: 218.3
click at [524, 109] on app-calendar "Date picker SEP 2025 SEP 2025 Monday M Tuesday T Wednesday W Thursday T Friday …" at bounding box center [645, 418] width 1290 height 661
click at [524, 126] on div "August 2025 Week 35" at bounding box center [645, 130] width 1290 height 25
drag, startPoint x: 524, startPoint y: 126, endPoint x: 560, endPoint y: 358, distance: 234.0
click at [560, 358] on app-calendar "Date picker SEP 2025 SEP 2025 Monday M Tuesday T Wednesday W Thursday T Friday …" at bounding box center [645, 418] width 1290 height 661
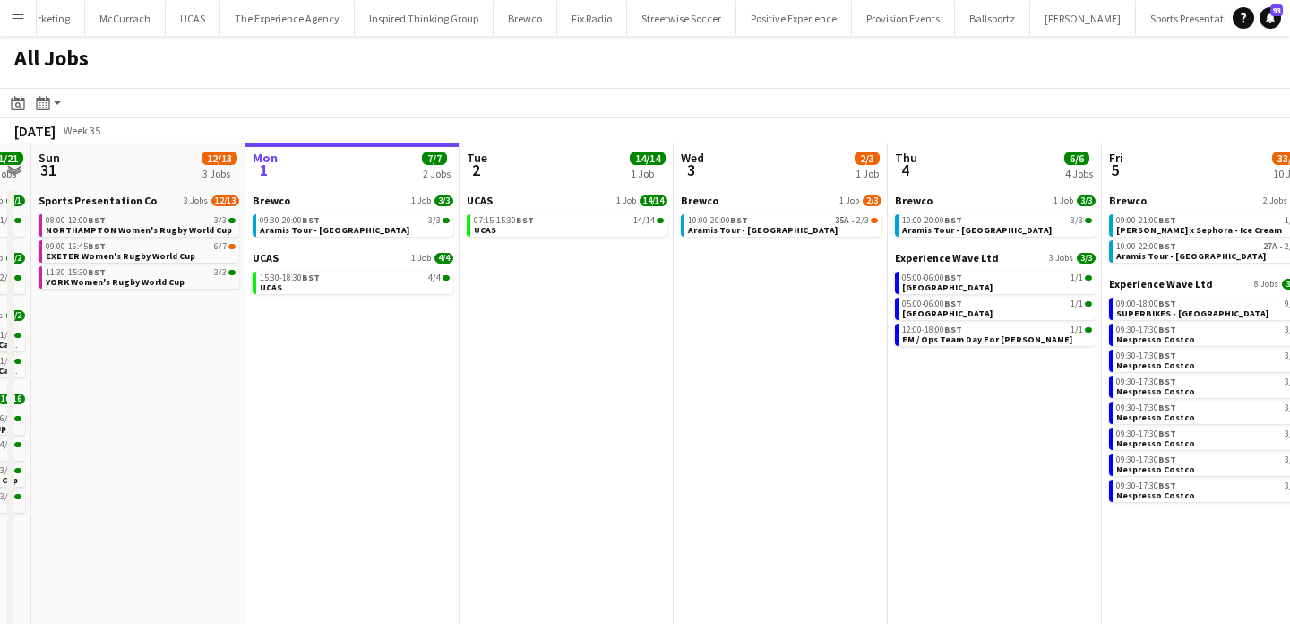
click at [560, 358] on app-date-cell "UCAS 1 Job 14/14 07:15-15:30 BST 14/14 UCAS" at bounding box center [567, 467] width 214 height 563
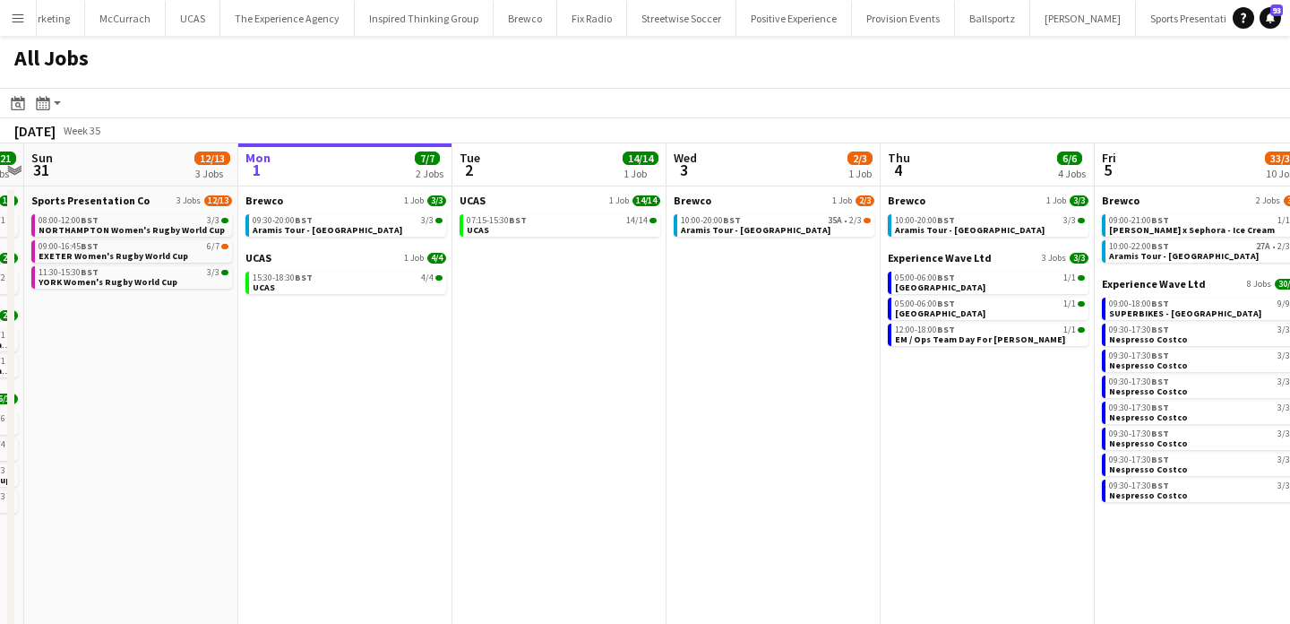
drag, startPoint x: 560, startPoint y: 358, endPoint x: 549, endPoint y: 117, distance: 240.4
click at [549, 123] on app-calendar "Date picker SEP 2025 SEP 2025 Monday M Tuesday T Wednesday W Thursday T Friday …" at bounding box center [645, 418] width 1290 height 661
click at [549, 117] on app-toolbar "Date picker SEP 2025 SEP 2025 Monday M Tuesday T Wednesday W Thursday T Friday …" at bounding box center [645, 103] width 1290 height 30
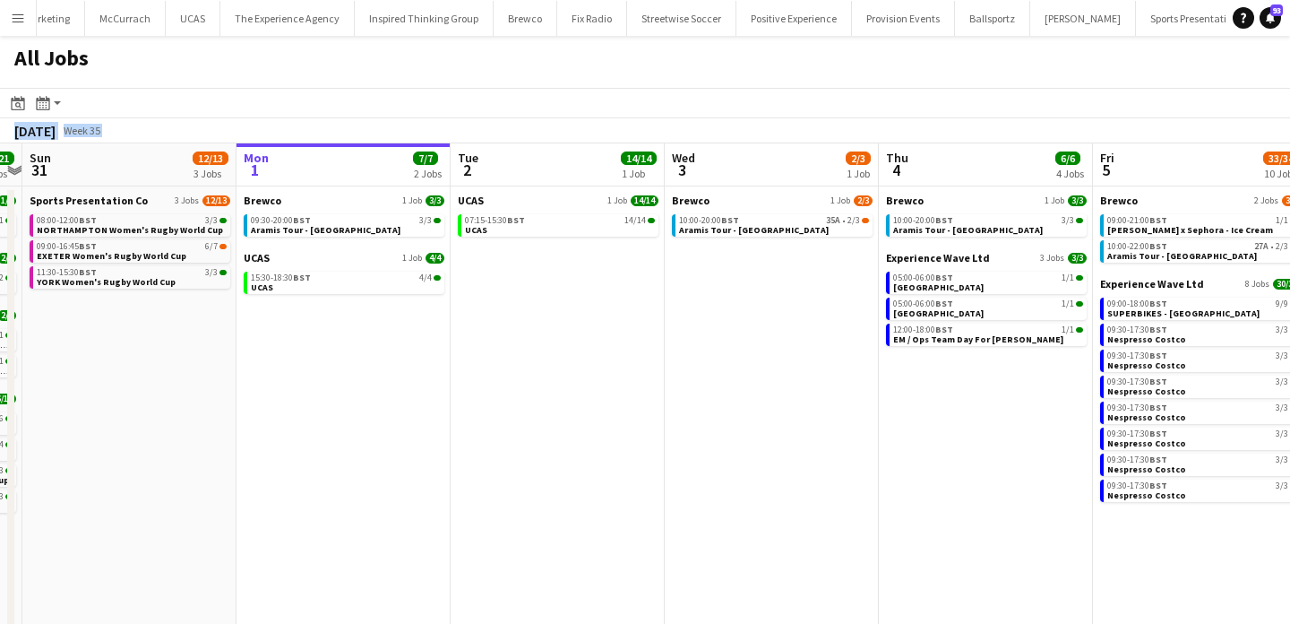
drag, startPoint x: 549, startPoint y: 117, endPoint x: 550, endPoint y: 317, distance: 199.8
click at [550, 316] on app-calendar "Date picker SEP 2025 SEP 2025 Monday M Tuesday T Wednesday W Thursday T Friday …" at bounding box center [645, 418] width 1290 height 661
click at [550, 317] on app-date-cell "UCAS 1 Job 14/14 07:15-15:30 BST 14/14 UCAS" at bounding box center [558, 467] width 214 height 563
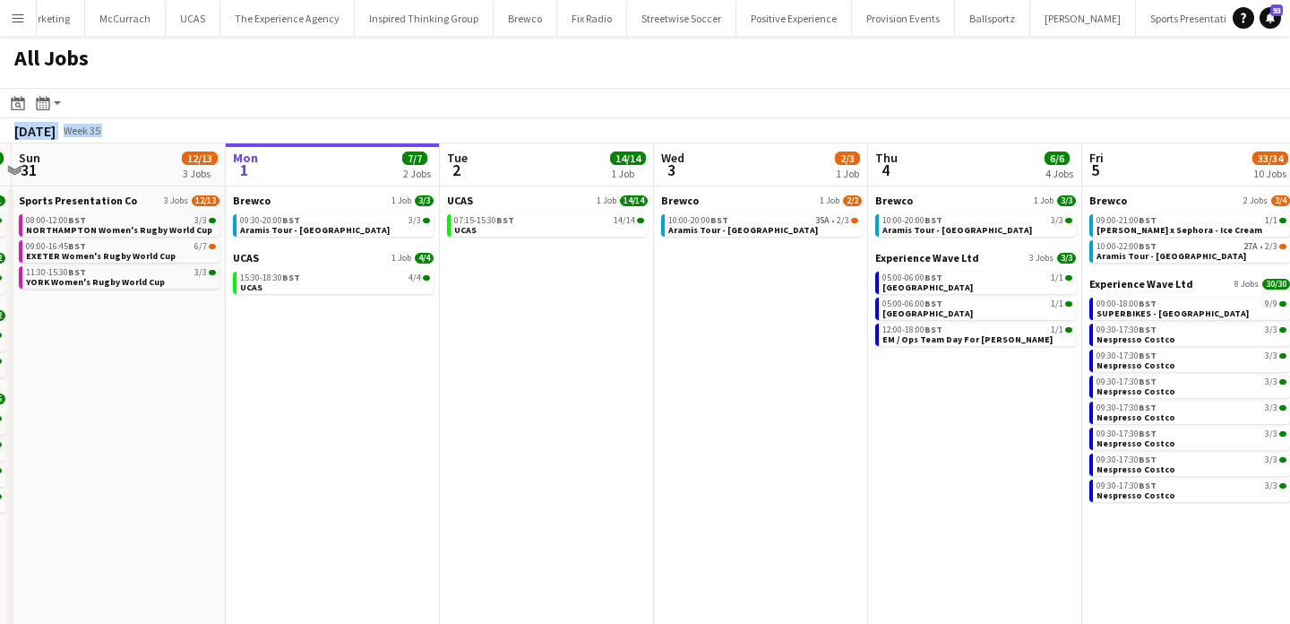
drag, startPoint x: 550, startPoint y: 317, endPoint x: 535, endPoint y: 124, distance: 194.2
click at [535, 124] on app-calendar "Date picker SEP 2025 SEP 2025 Monday M Tuesday T Wednesday W Thursday T Friday …" at bounding box center [645, 418] width 1290 height 661
click at [534, 123] on div "August 2025 Week 35" at bounding box center [645, 130] width 1290 height 25
click at [459, 314] on app-date-cell "UCAS 1 Job 14/14 07:15-15:30 BST 14/14 UCAS" at bounding box center [547, 467] width 214 height 563
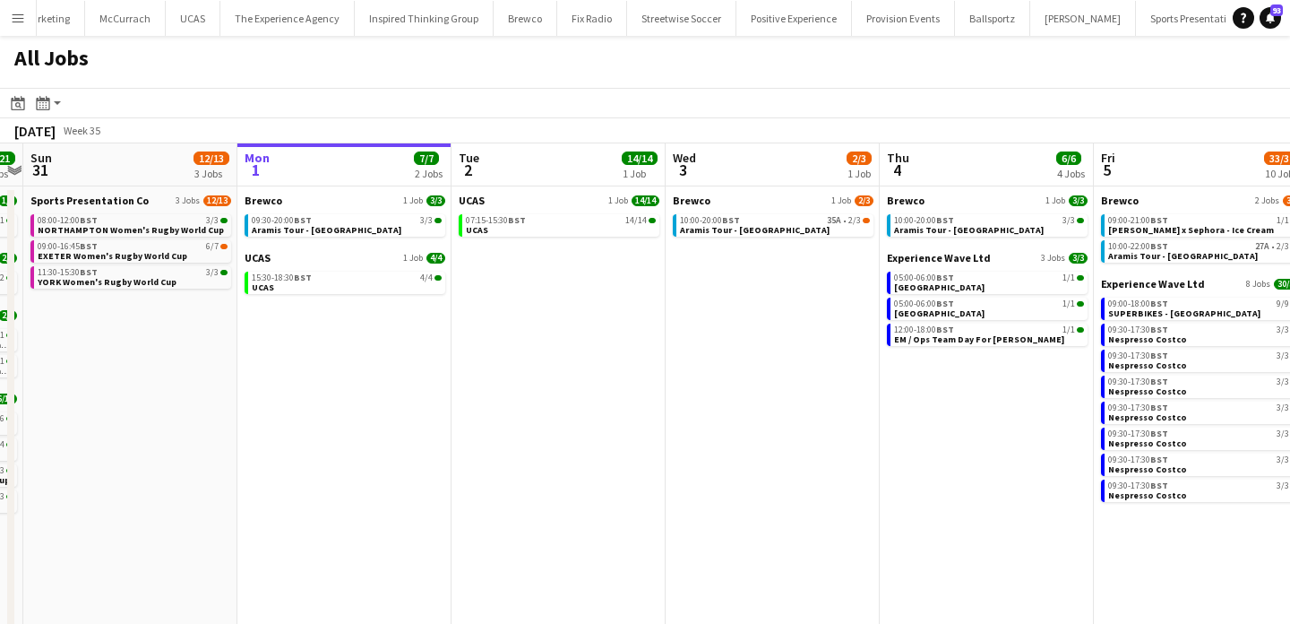
scroll to position [0, 849]
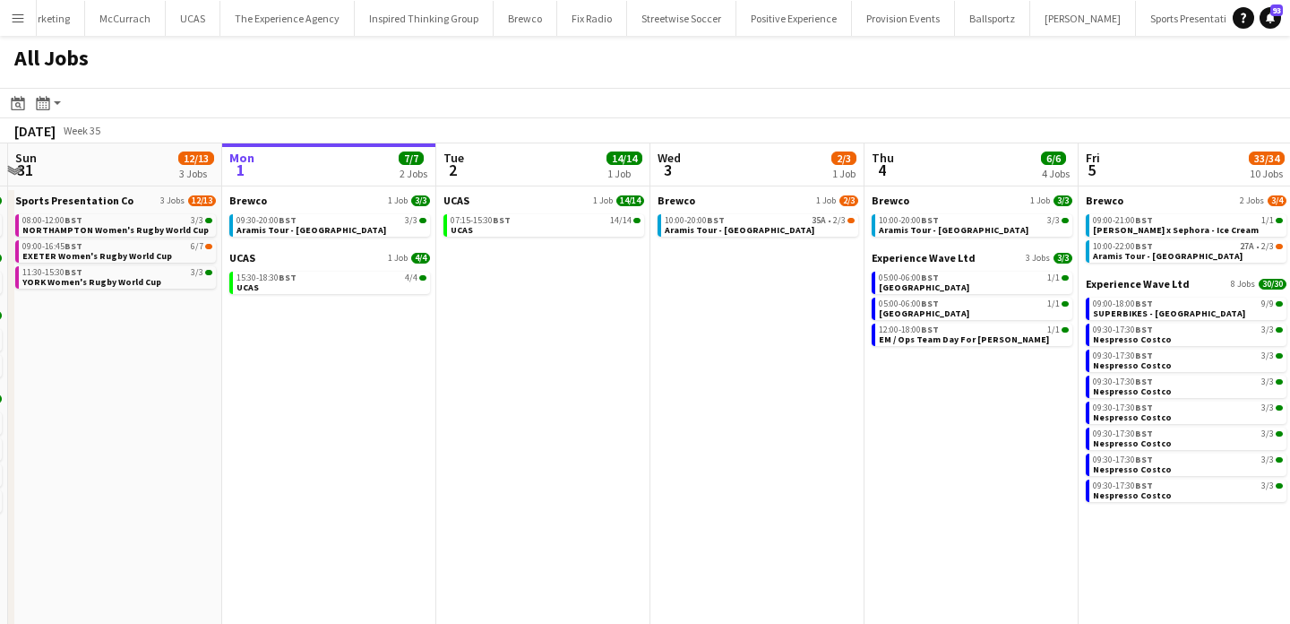
drag, startPoint x: 441, startPoint y: 318, endPoint x: 399, endPoint y: 135, distance: 187.6
click at [400, 135] on app-calendar "Date picker SEP 2025 SEP 2025 Monday M Tuesday T Wednesday W Thursday T Friday …" at bounding box center [645, 418] width 1290 height 661
click at [521, 348] on app-date-cell "UCAS 1 Job 14/14 07:15-15:30 BST 14/14 UCAS" at bounding box center [543, 467] width 214 height 563
drag, startPoint x: 521, startPoint y: 348, endPoint x: 520, endPoint y: 179, distance: 168.5
click at [520, 179] on div "Wed 27 6/6 2 Jobs Thu 28 4/4 1 Job Fri 29 3/3 2 Jobs Sat 30 21/21 8 Jobs Sun 31…" at bounding box center [436, 446] width 2570 height 606
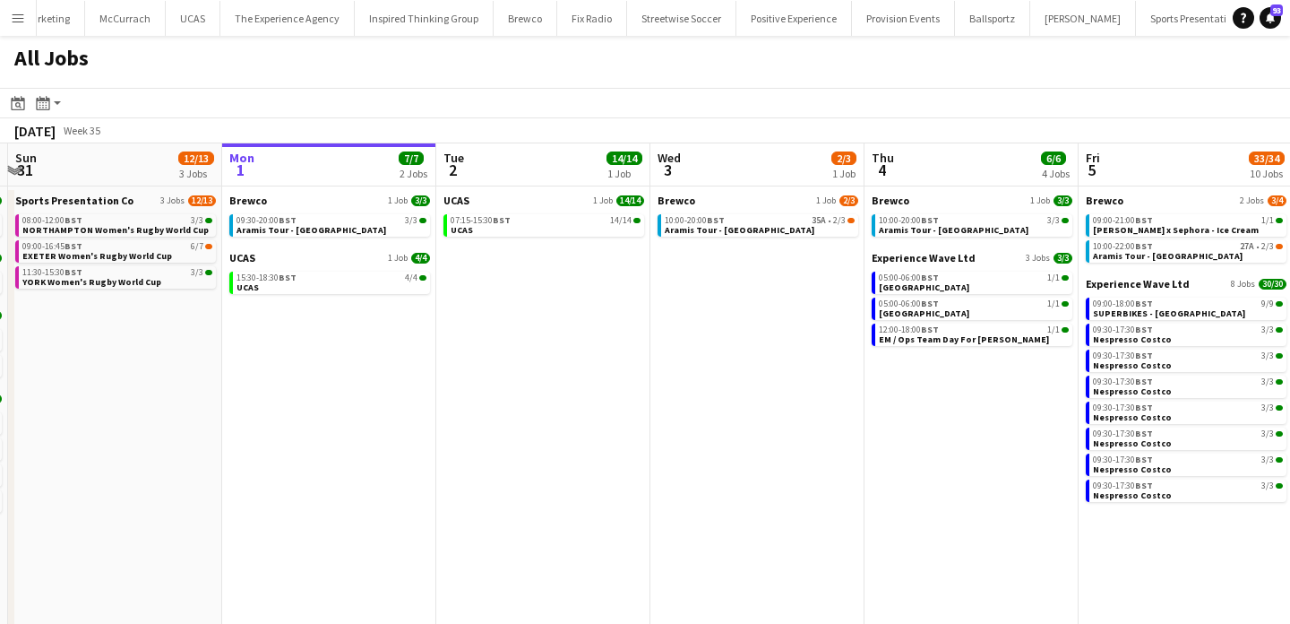
scroll to position [0, 850]
click at [513, 342] on app-date-cell "UCAS 1 Job 14/14 07:15-15:30 BST 14/14 UCAS" at bounding box center [543, 467] width 214 height 563
drag, startPoint x: 513, startPoint y: 342, endPoint x: 513, endPoint y: 138, distance: 204.3
click at [513, 138] on app-calendar "Date picker SEP 2025 SEP 2025 Monday M Tuesday T Wednesday W Thursday T Friday …" at bounding box center [645, 418] width 1290 height 661
click at [513, 137] on div "August 2025 Week 35" at bounding box center [645, 130] width 1290 height 25
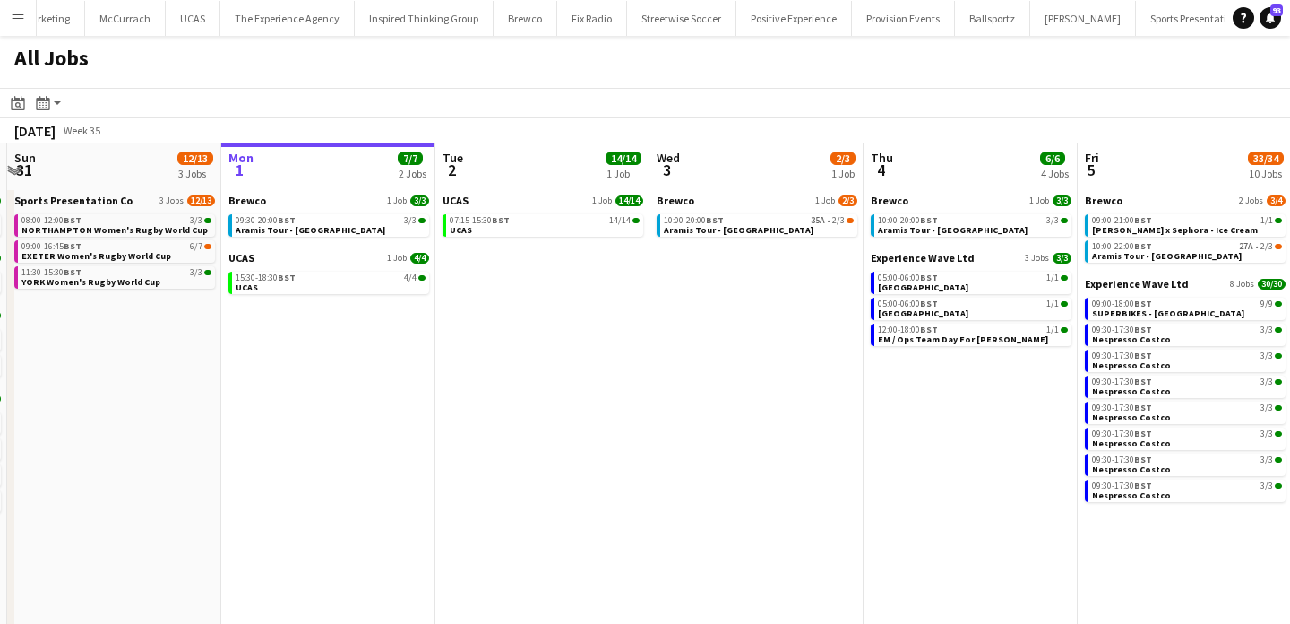
click at [513, 137] on div "August 2025 Week 35" at bounding box center [645, 130] width 1290 height 25
drag, startPoint x: 513, startPoint y: 137, endPoint x: 512, endPoint y: 375, distance: 238.4
click at [512, 375] on app-calendar "Date picker SEP 2025 SEP 2025 Monday M Tuesday T Wednesday W Thursday T Friday …" at bounding box center [645, 418] width 1290 height 661
click at [512, 375] on app-date-cell "UCAS 1 Job 14/14 07:15-15:30 BST 14/14 UCAS" at bounding box center [543, 467] width 214 height 563
click at [472, 401] on app-date-cell "UCAS 1 Job 14/14 07:15-15:30 BST 14/14 UCAS" at bounding box center [543, 467] width 214 height 563
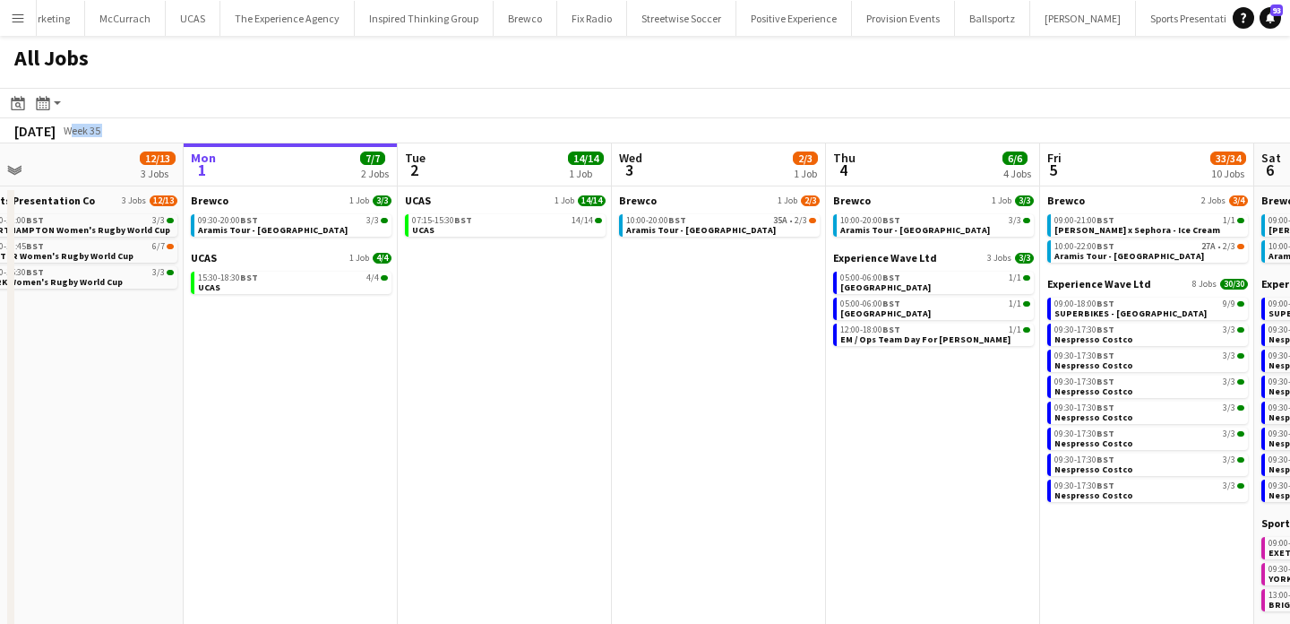
scroll to position [0, 888]
click at [472, 401] on app-date-cell "UCAS 1 Job 14/14 07:15-15:30 BST 14/14 UCAS" at bounding box center [504, 467] width 214 height 563
click at [362, 370] on app-date-cell "Brewco 1 Job 3/3 09:30-20:00 BST 3/3 Aramis Tour - Cardiff UCAS 1 Job 4/4 15:30…" at bounding box center [290, 467] width 214 height 563
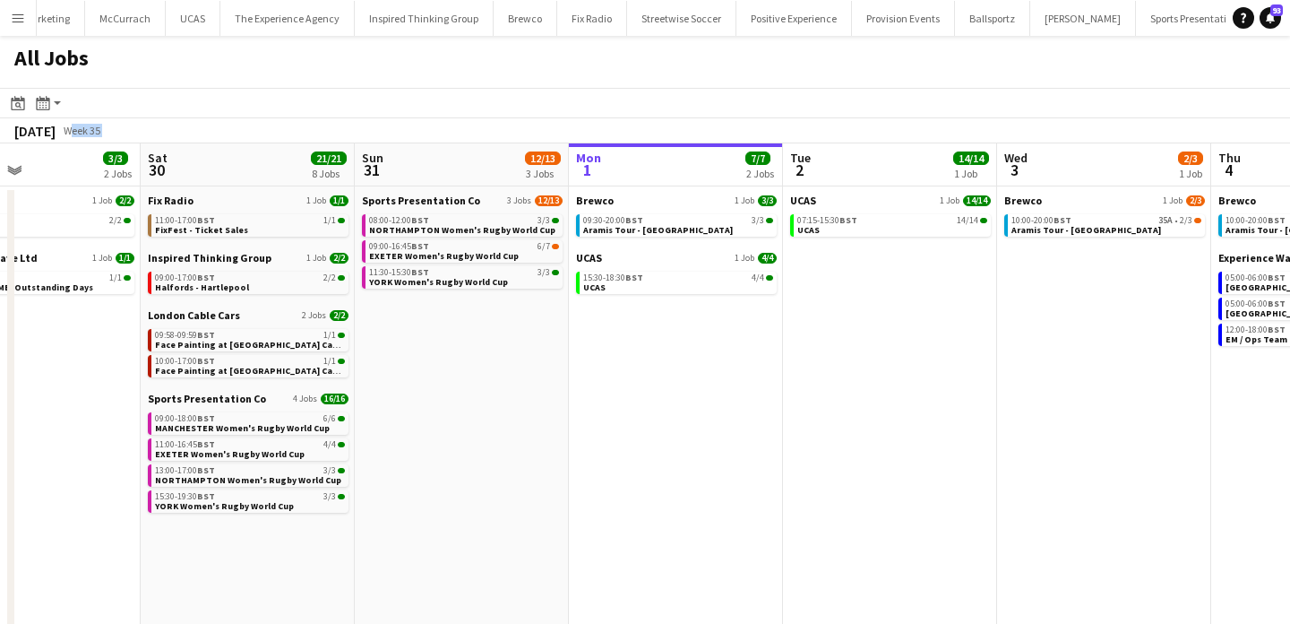
scroll to position [0, 509]
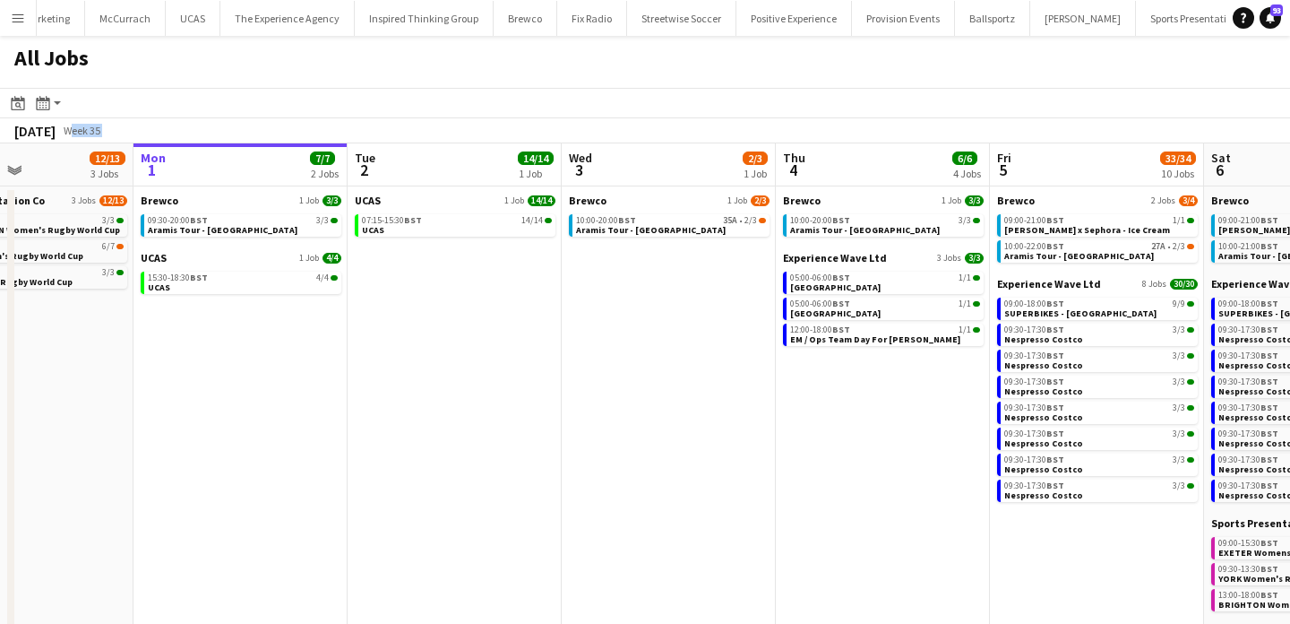
drag, startPoint x: 362, startPoint y: 370, endPoint x: 313, endPoint y: 93, distance: 281.3
click at [313, 91] on app-calendar "Date picker SEP 2025 SEP 2025 Monday M Tuesday T Wednesday W Thursday T Friday …" at bounding box center [645, 418] width 1290 height 661
click at [313, 93] on app-toolbar "Date picker SEP 2025 SEP 2025 Monday M Tuesday T Wednesday W Thursday T Friday …" at bounding box center [645, 103] width 1290 height 30
drag, startPoint x: 313, startPoint y: 93, endPoint x: 360, endPoint y: 336, distance: 247.4
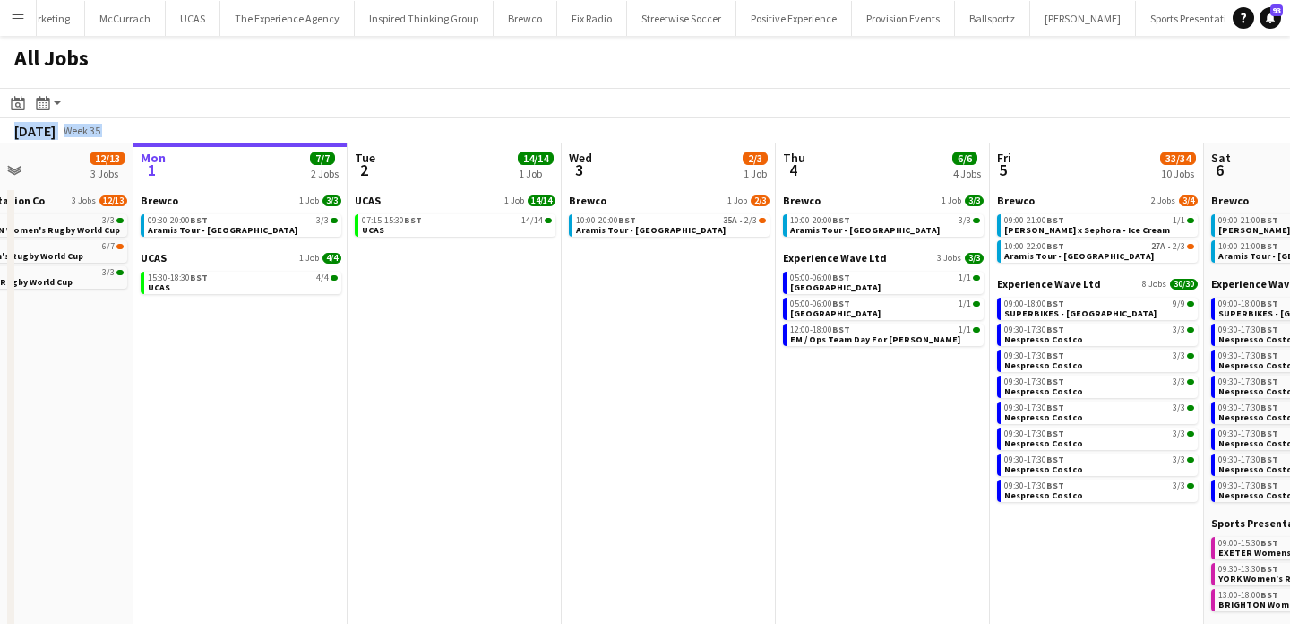
click at [360, 336] on app-calendar "Date picker SEP 2025 SEP 2025 Monday M Tuesday T Wednesday W Thursday T Friday …" at bounding box center [645, 418] width 1290 height 661
click at [360, 336] on app-date-cell "UCAS 1 Job 14/14 07:15-15:30 BST 14/14 UCAS" at bounding box center [455, 467] width 214 height 563
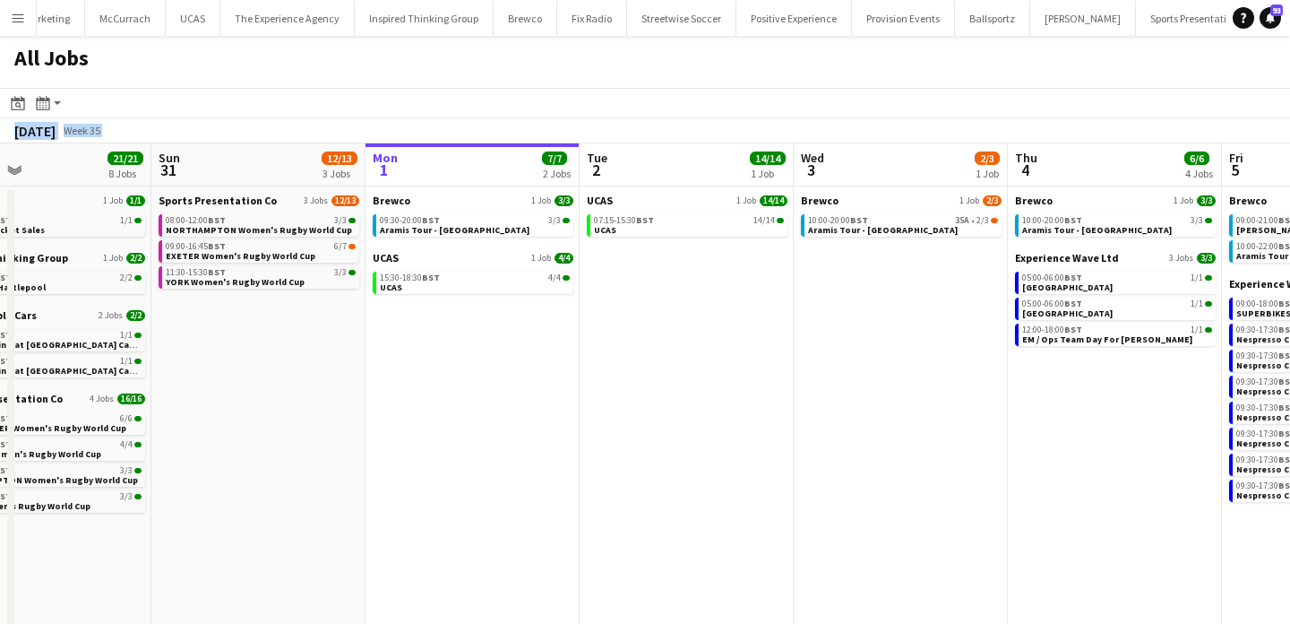
scroll to position [0, 485]
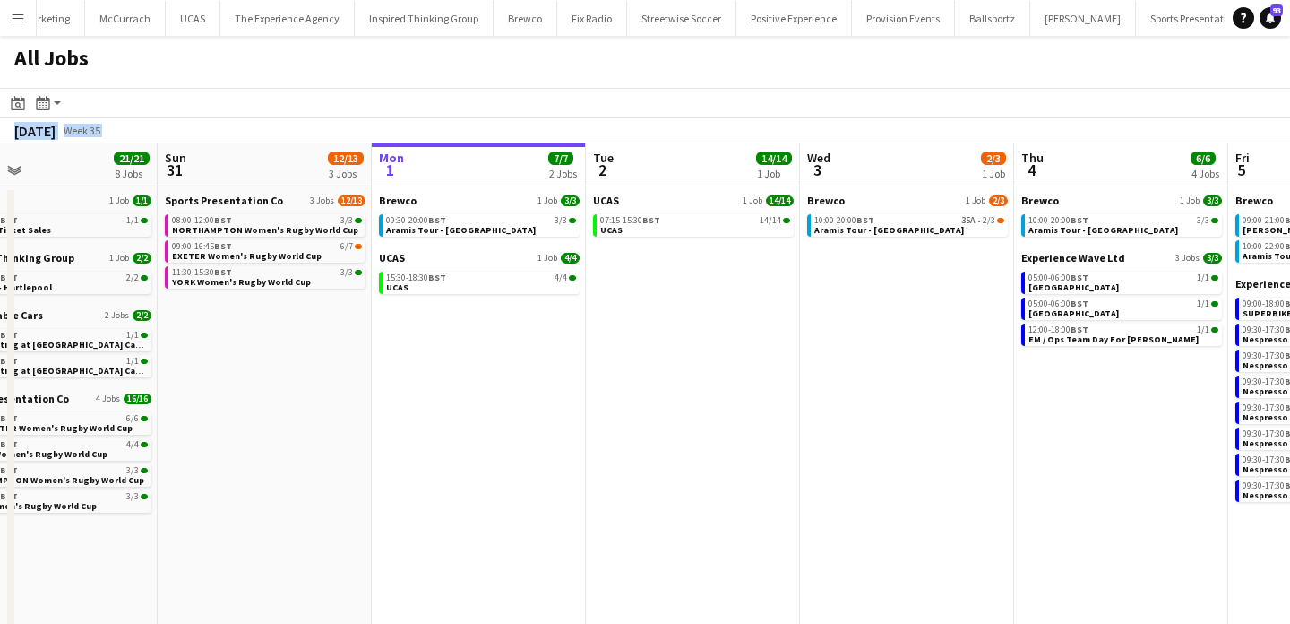
drag, startPoint x: 601, startPoint y: 378, endPoint x: 592, endPoint y: 383, distance: 10.0
click at [592, 383] on app-date-cell "UCAS 1 Job 14/14 07:15-15:30 BST 14/14 UCAS" at bounding box center [693, 467] width 214 height 563
click at [643, 363] on app-date-cell "UCAS 1 Job 14/14 07:15-15:30 BST 14/14 UCAS" at bounding box center [693, 467] width 214 height 563
click at [674, 417] on app-date-cell "UCAS 1 Job 14/14 07:15-15:30 BST 14/14 UCAS" at bounding box center [693, 467] width 214 height 563
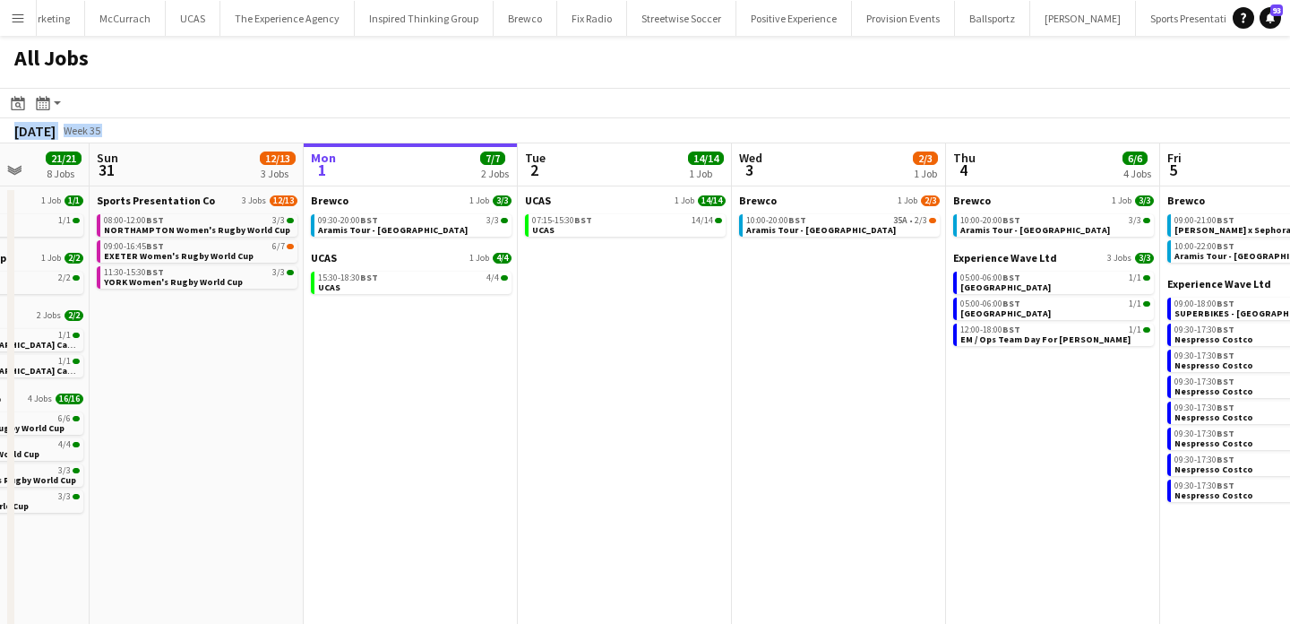
scroll to position [0, 554]
drag, startPoint x: 670, startPoint y: 417, endPoint x: 603, endPoint y: 310, distance: 126.1
click at [603, 309] on app-calendar-viewport "Thu 28 4/4 1 Job Fri 29 3/3 2 Jobs Sat 30 21/21 8 Jobs Sun 31 12/13 3 Jobs Mon …" at bounding box center [645, 446] width 1290 height 606
click at [625, 317] on app-date-cell "UCAS 1 Job 14/14 07:15-15:30 BST 14/14 UCAS" at bounding box center [624, 467] width 214 height 563
click at [681, 55] on div "All Jobs" at bounding box center [645, 62] width 1290 height 52
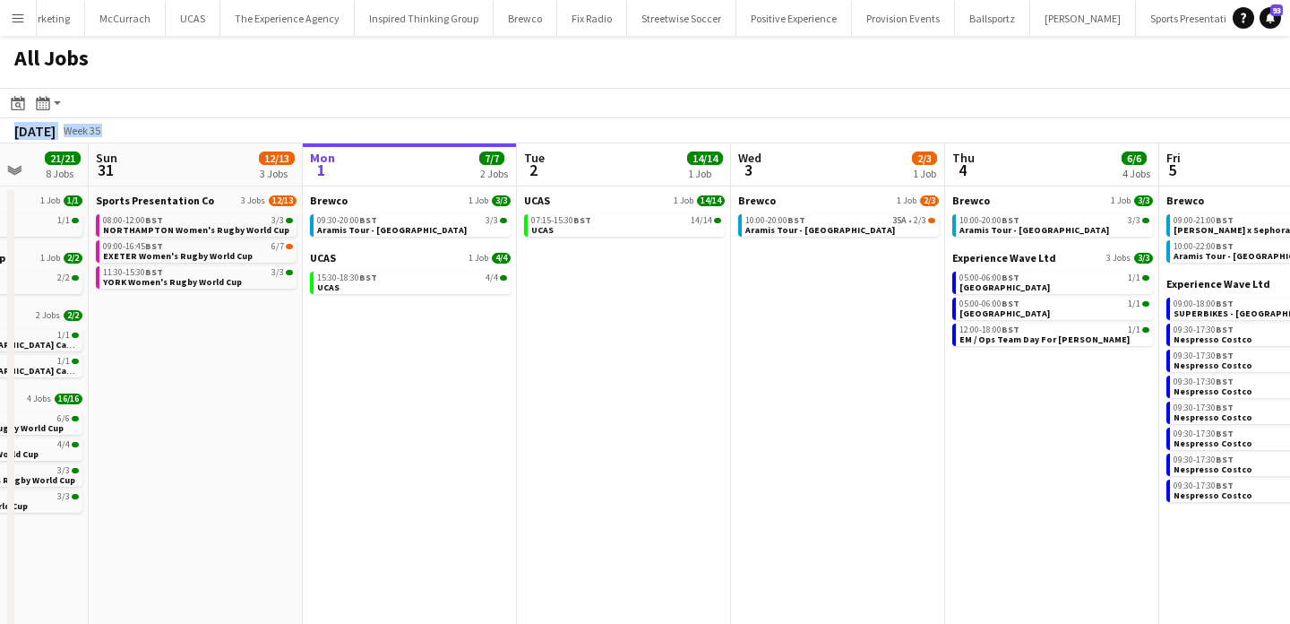
drag, startPoint x: 676, startPoint y: 113, endPoint x: 676, endPoint y: 343, distance: 230.3
click at [676, 343] on app-calendar "Date picker SEP 2025 SEP 2025 Monday M Tuesday T Wednesday W Thursday T Friday …" at bounding box center [645, 418] width 1290 height 661
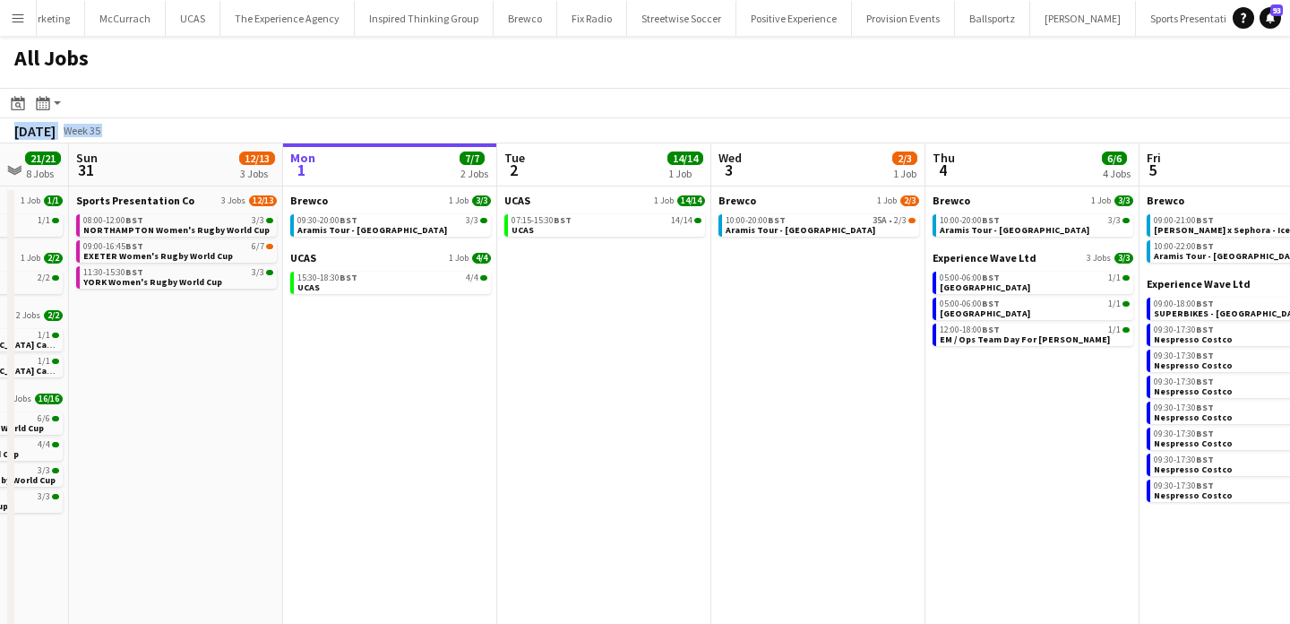
drag, startPoint x: 676, startPoint y: 344, endPoint x: 656, endPoint y: 171, distance: 174.1
click at [656, 171] on app-calendar-viewport "Thu 28 4/4 1 Job Fri 29 3/3 2 Jobs Sat 30 21/21 8 Jobs Sun 31 12/13 3 Jobs Mon …" at bounding box center [645, 446] width 1290 height 606
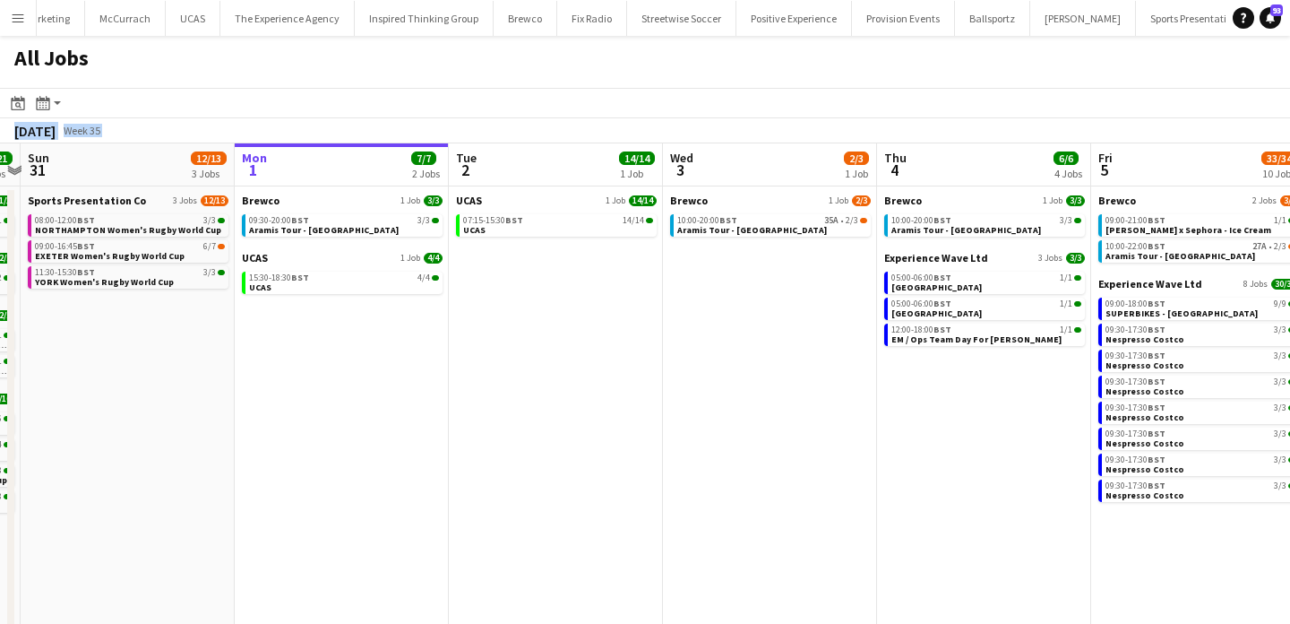
drag, startPoint x: 546, startPoint y: 320, endPoint x: 495, endPoint y: 137, distance: 189.8
click at [495, 137] on app-calendar "Date picker SEP 2025 SEP 2025 Monday M Tuesday T Wednesday W Thursday T Friday …" at bounding box center [645, 418] width 1290 height 661
click at [516, 302] on app-date-cell "UCAS 1 Job 14/14 07:15-15:30 BST 14/14 UCAS" at bounding box center [556, 467] width 214 height 563
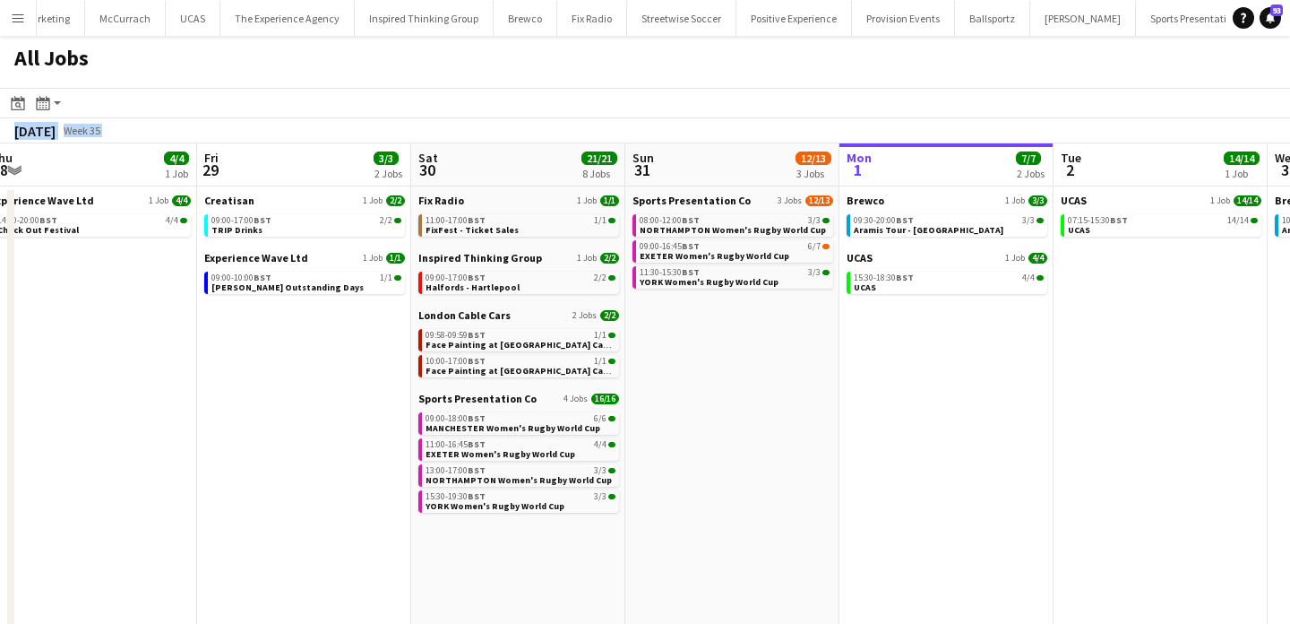
scroll to position [0, 362]
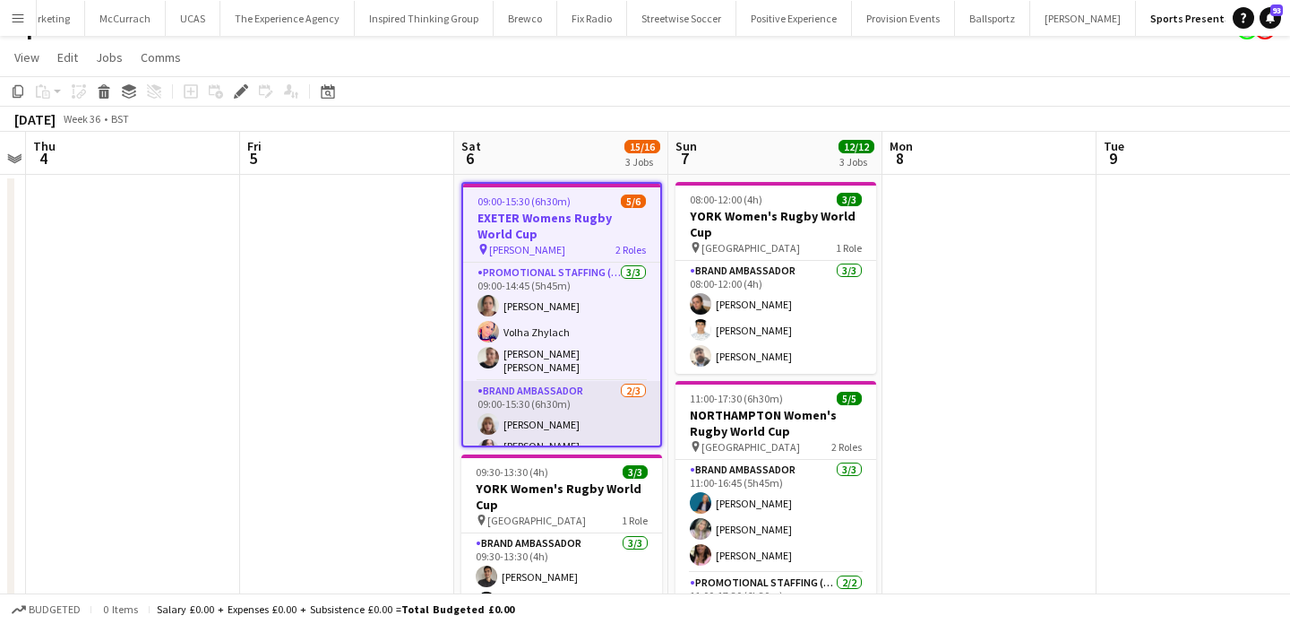
scroll to position [43, 0]
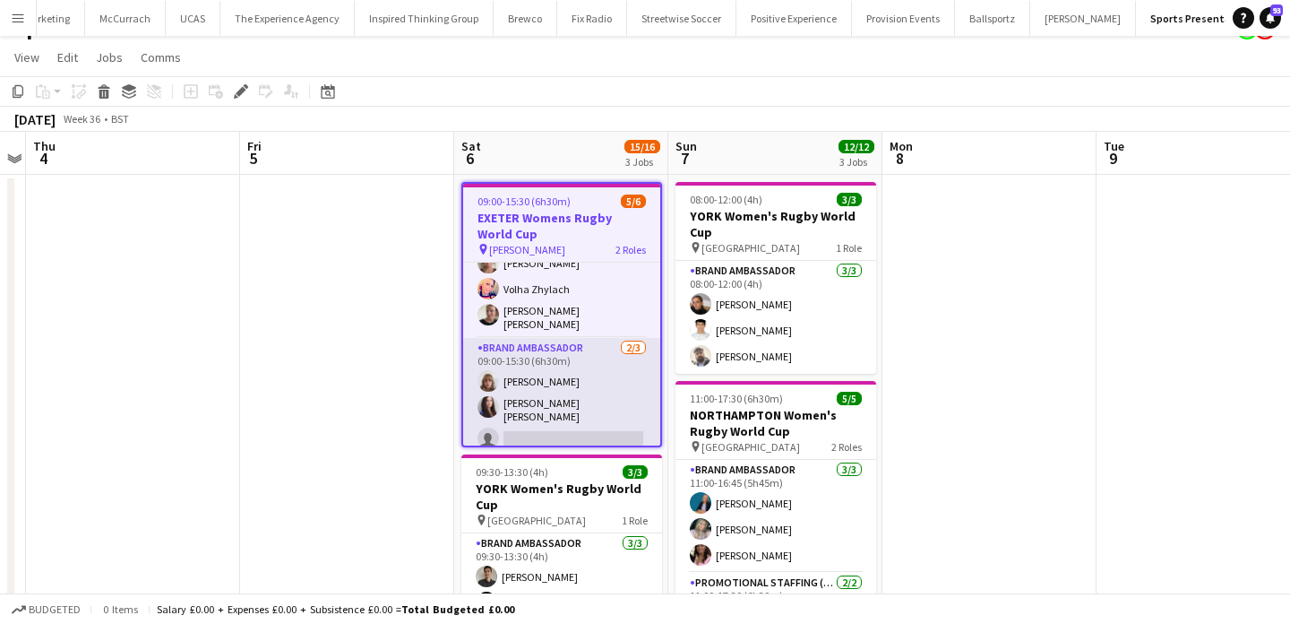
click at [608, 378] on app-card-role "Brand Ambassador [DATE] 09:00-15:30 (6h30m) [PERSON_NAME] [PERSON_NAME] [PERSON…" at bounding box center [561, 397] width 197 height 118
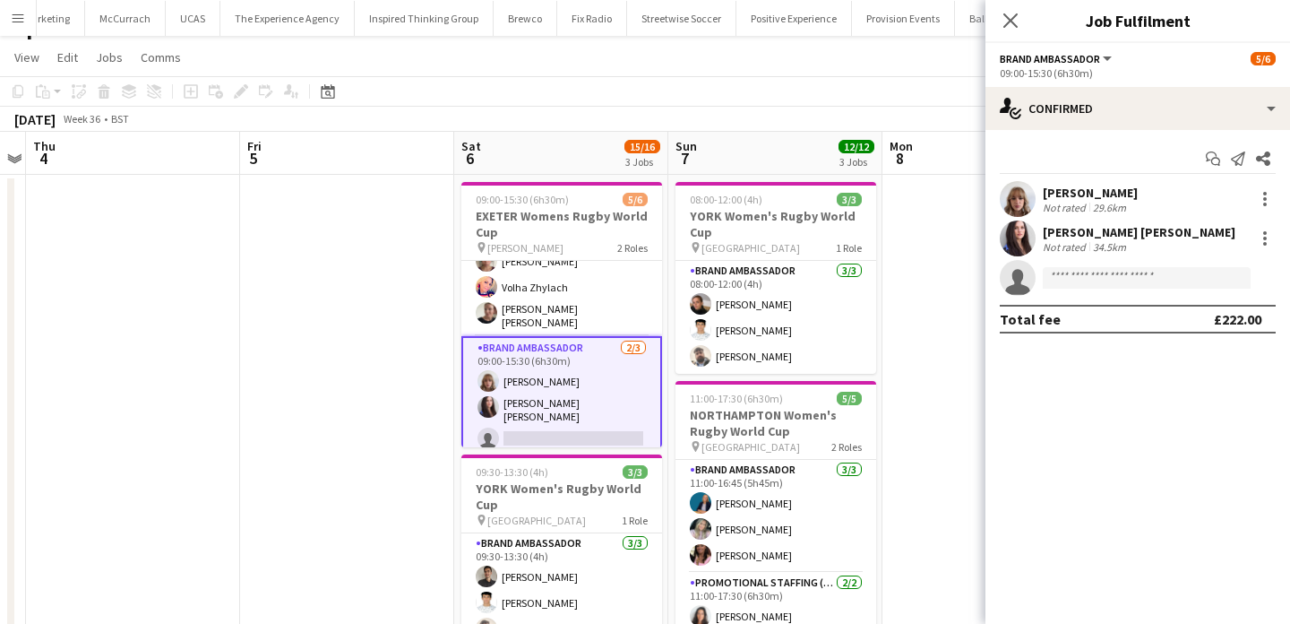
click at [1057, 189] on div "[PERSON_NAME]" at bounding box center [1090, 193] width 95 height 16
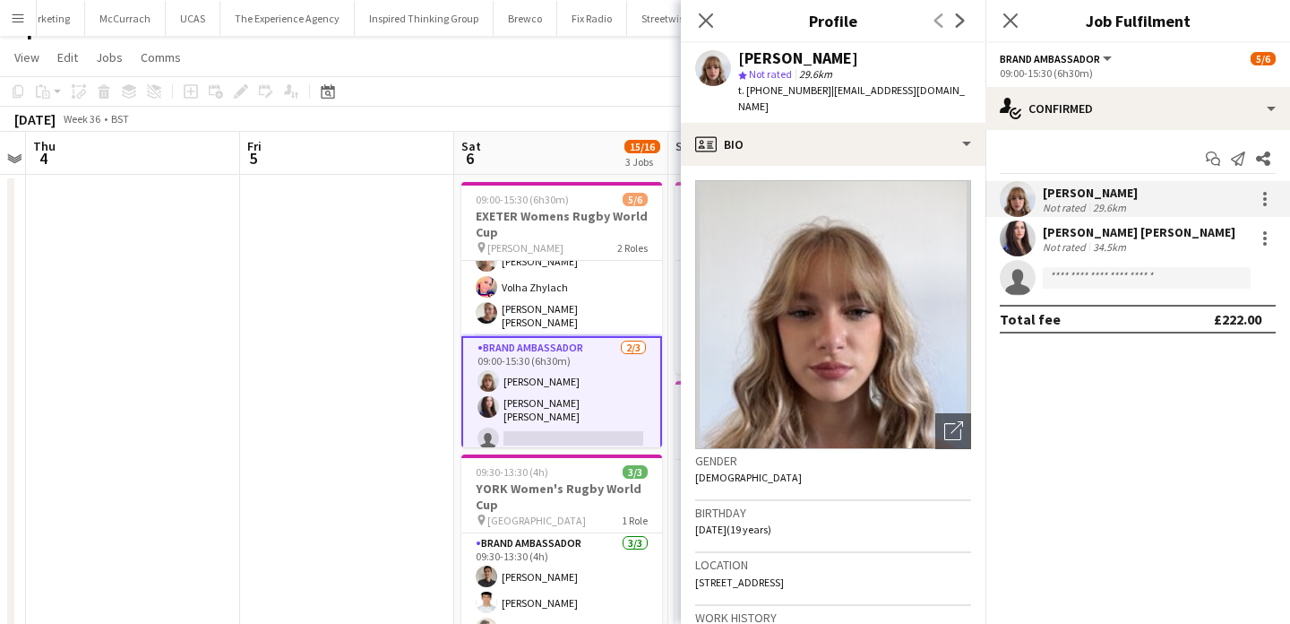
click at [838, 56] on div "[PERSON_NAME]" at bounding box center [798, 58] width 120 height 16
drag, startPoint x: 838, startPoint y: 56, endPoint x: 748, endPoint y: 58, distance: 89.6
click at [748, 58] on div "[PERSON_NAME]" at bounding box center [798, 58] width 120 height 16
copy div "[PERSON_NAME]"
click at [781, 87] on span "t. [PHONE_NUMBER]" at bounding box center [784, 89] width 93 height 13
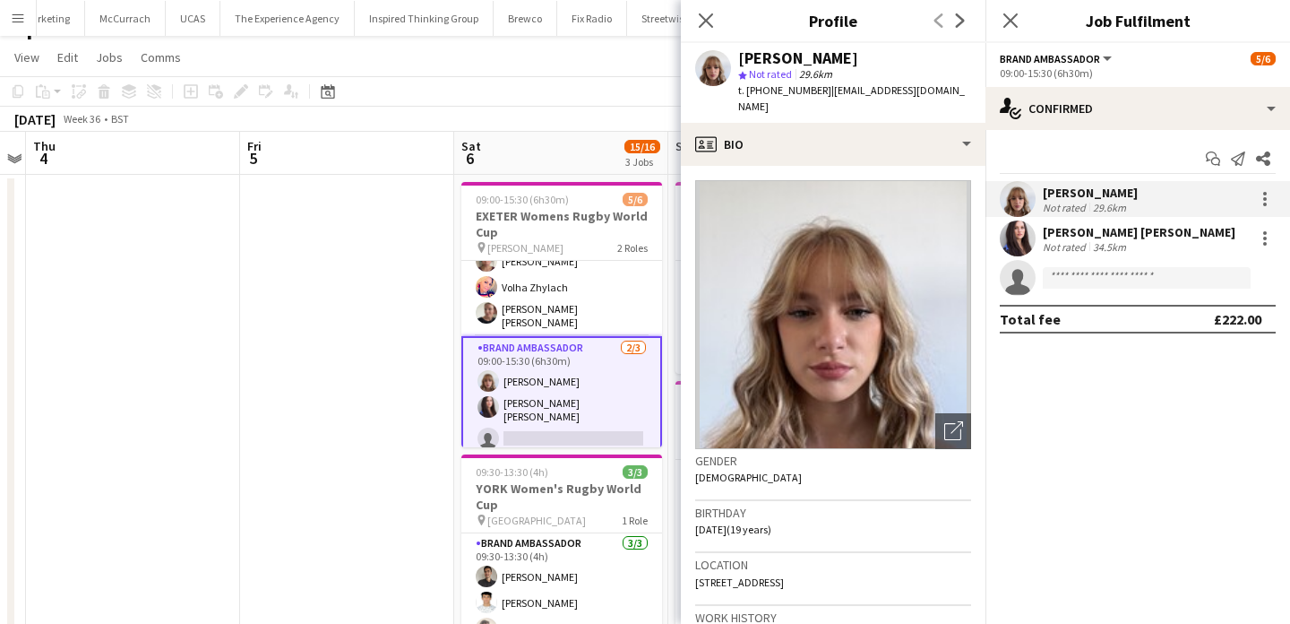
click at [801, 60] on div "[PERSON_NAME]" at bounding box center [798, 58] width 120 height 16
drag, startPoint x: 801, startPoint y: 60, endPoint x: 775, endPoint y: 60, distance: 26.0
click at [775, 60] on div "[PERSON_NAME]" at bounding box center [798, 58] width 120 height 16
copy div "[PERSON_NAME]"
click at [773, 87] on span "t. [PHONE_NUMBER]" at bounding box center [784, 89] width 93 height 13
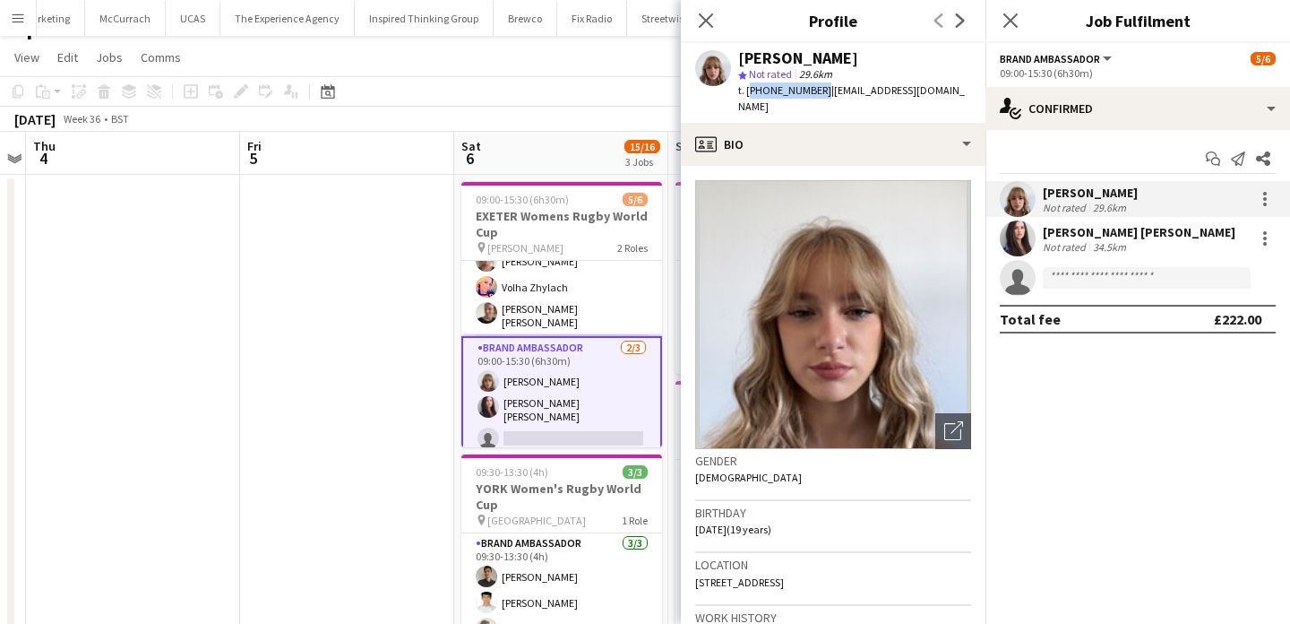
drag, startPoint x: 773, startPoint y: 87, endPoint x: 746, endPoint y: 88, distance: 26.9
click at [746, 88] on span "t. [PHONE_NUMBER]" at bounding box center [784, 89] width 93 height 13
copy span "[PHONE_NUMBER]"
click at [826, 86] on span "| [EMAIL_ADDRESS][DOMAIN_NAME]" at bounding box center [851, 98] width 227 height 30
drag, startPoint x: 826, startPoint y: 86, endPoint x: 924, endPoint y: 90, distance: 97.7
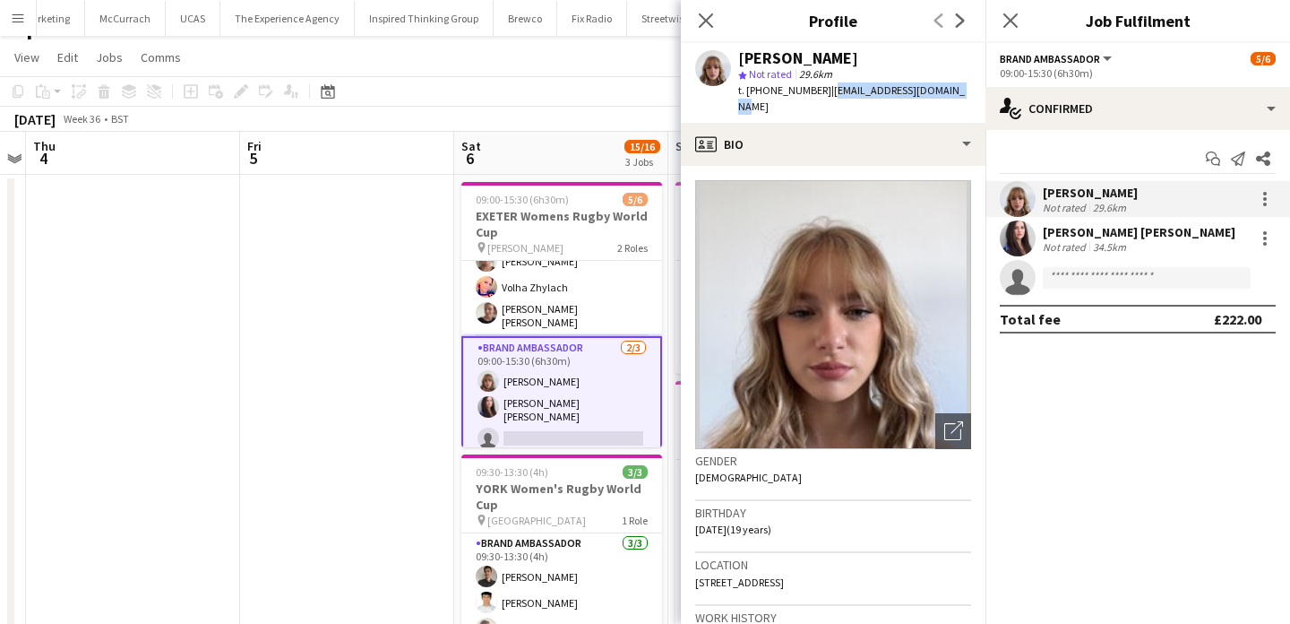
click at [924, 90] on span "| [EMAIL_ADDRESS][DOMAIN_NAME]" at bounding box center [851, 98] width 227 height 30
copy span "[EMAIL_ADDRESS][DOMAIN_NAME]"
click at [1023, 230] on app-user-avatar at bounding box center [1018, 238] width 36 height 36
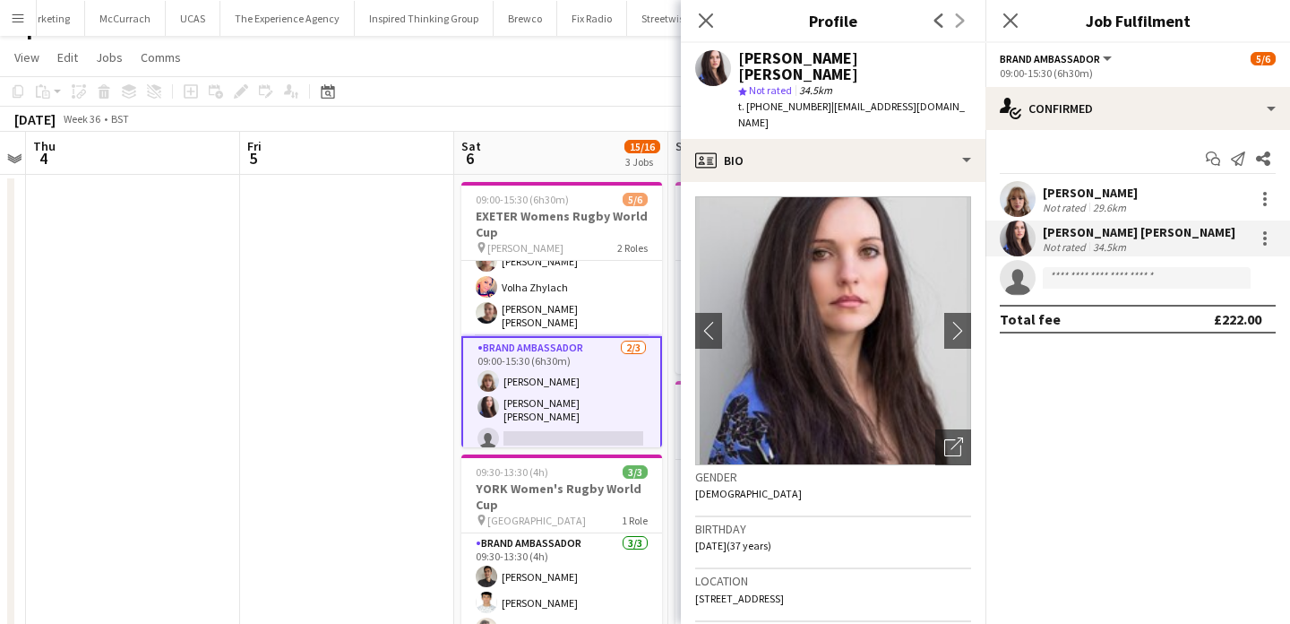
click at [893, 60] on div "[PERSON_NAME] [PERSON_NAME]" at bounding box center [854, 66] width 233 height 32
drag, startPoint x: 893, startPoint y: 60, endPoint x: 756, endPoint y: 57, distance: 136.2
click at [756, 57] on div "[PERSON_NAME] [PERSON_NAME]" at bounding box center [854, 66] width 233 height 32
copy div "[PERSON_NAME] [PERSON_NAME]"
click at [760, 99] on span "t. [PHONE_NUMBER]" at bounding box center [784, 105] width 93 height 13
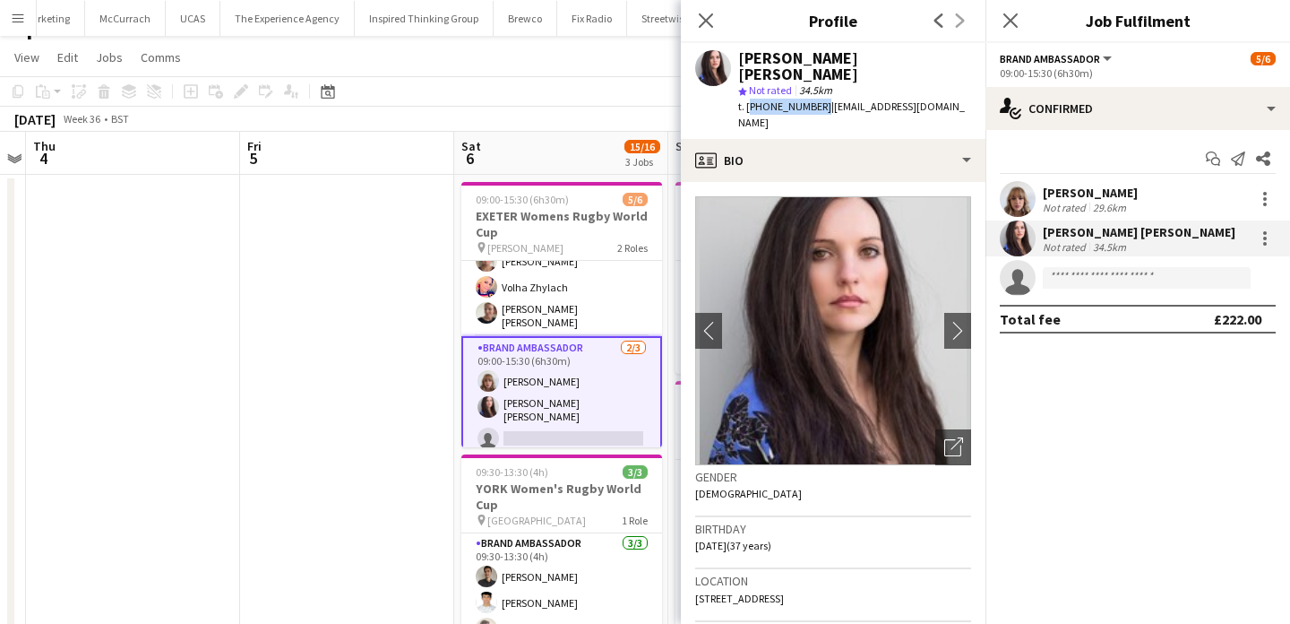
drag, startPoint x: 760, startPoint y: 88, endPoint x: 747, endPoint y: 90, distance: 12.7
click at [747, 99] on span "t. [PHONE_NUMBER]" at bounding box center [784, 105] width 93 height 13
copy span "[PHONE_NUMBER]"
drag, startPoint x: 825, startPoint y: 89, endPoint x: 954, endPoint y: 88, distance: 129.0
click at [954, 88] on div "[PERSON_NAME] [PERSON_NAME] Not rated 34.5km t. [PHONE_NUMBER] | [EMAIL_ADDRESS…" at bounding box center [833, 91] width 305 height 96
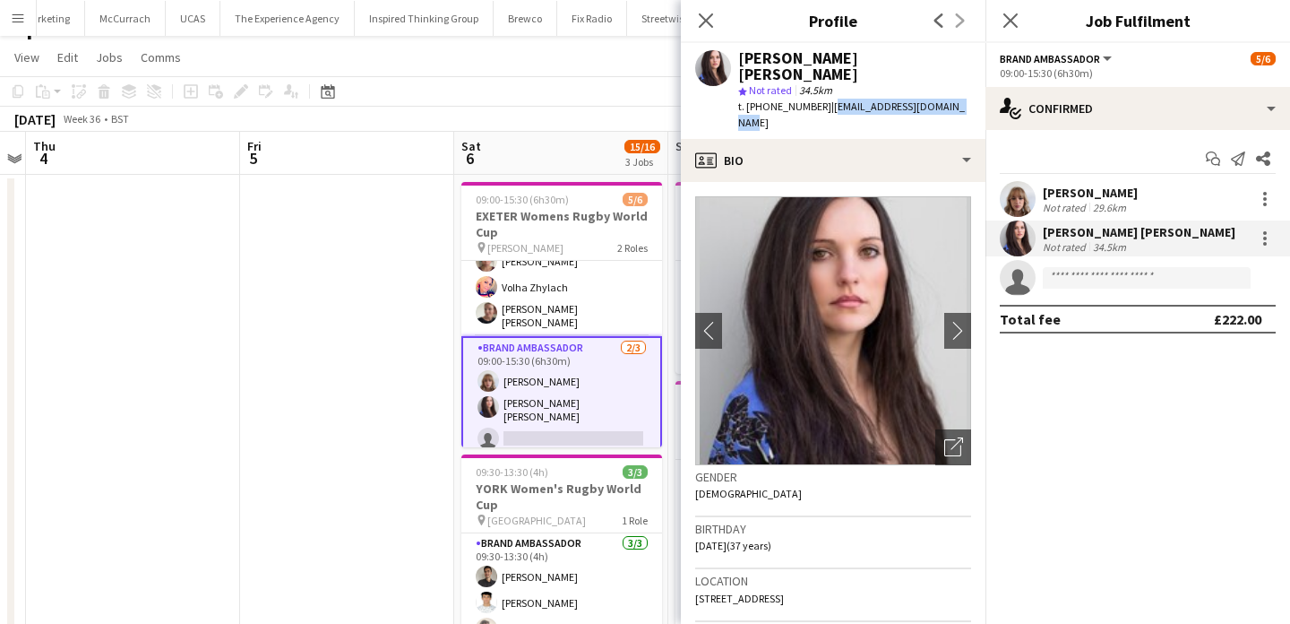
copy span "[EMAIL_ADDRESS][DOMAIN_NAME]"
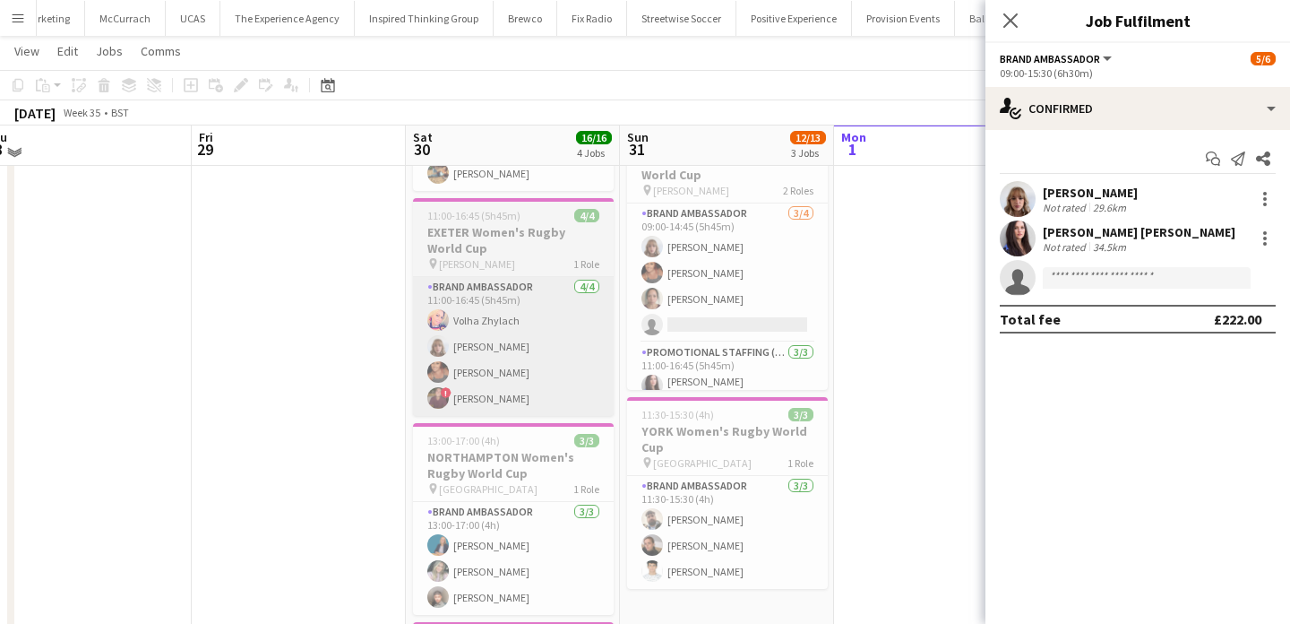
scroll to position [279, 0]
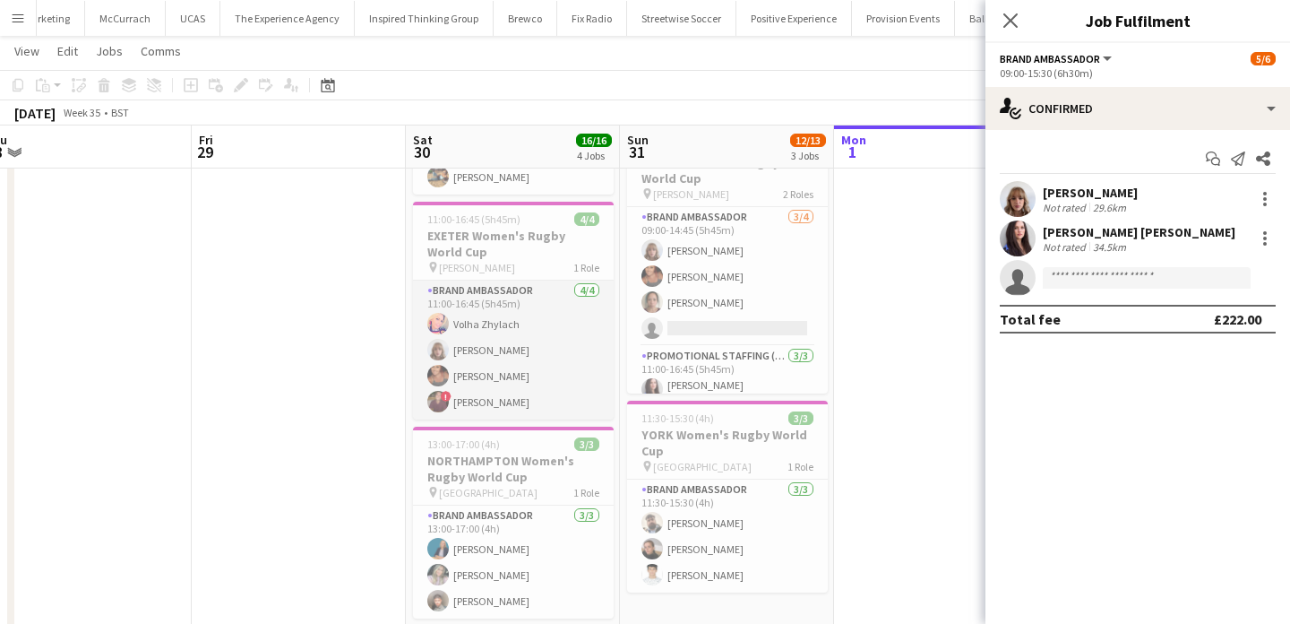
click at [543, 367] on app-card-role "Brand Ambassador [DATE] 11:00-16:45 (5h45m) [PERSON_NAME] [PERSON_NAME] [PERSON…" at bounding box center [513, 349] width 201 height 139
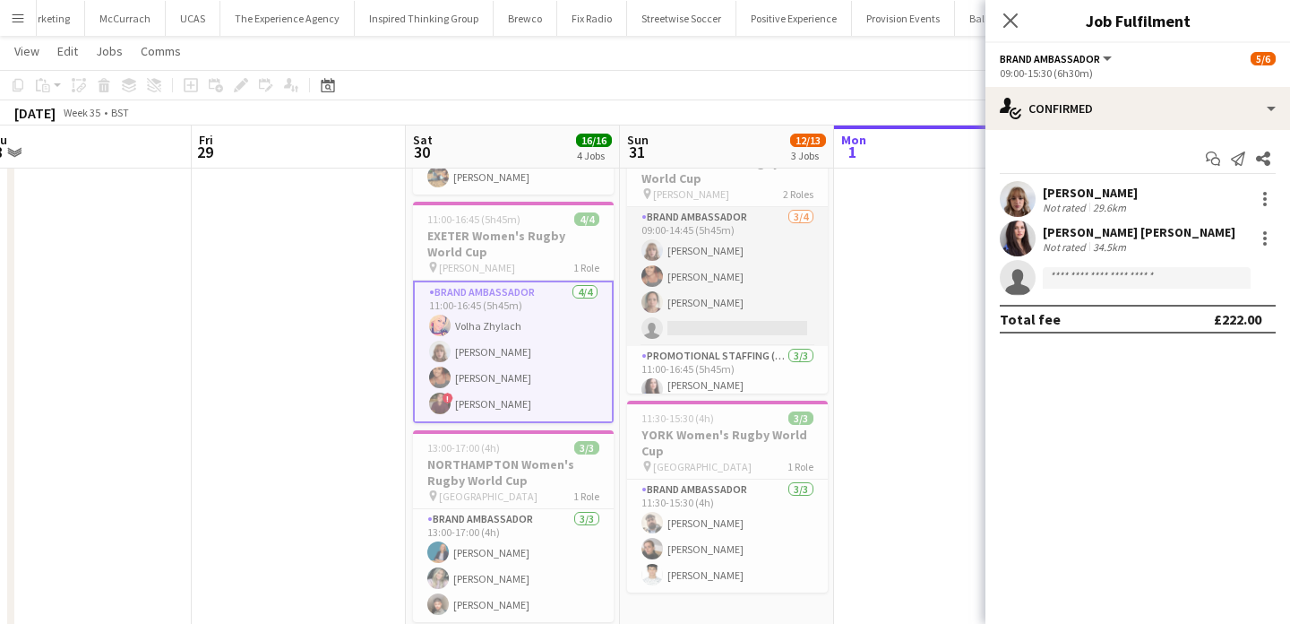
click at [732, 286] on app-card-role "Brand Ambassador [DATE] 09:00-14:45 (5h45m) [PERSON_NAME] [PERSON_NAME] [PERSON…" at bounding box center [727, 276] width 201 height 139
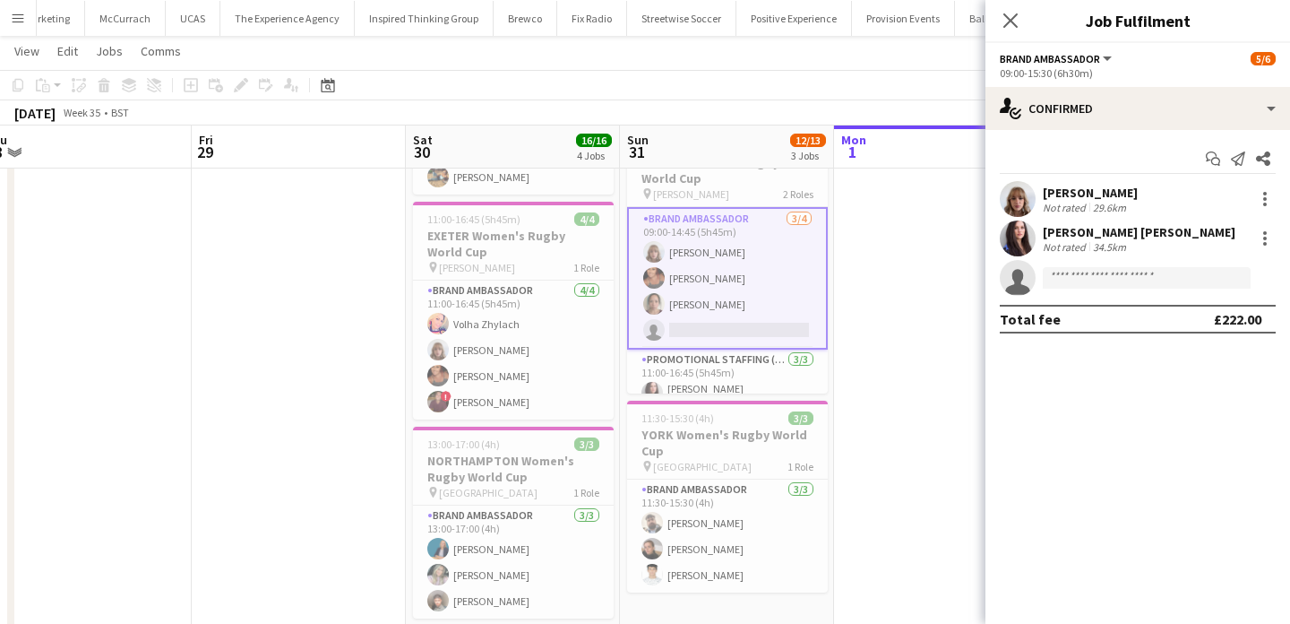
click at [1031, 206] on app-user-avatar at bounding box center [1018, 199] width 36 height 36
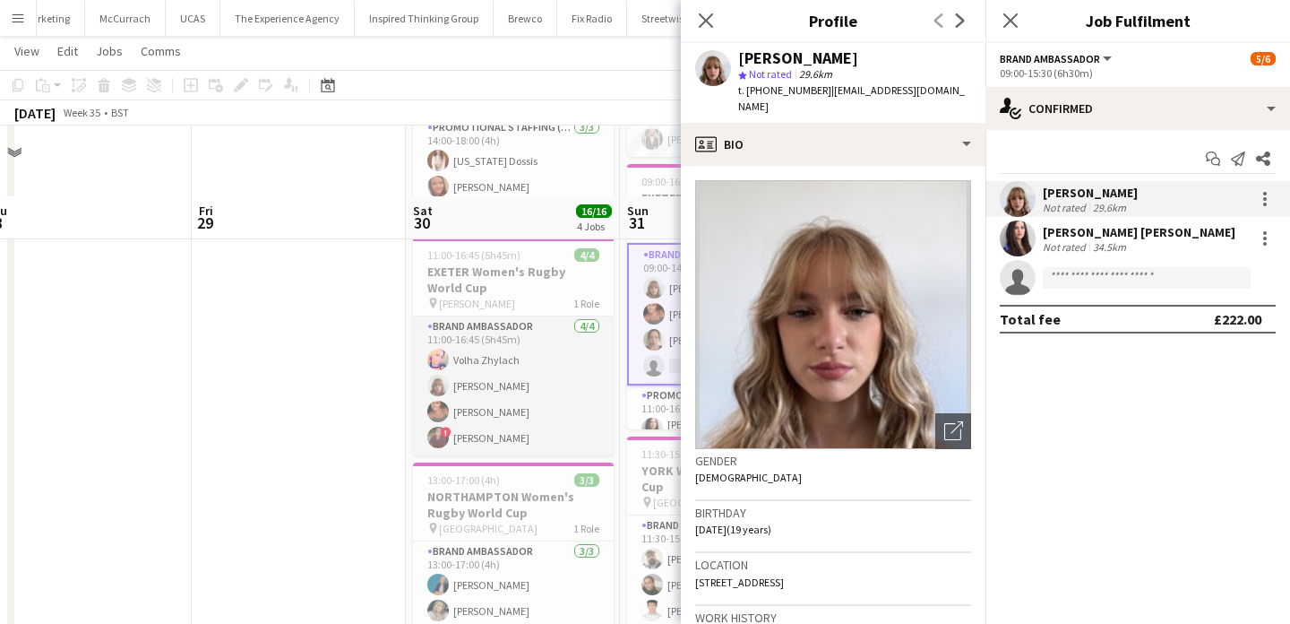
scroll to position [220, 0]
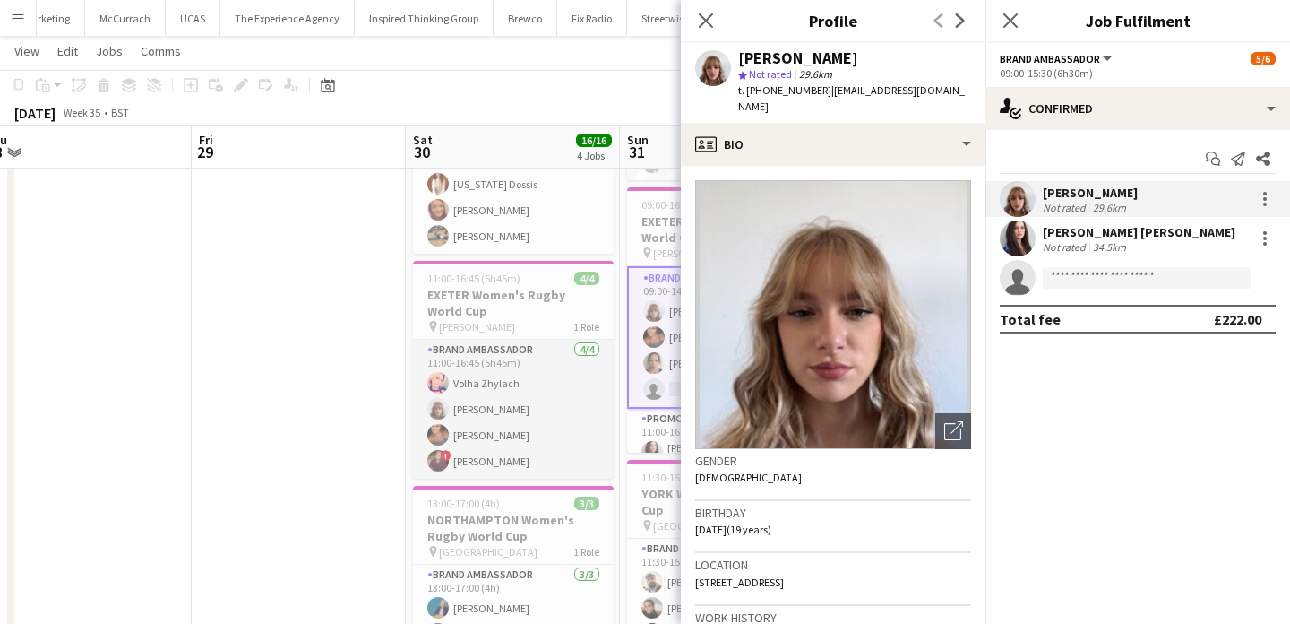
click at [562, 352] on app-card-role "Brand Ambassador [DATE] 11:00-16:45 (5h45m) [PERSON_NAME] [PERSON_NAME] [PERSON…" at bounding box center [513, 409] width 201 height 139
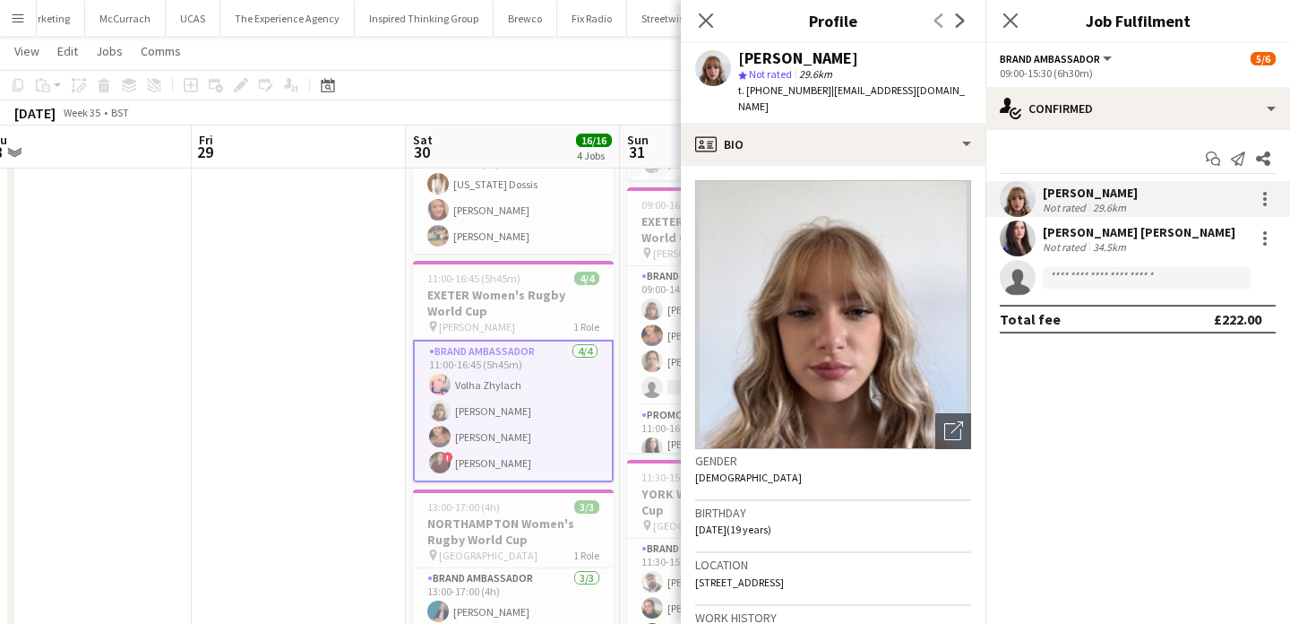
click at [523, 428] on app-card-role "Brand Ambassador [DATE] 11:00-16:45 (5h45m) [PERSON_NAME] [PERSON_NAME] [PERSON…" at bounding box center [513, 411] width 201 height 142
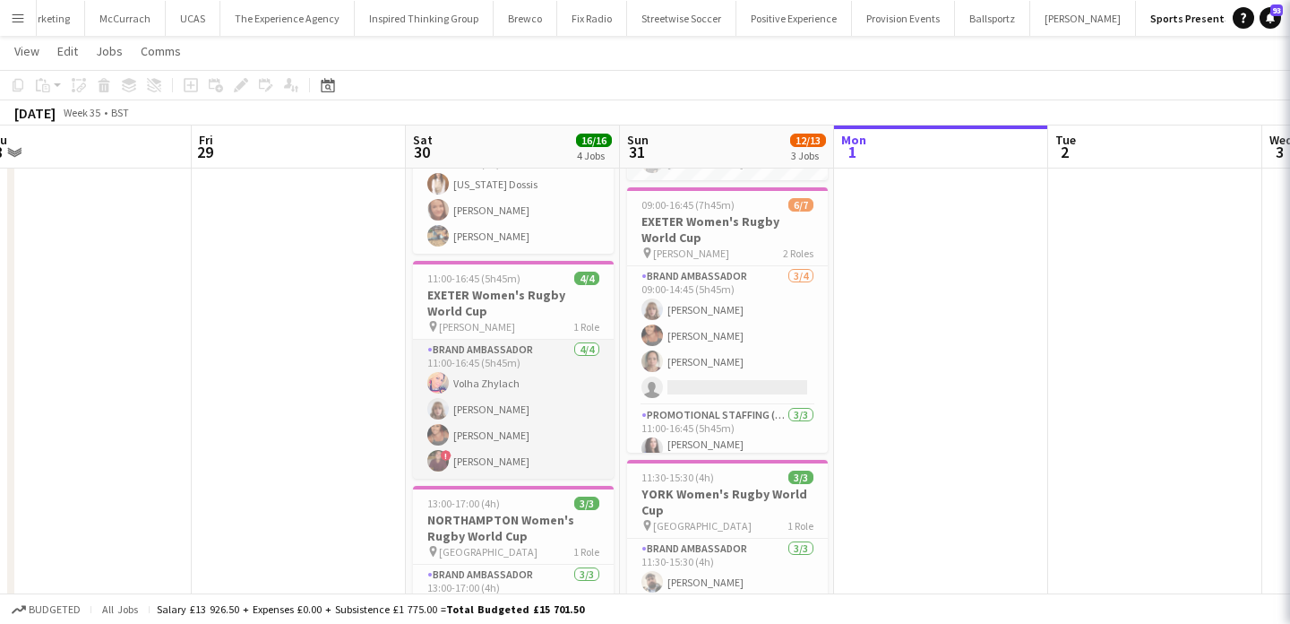
click at [523, 428] on app-card-role "Brand Ambassador [DATE] 11:00-16:45 (5h45m) [PERSON_NAME] [PERSON_NAME] [PERSON…" at bounding box center [513, 409] width 201 height 139
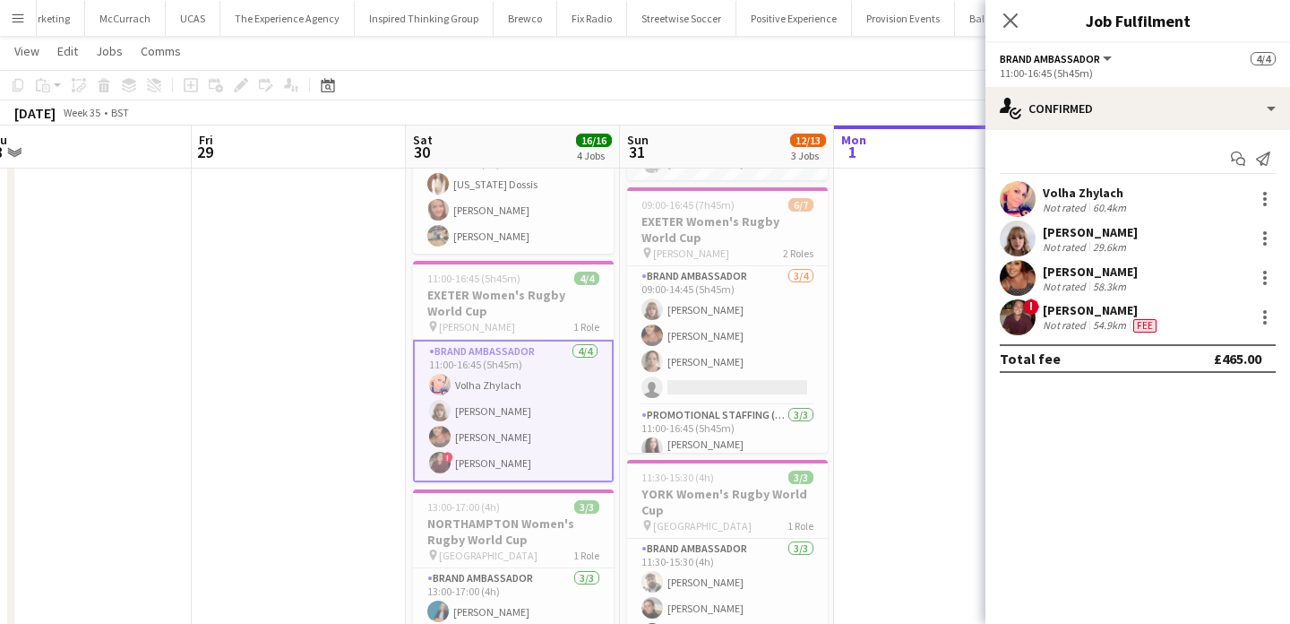
click at [1026, 270] on app-user-avatar at bounding box center [1018, 278] width 36 height 36
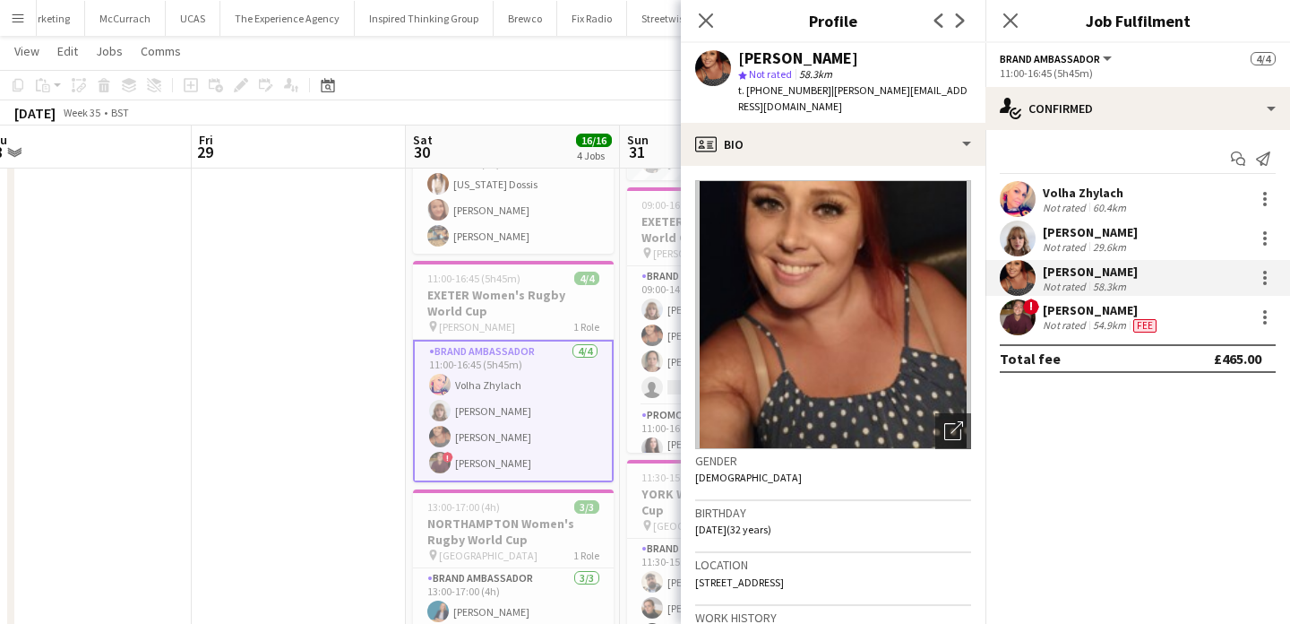
click at [757, 94] on span "t. [PHONE_NUMBER]" at bounding box center [784, 89] width 93 height 13
drag, startPoint x: 757, startPoint y: 94, endPoint x: 746, endPoint y: 94, distance: 10.8
click at [746, 94] on span "t. [PHONE_NUMBER]" at bounding box center [784, 89] width 93 height 13
copy span "[PHONE_NUMBER]"
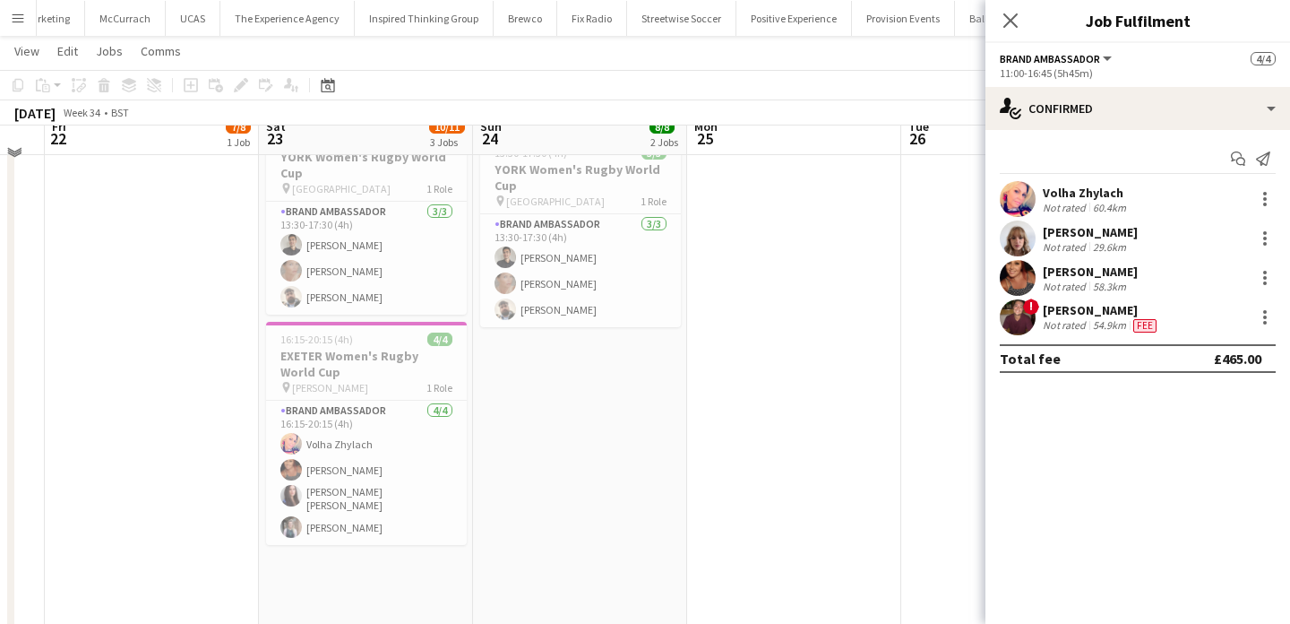
scroll to position [323, 0]
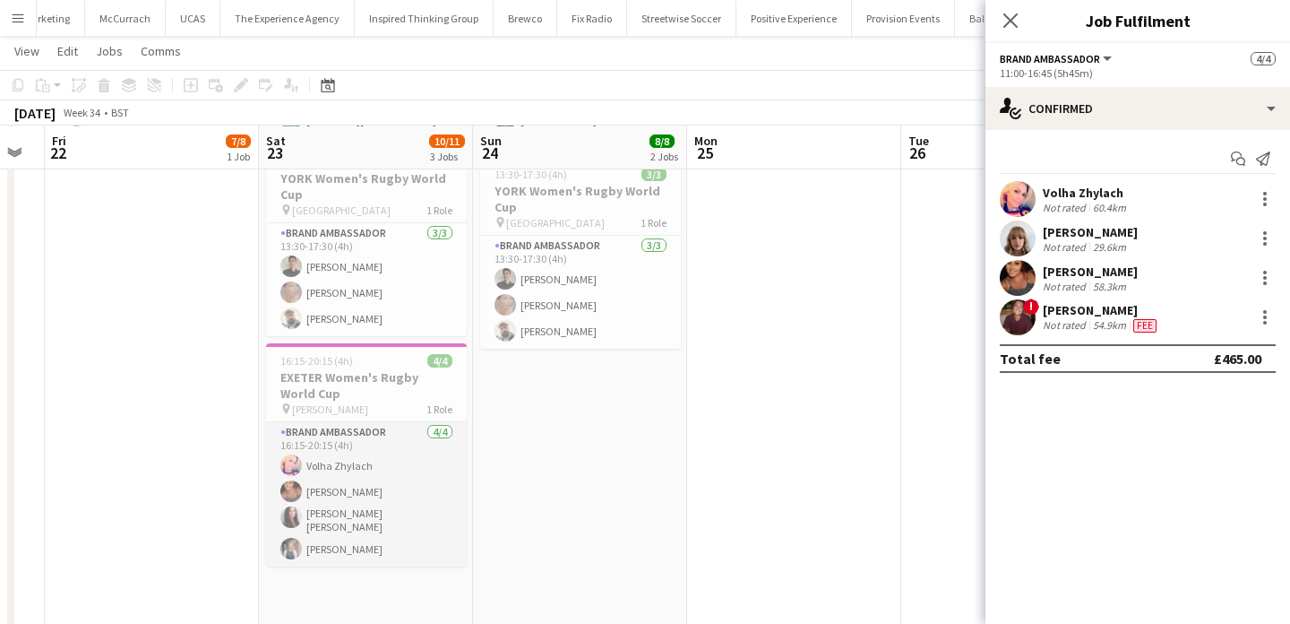
click at [338, 487] on app-card-role "Brand Ambassador [DATE] 16:15-20:15 (4h) [PERSON_NAME] Zhylach [PERSON_NAME] [P…" at bounding box center [366, 494] width 201 height 144
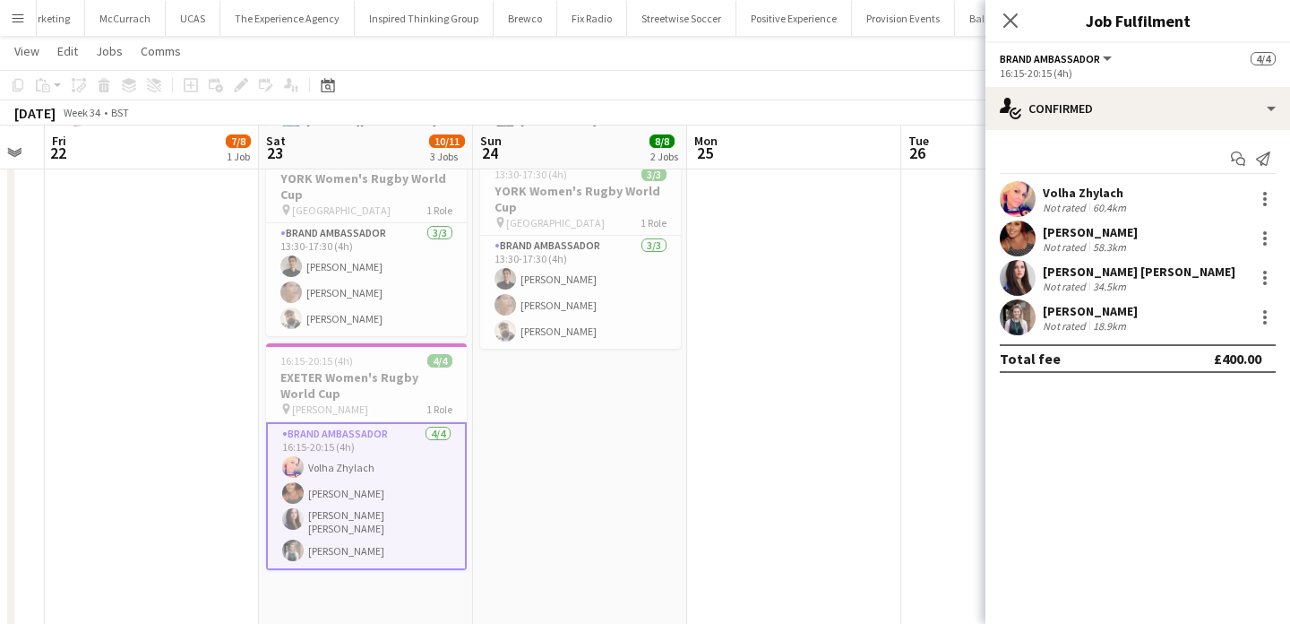
click at [1022, 318] on app-user-avatar at bounding box center [1018, 317] width 36 height 36
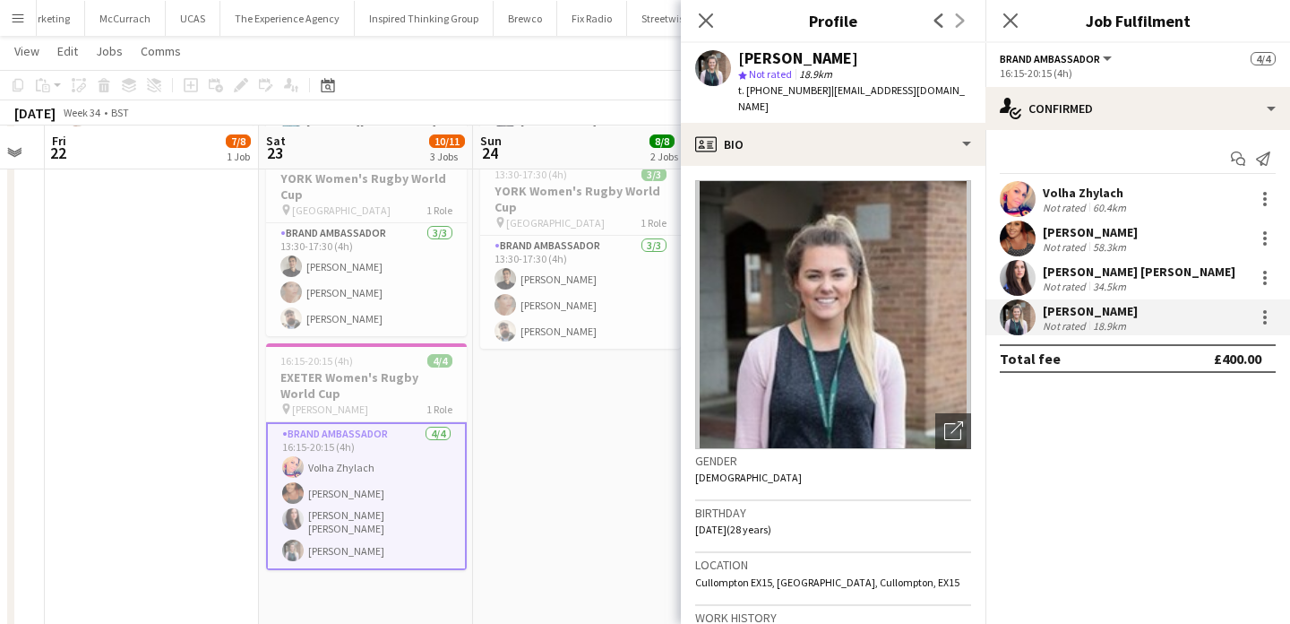
click at [808, 91] on span "t. [PHONE_NUMBER]" at bounding box center [784, 89] width 93 height 13
drag, startPoint x: 808, startPoint y: 91, endPoint x: 746, endPoint y: 91, distance: 61.8
click at [746, 91] on span "t. [PHONE_NUMBER]" at bounding box center [784, 89] width 93 height 13
copy span "[PHONE_NUMBER]"
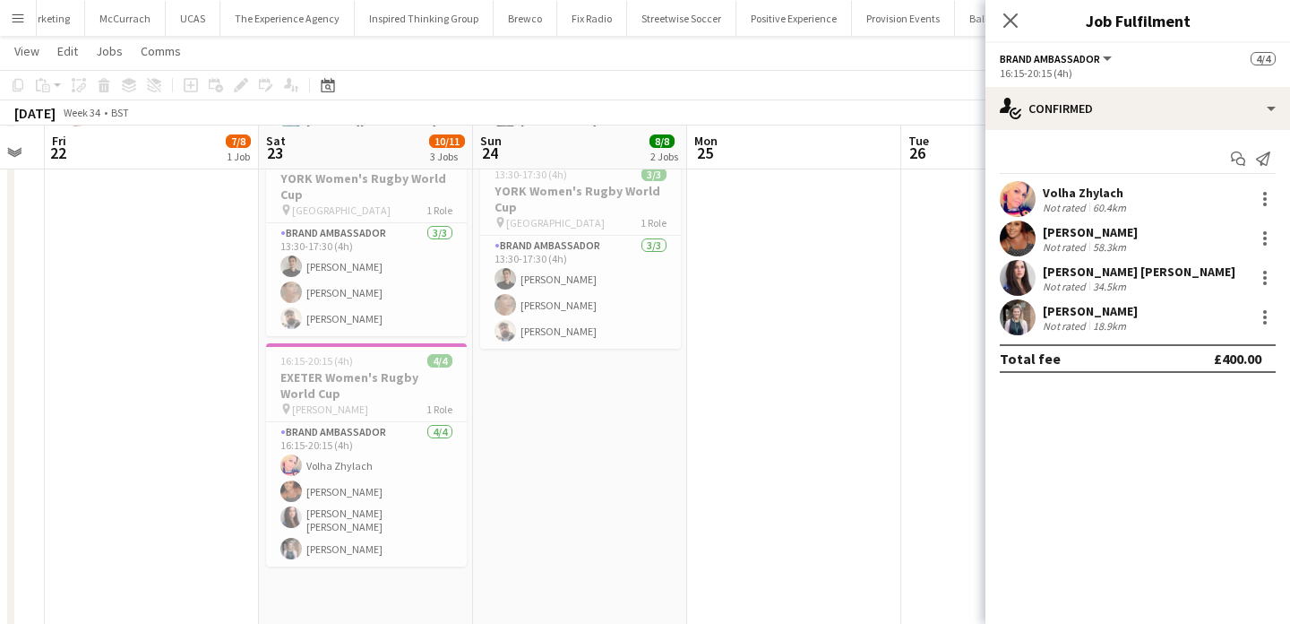
scroll to position [0, 0]
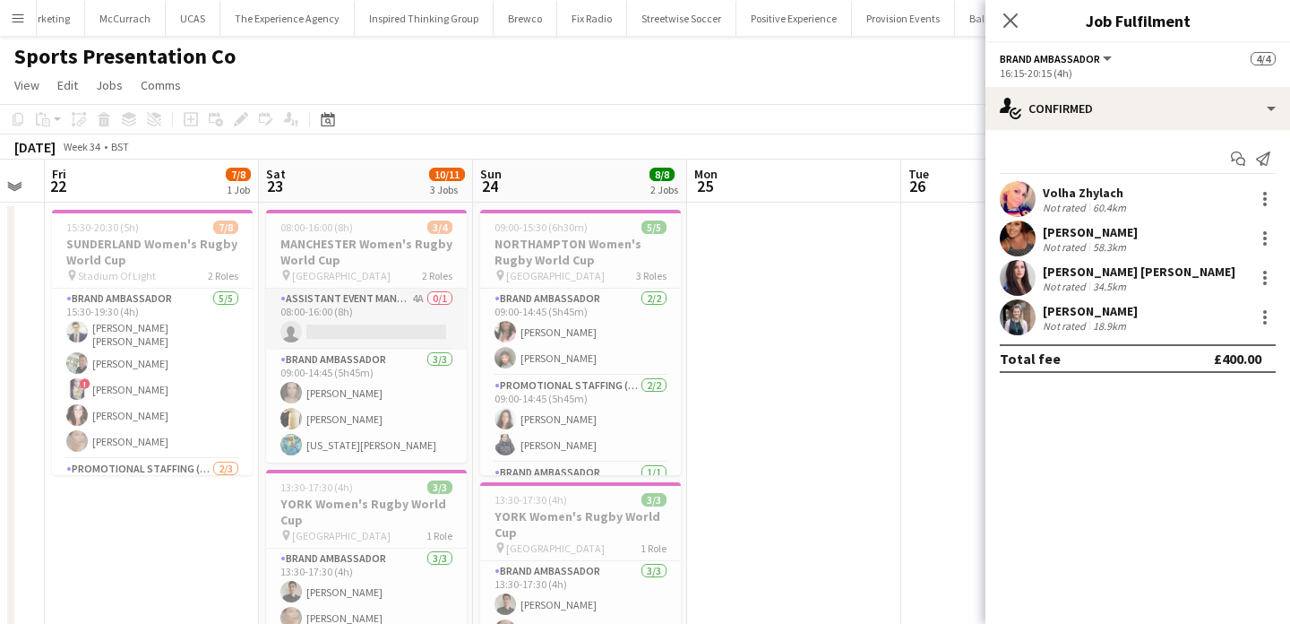
click at [401, 289] on app-card-role "Assistant Event Manager 4A 0/1 08:00-16:00 (8h) single-neutral-actions" at bounding box center [366, 319] width 201 height 61
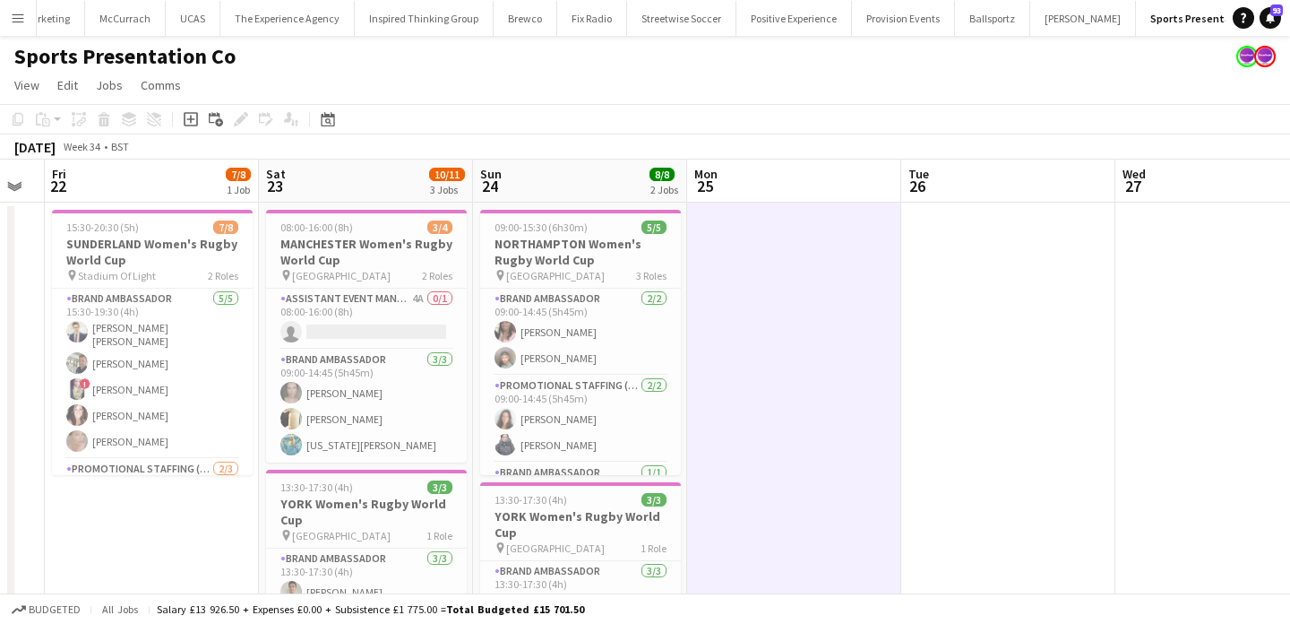
click at [11, 20] on app-icon "Menu" at bounding box center [18, 18] width 14 height 14
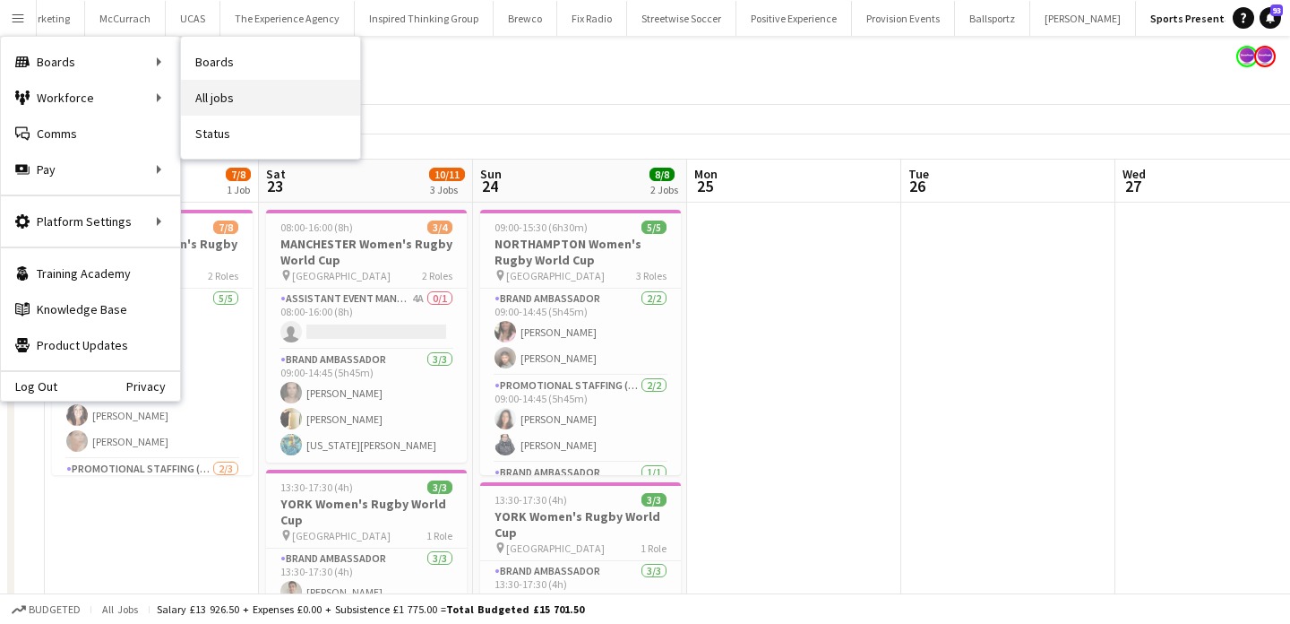
click at [247, 91] on link "All jobs" at bounding box center [270, 98] width 179 height 36
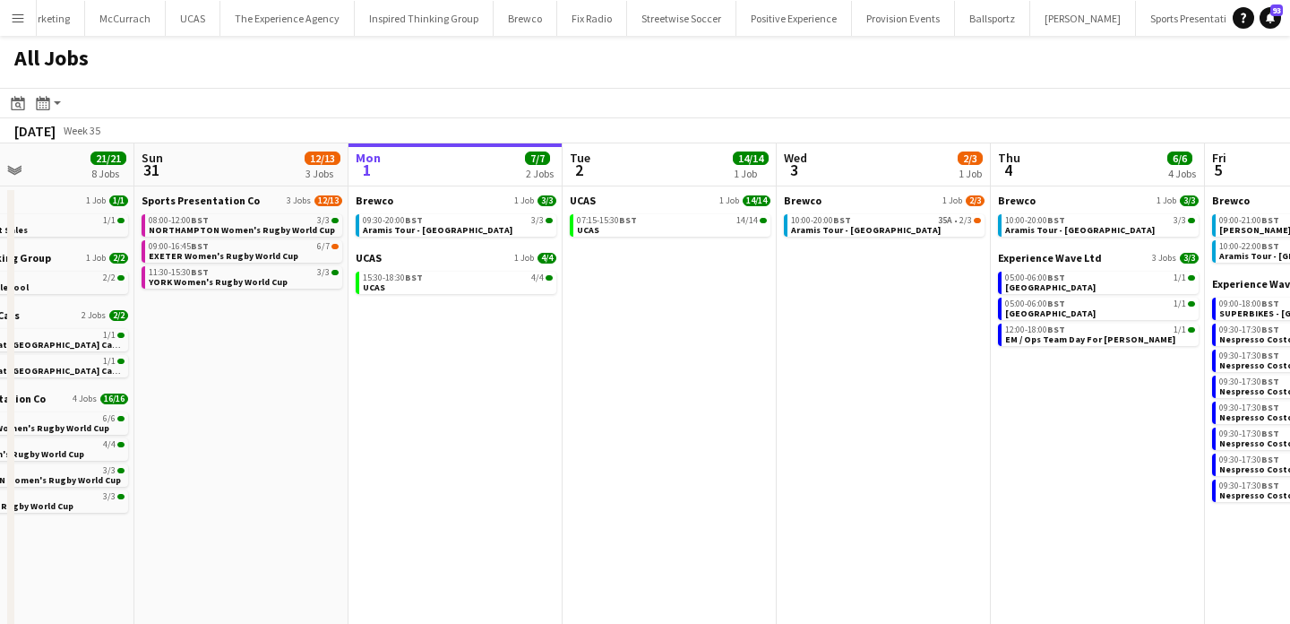
scroll to position [0, 546]
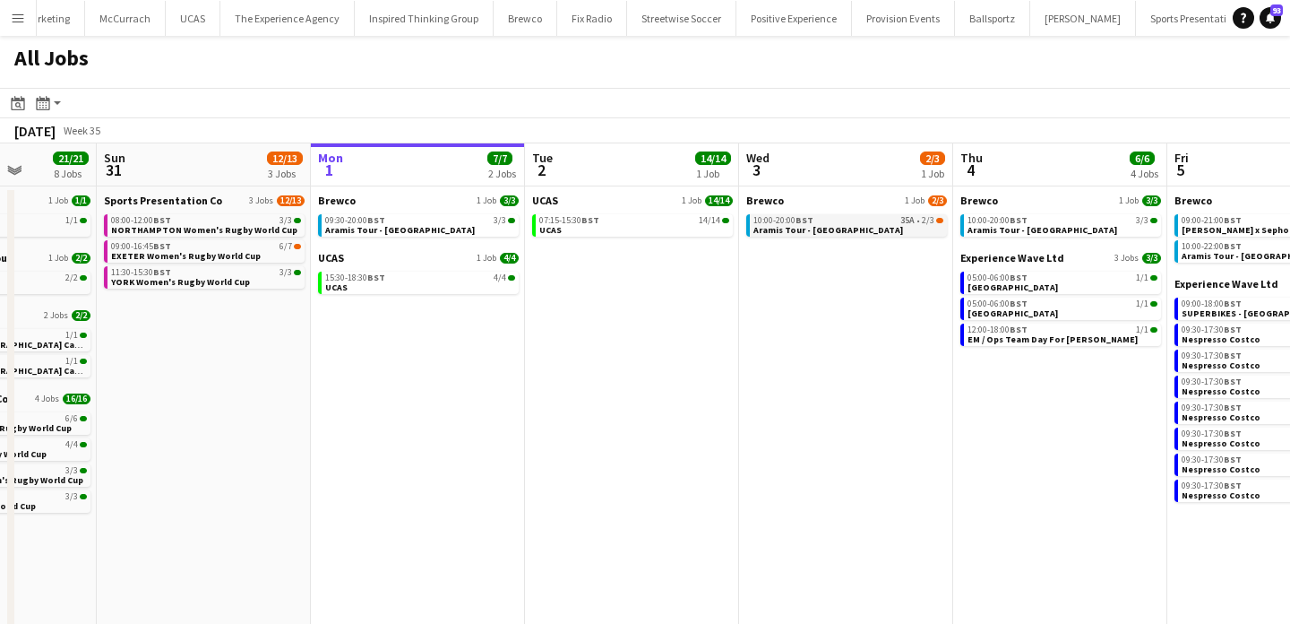
click at [846, 226] on span "Aramis Tour - [GEOGRAPHIC_DATA]" at bounding box center [829, 230] width 150 height 12
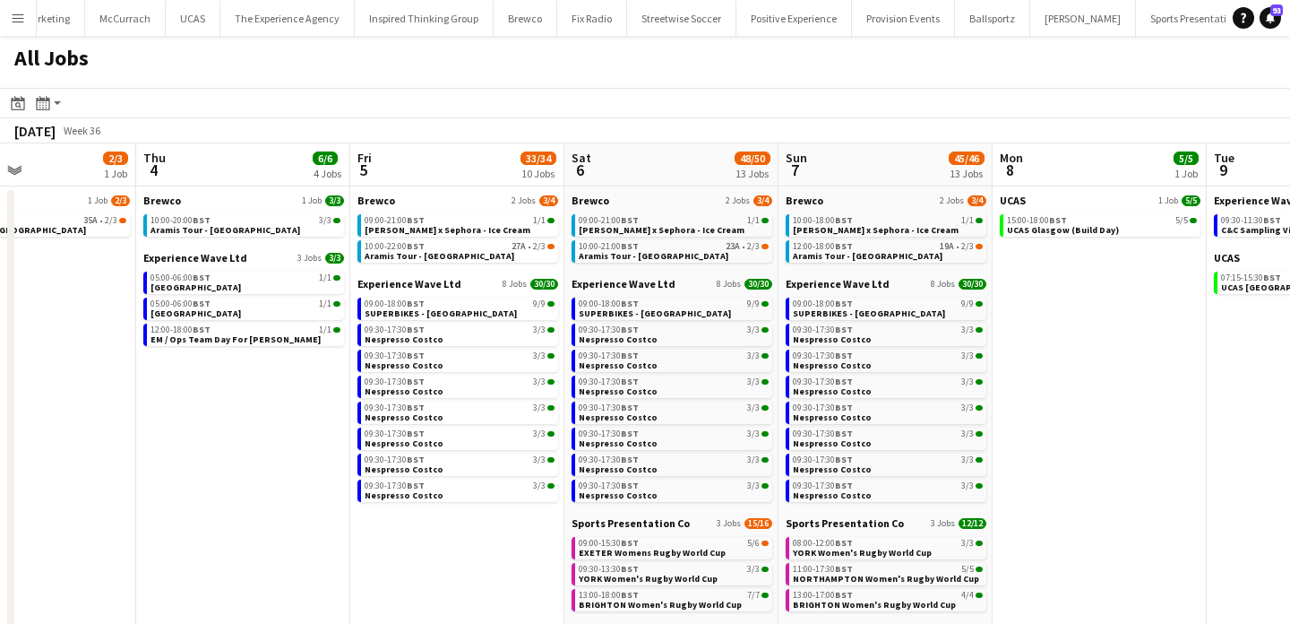
scroll to position [124, 0]
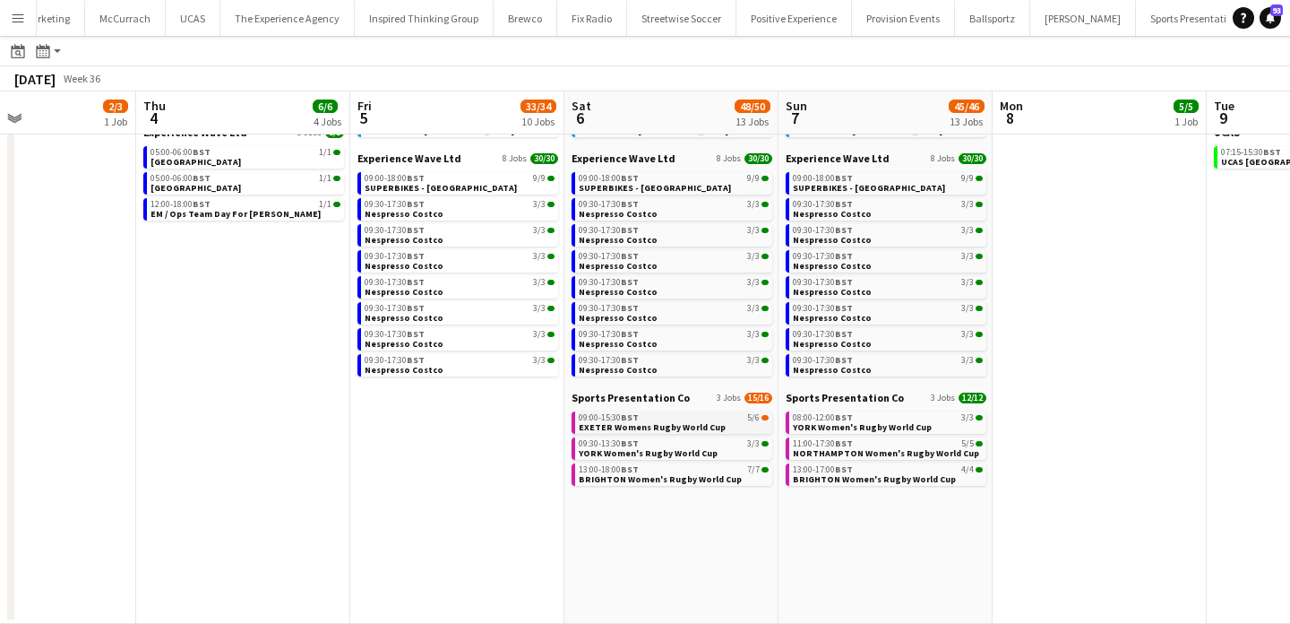
click at [622, 418] on span "09:00-15:30 BST" at bounding box center [609, 417] width 60 height 9
